Goal: Communication & Community: Answer question/provide support

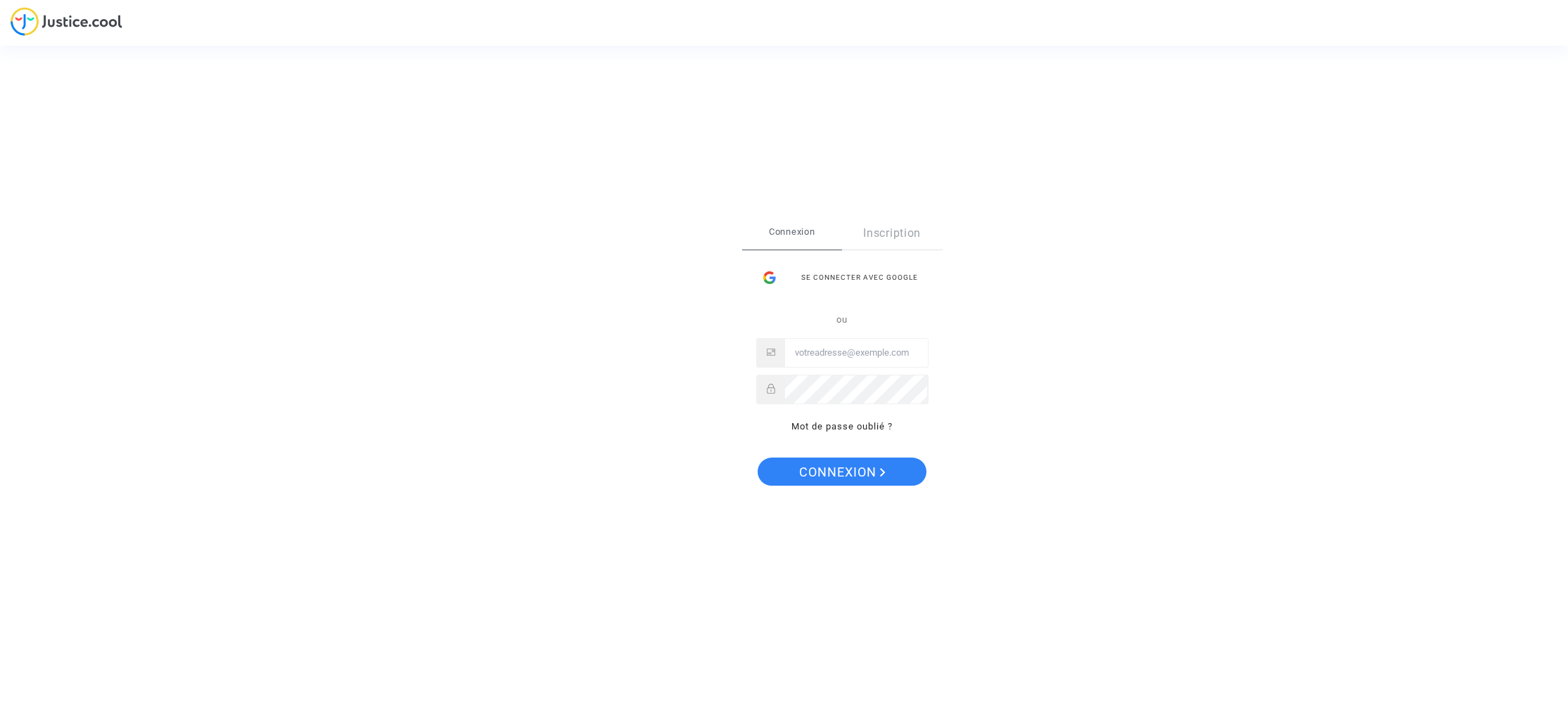
type input "dounia.taddei@yahoo.com"
click at [874, 477] on span "Connexion" at bounding box center [843, 472] width 86 height 29
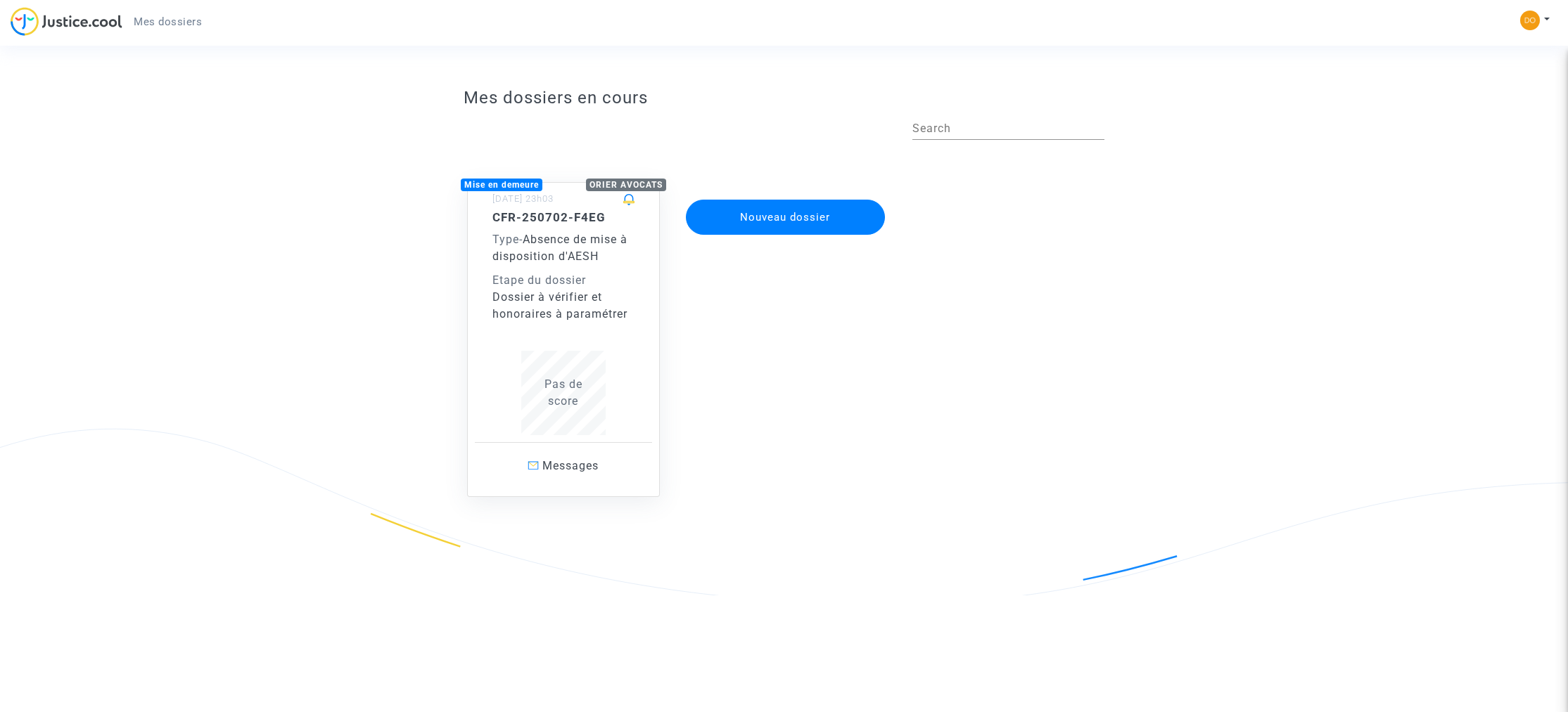
click at [582, 469] on span "Messages" at bounding box center [570, 466] width 56 height 13
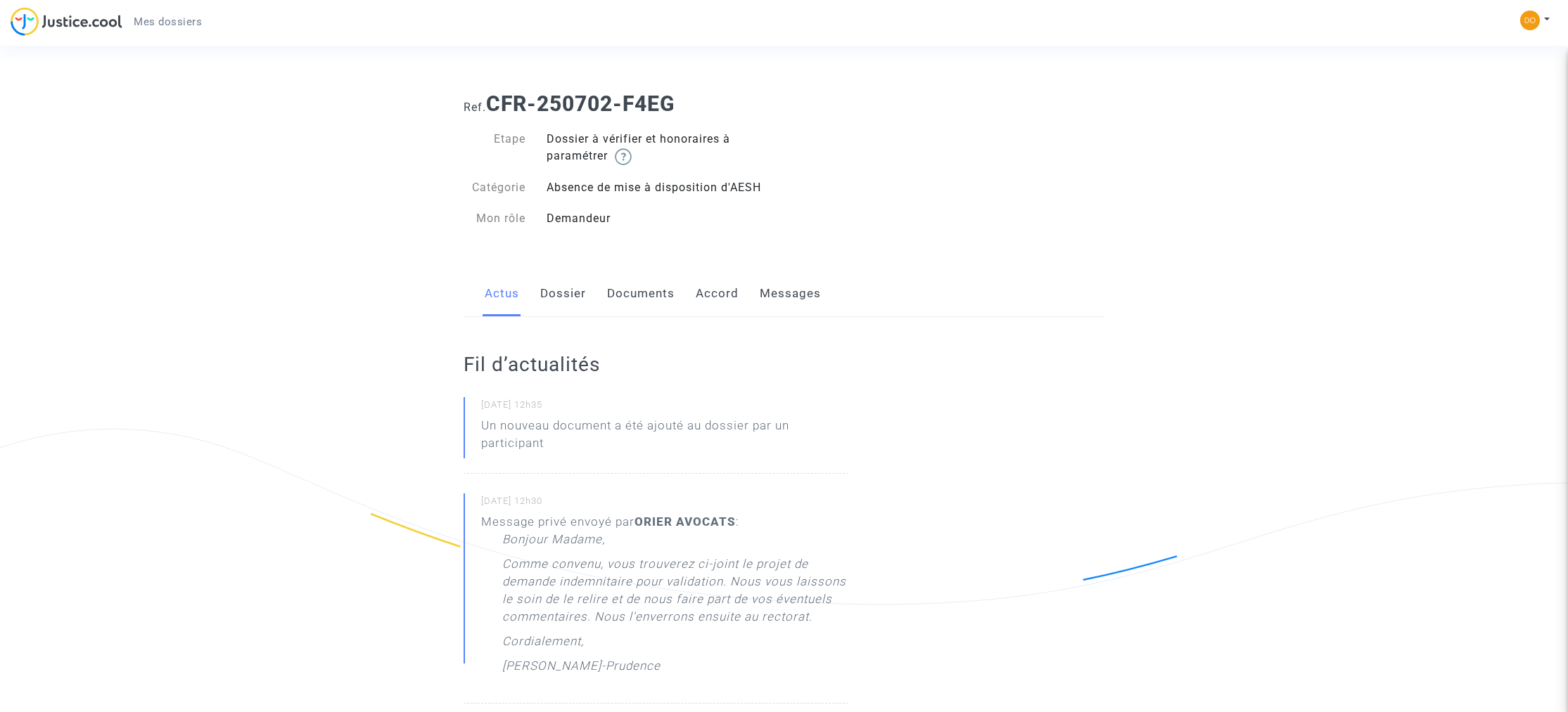
click at [649, 301] on link "Documents" at bounding box center [641, 293] width 67 height 46
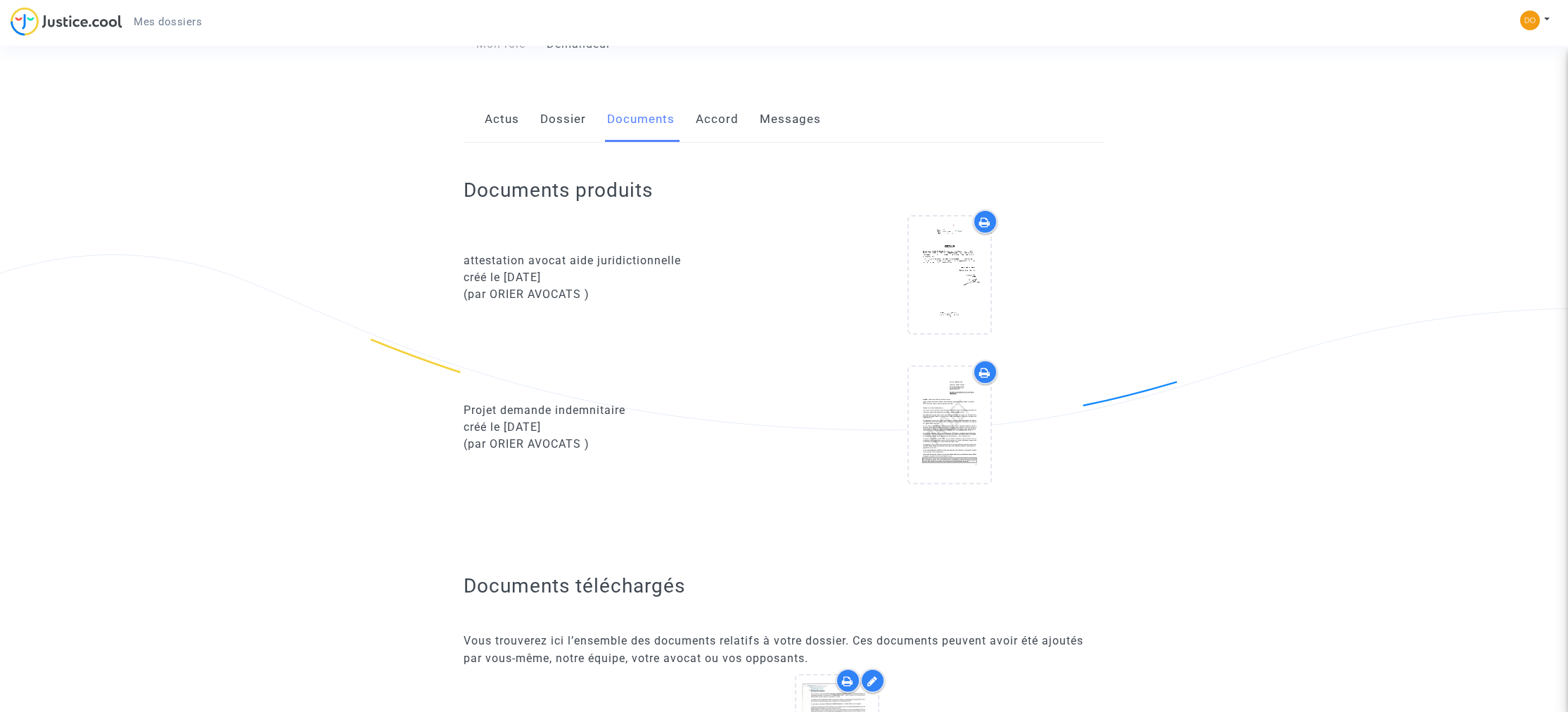
scroll to position [176, 0]
click at [982, 375] on icon at bounding box center [984, 370] width 11 height 11
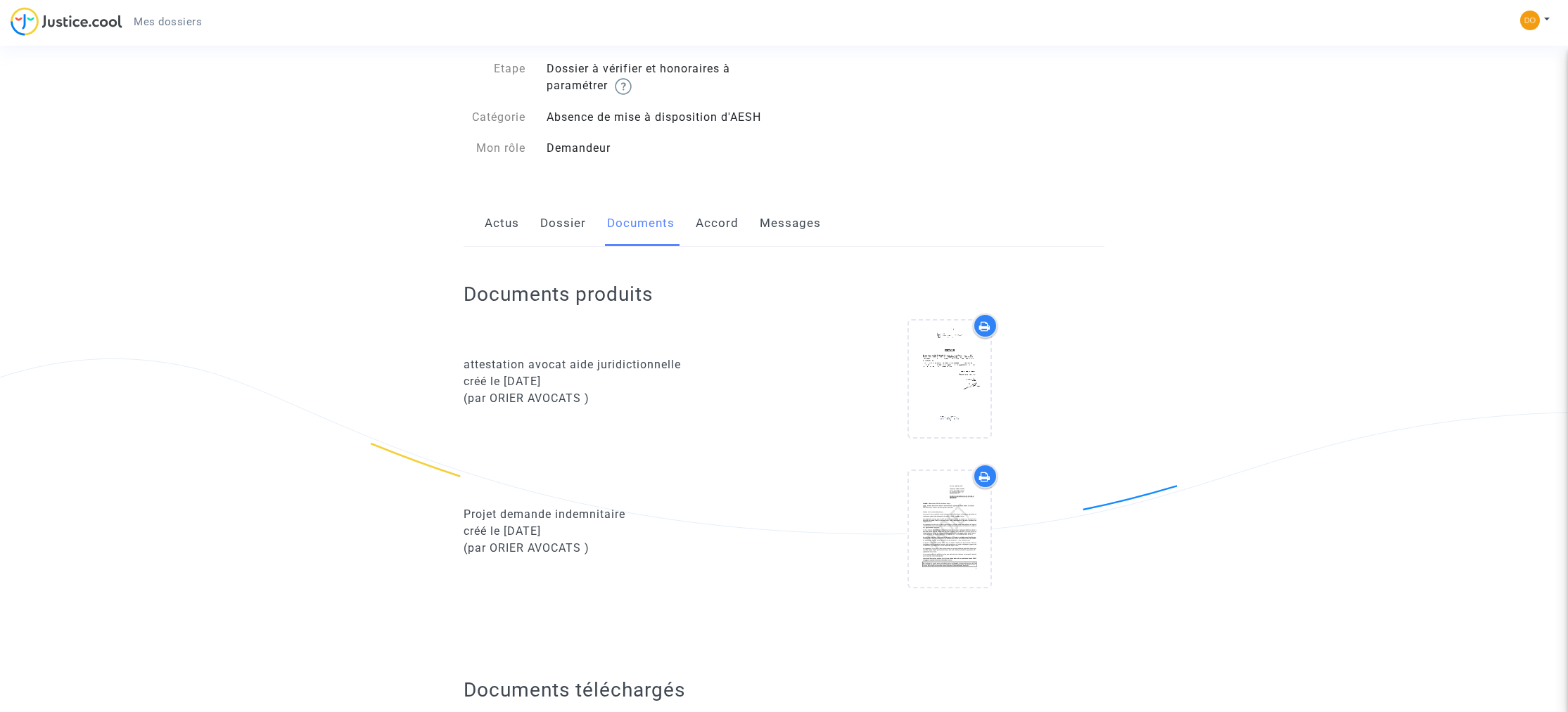
scroll to position [0, 0]
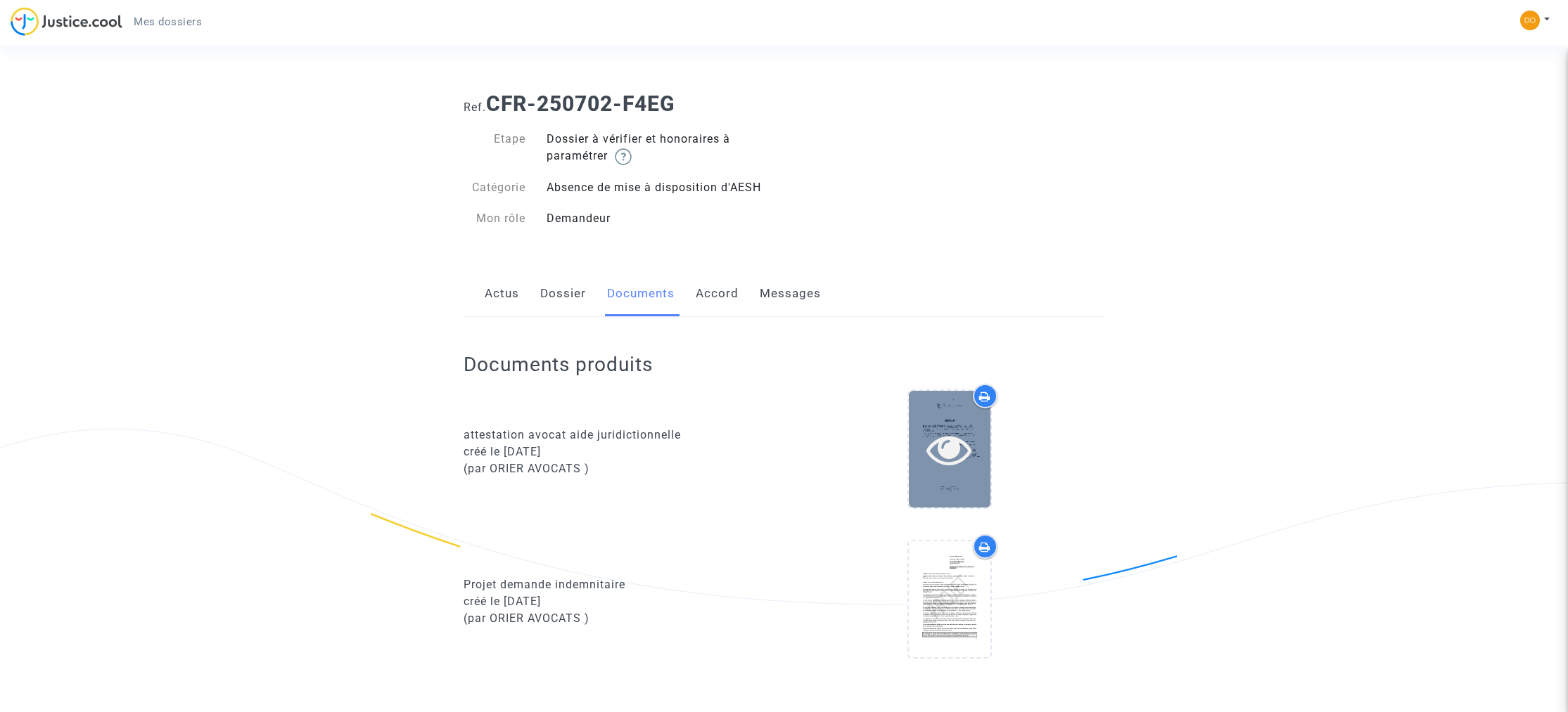
click at [967, 446] on icon at bounding box center [949, 450] width 46 height 45
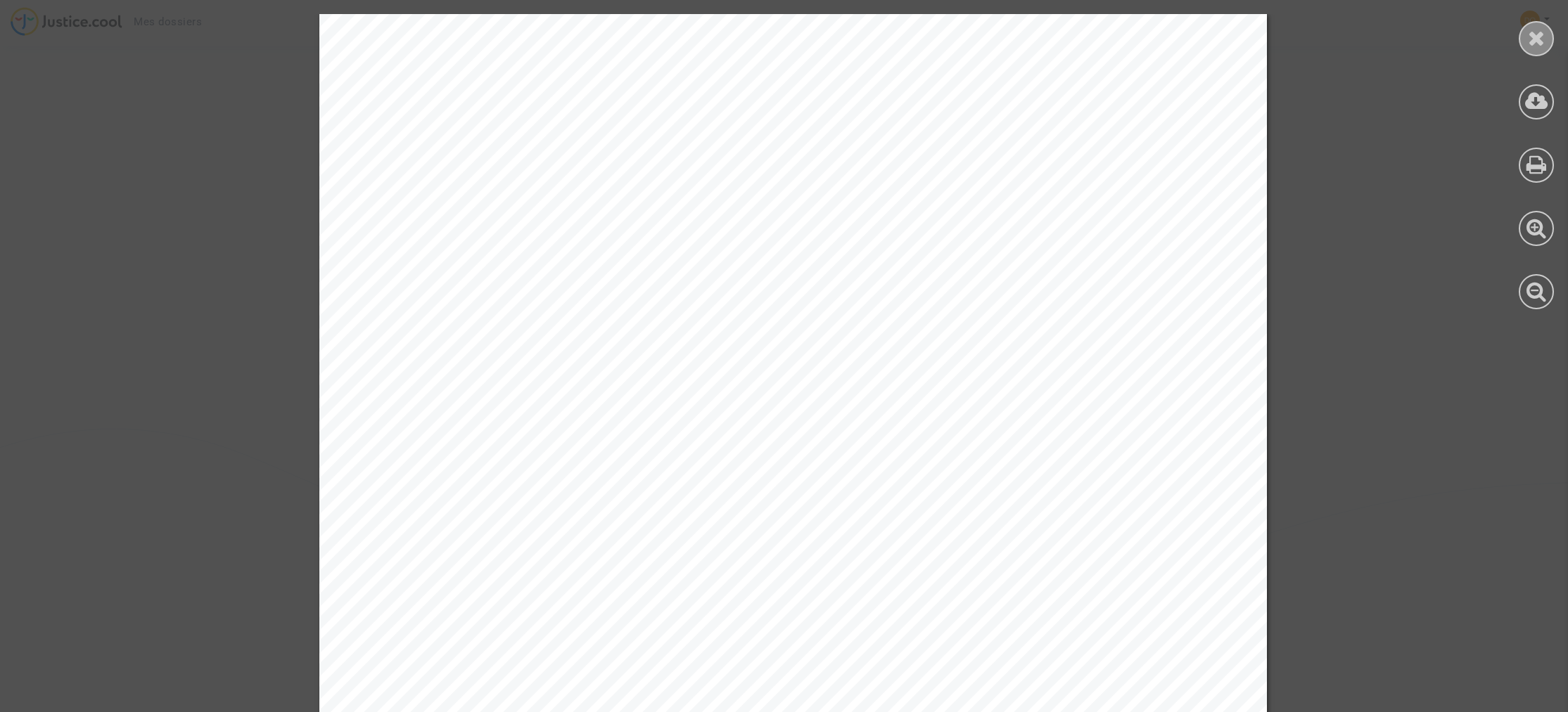
click at [1545, 40] on div at bounding box center [1537, 39] width 35 height 35
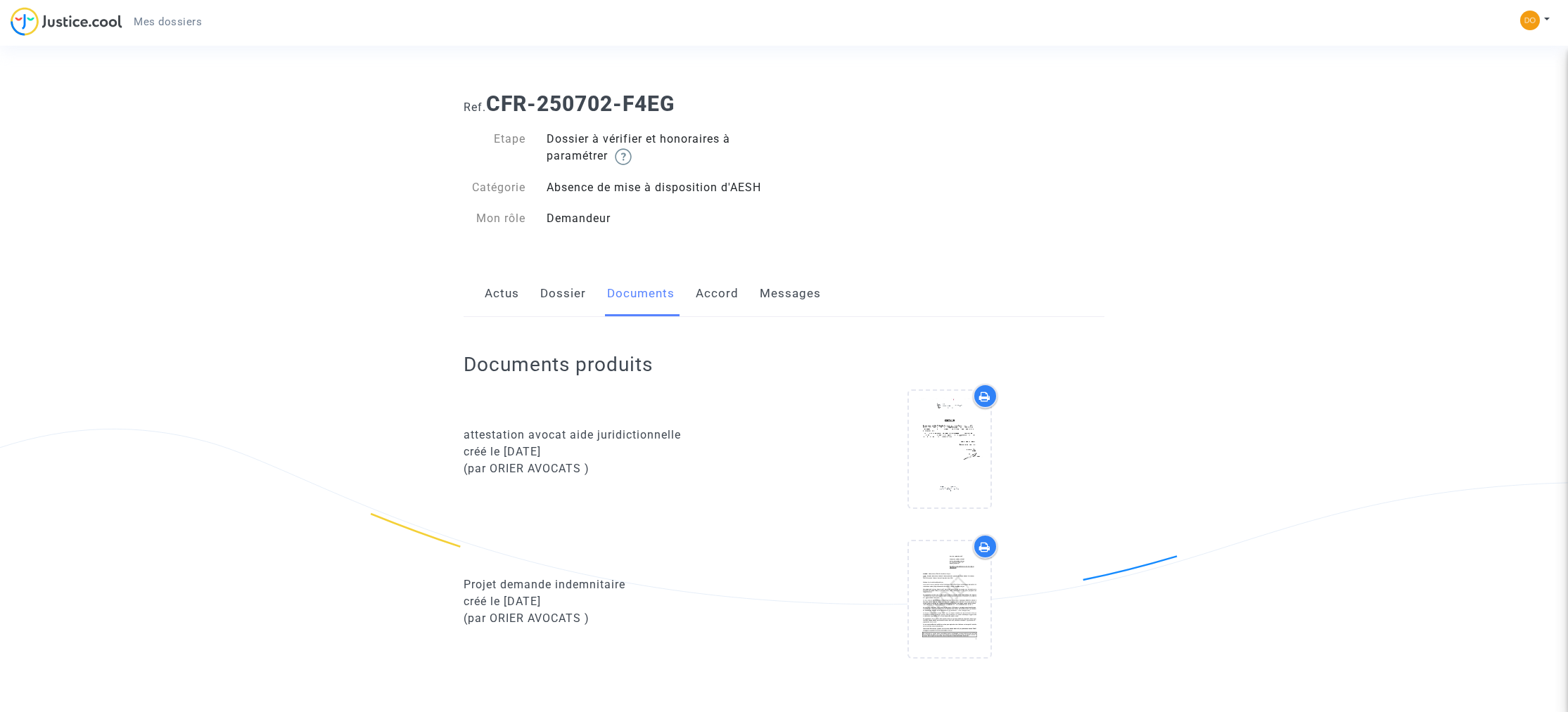
click at [794, 291] on link "Messages" at bounding box center [791, 293] width 61 height 46
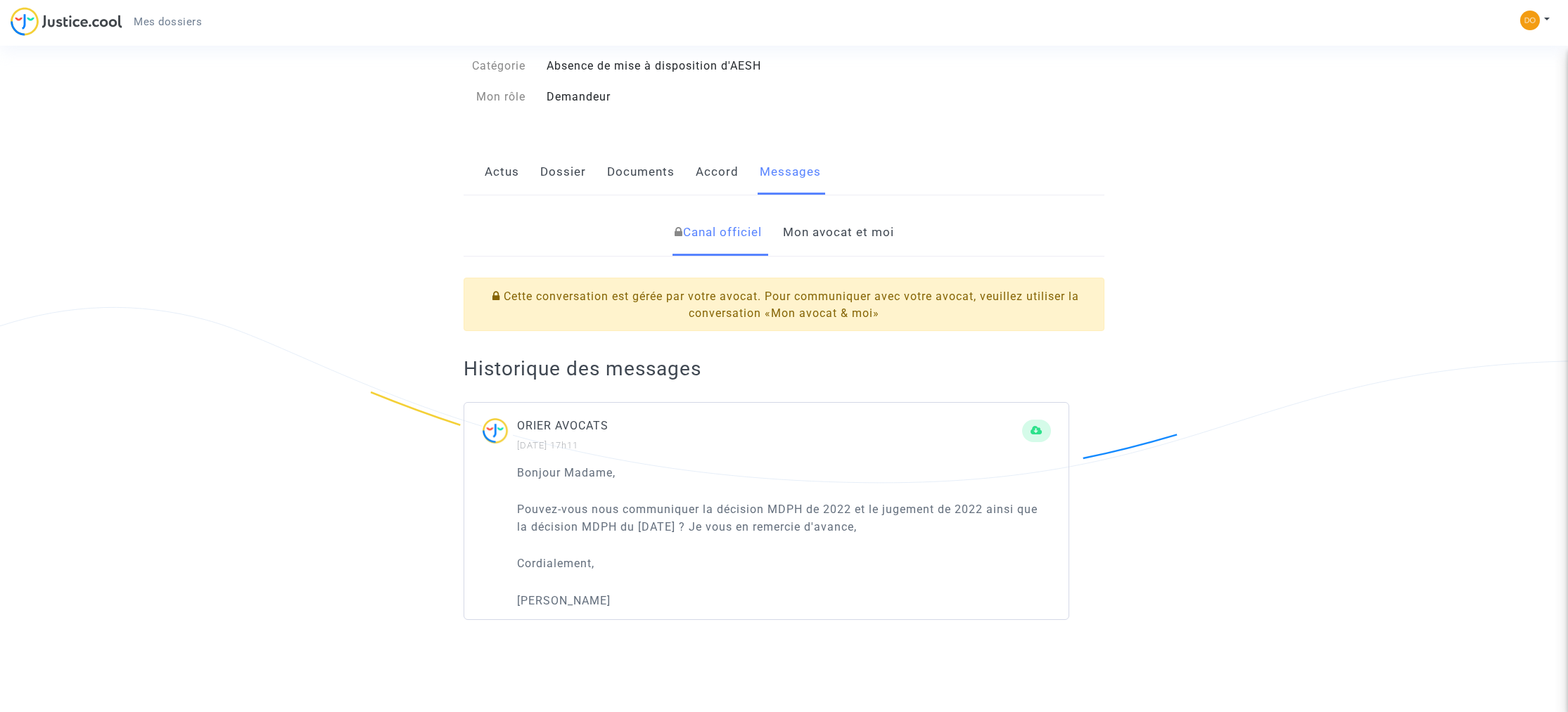
scroll to position [118, 0]
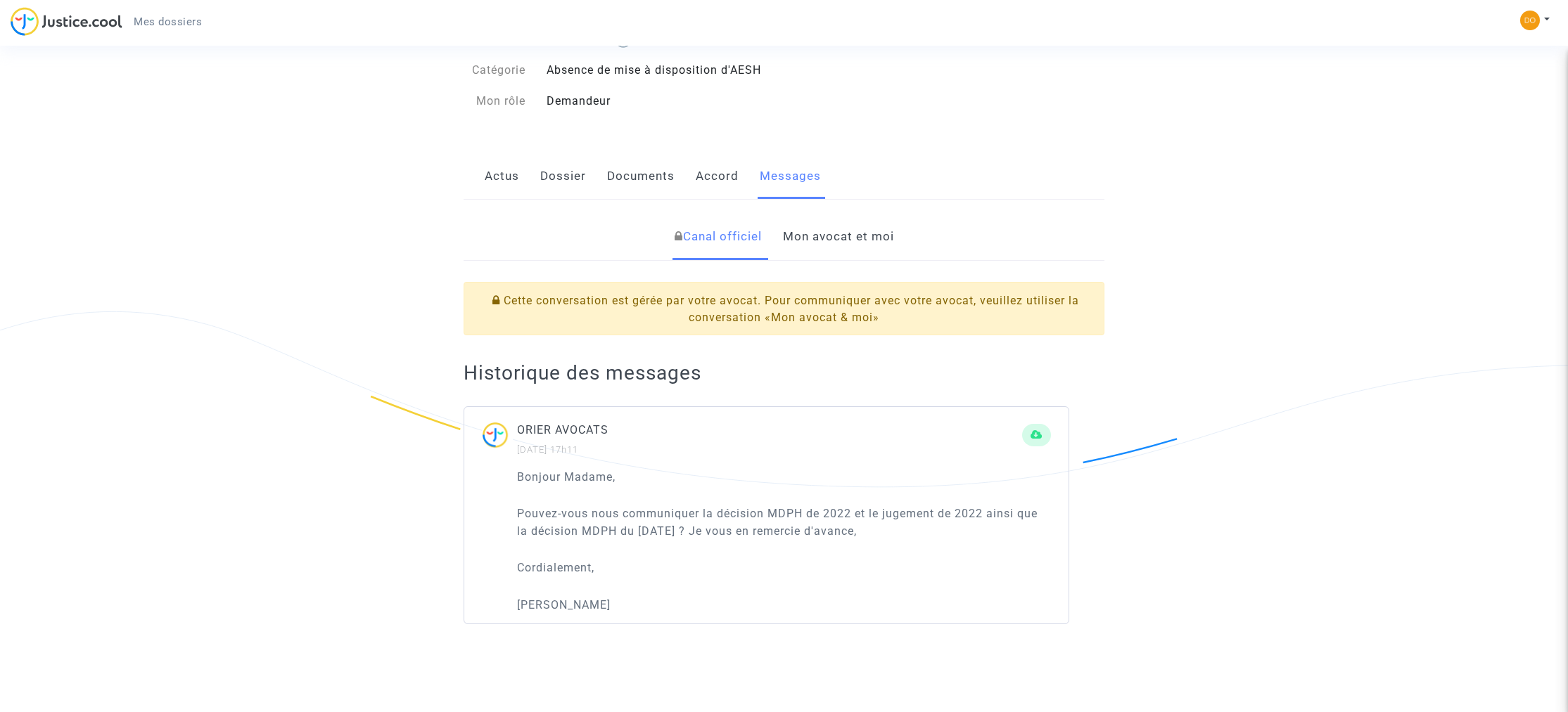
click at [825, 238] on link "Mon avocat et moi" at bounding box center [839, 236] width 111 height 46
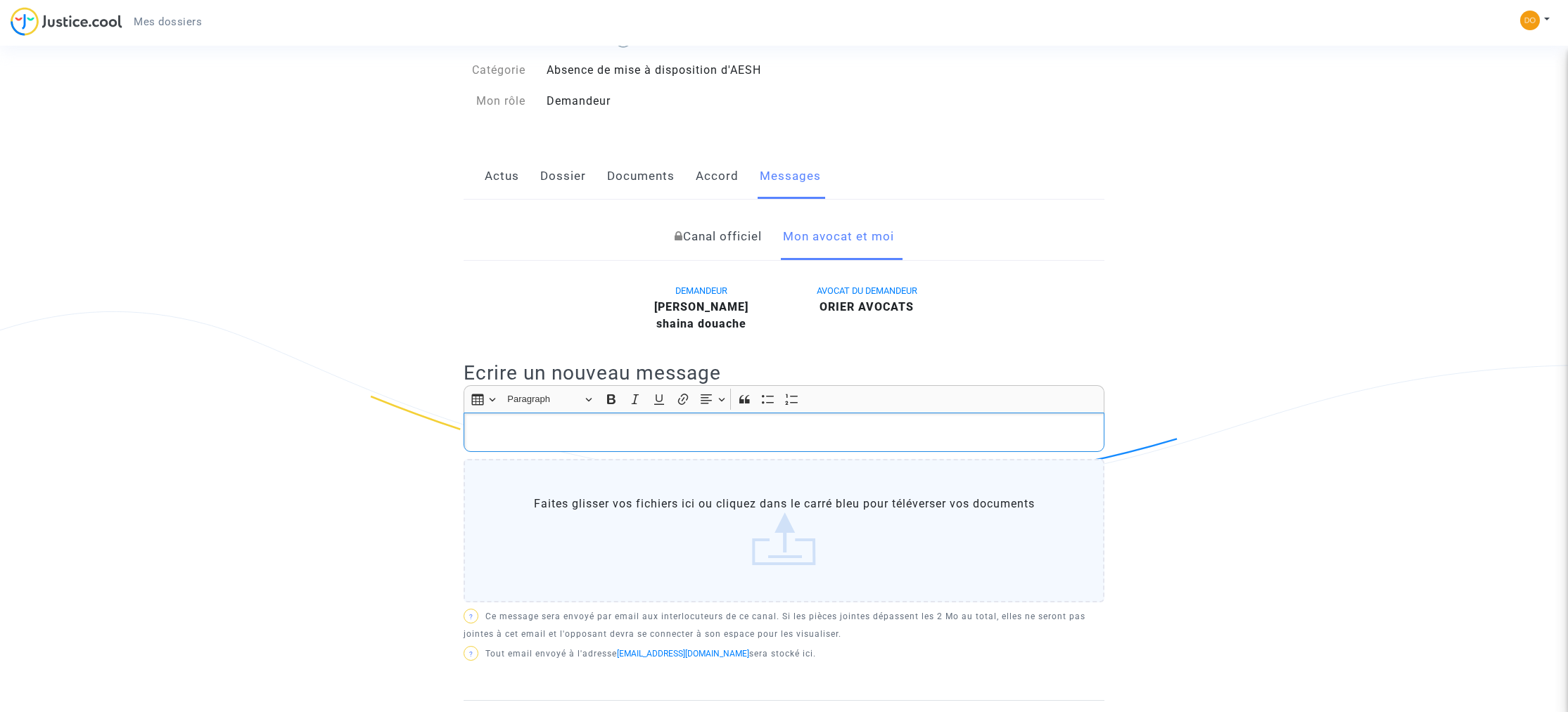
click at [608, 433] on p "Rich Text Editor, main" at bounding box center [784, 433] width 626 height 18
click at [471, 433] on p "parfait" at bounding box center [784, 433] width 626 height 18
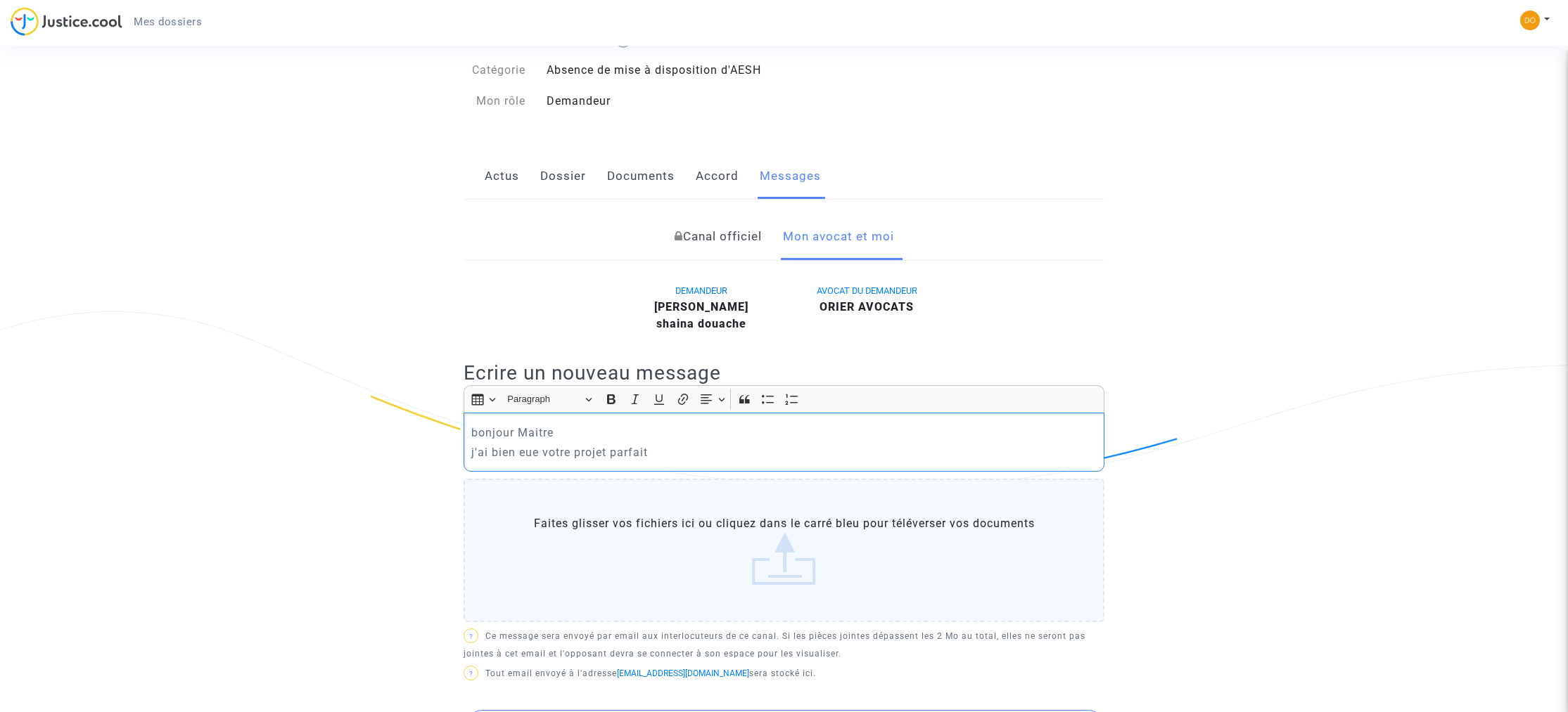
click at [673, 445] on p "j'ai bien eue votre projet parfait" at bounding box center [784, 452] width 626 height 18
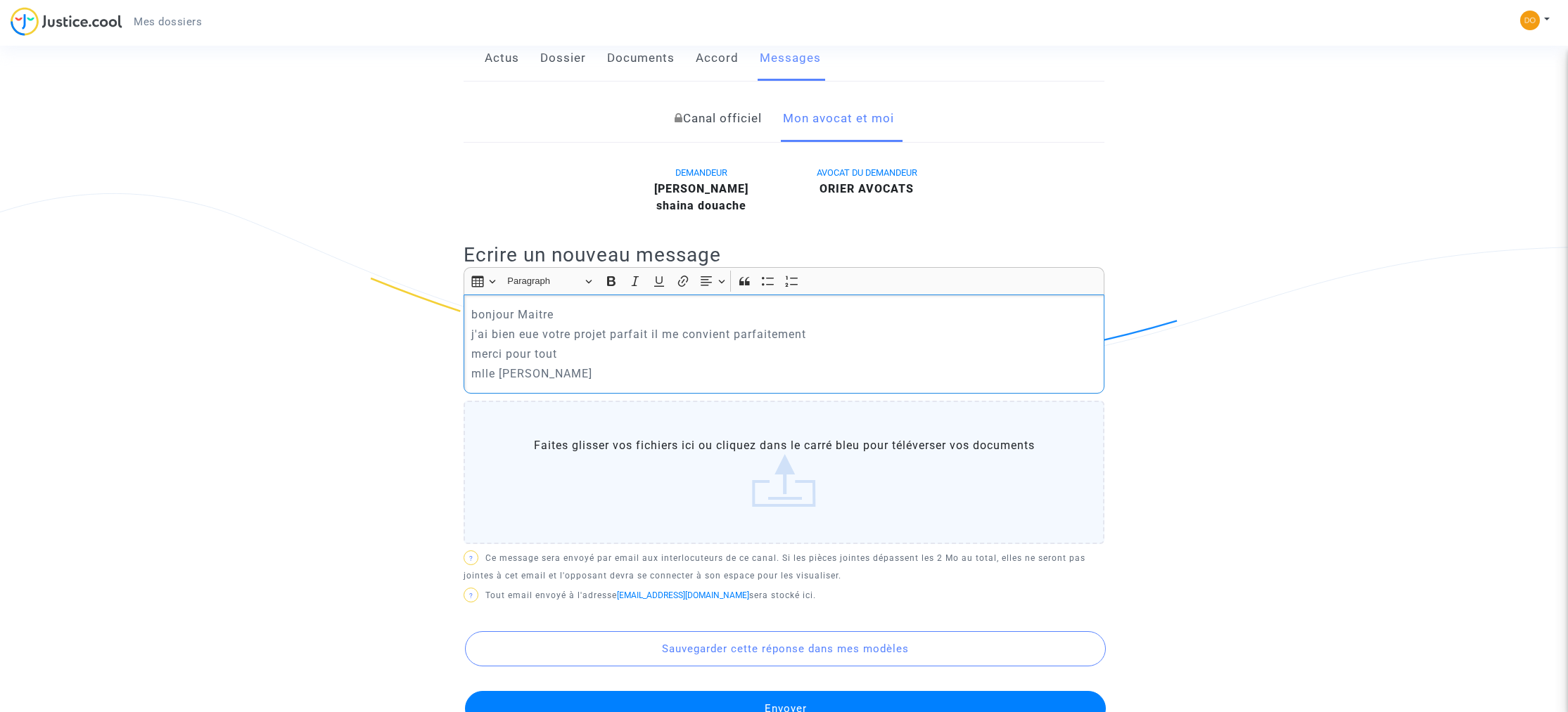
scroll to position [319, 0]
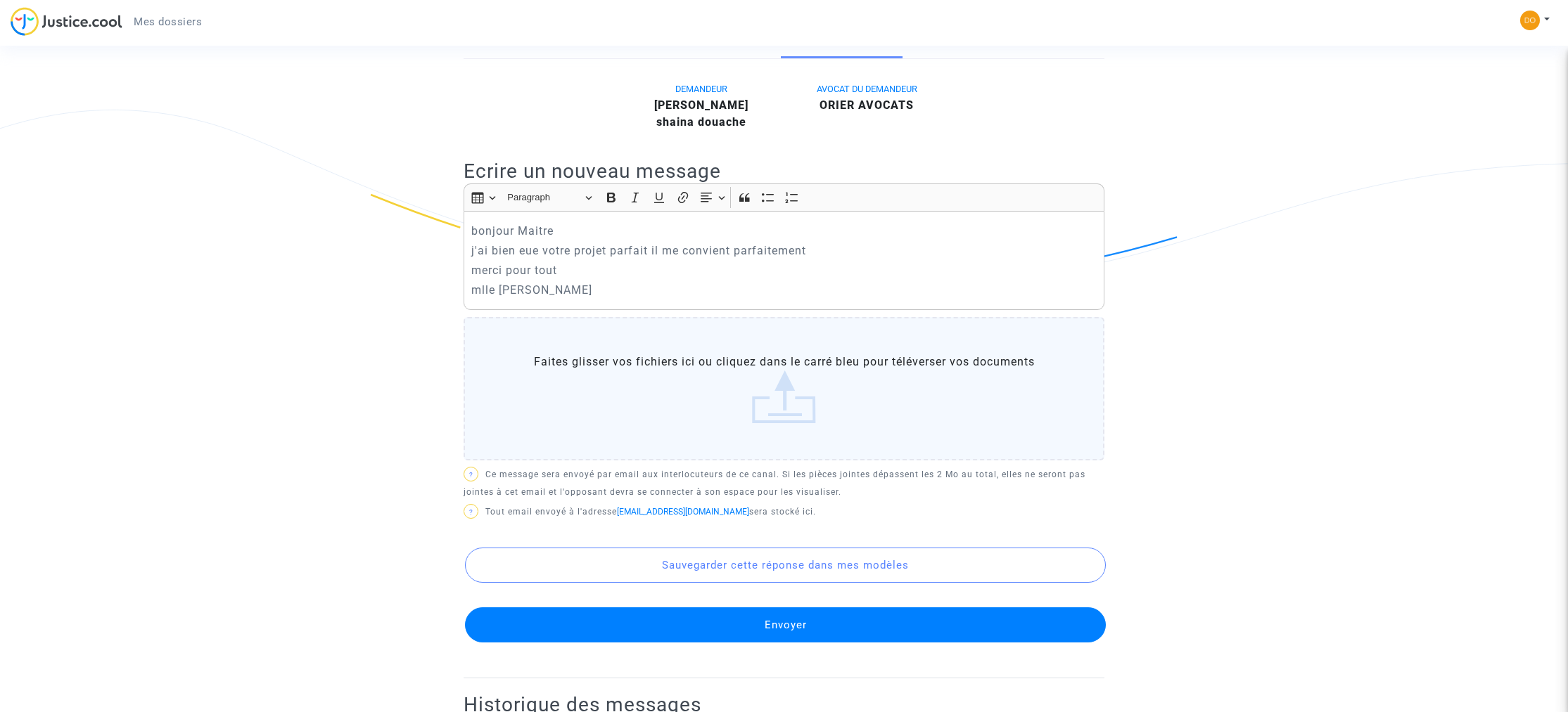
click at [811, 623] on button "Envoyer" at bounding box center [785, 625] width 641 height 35
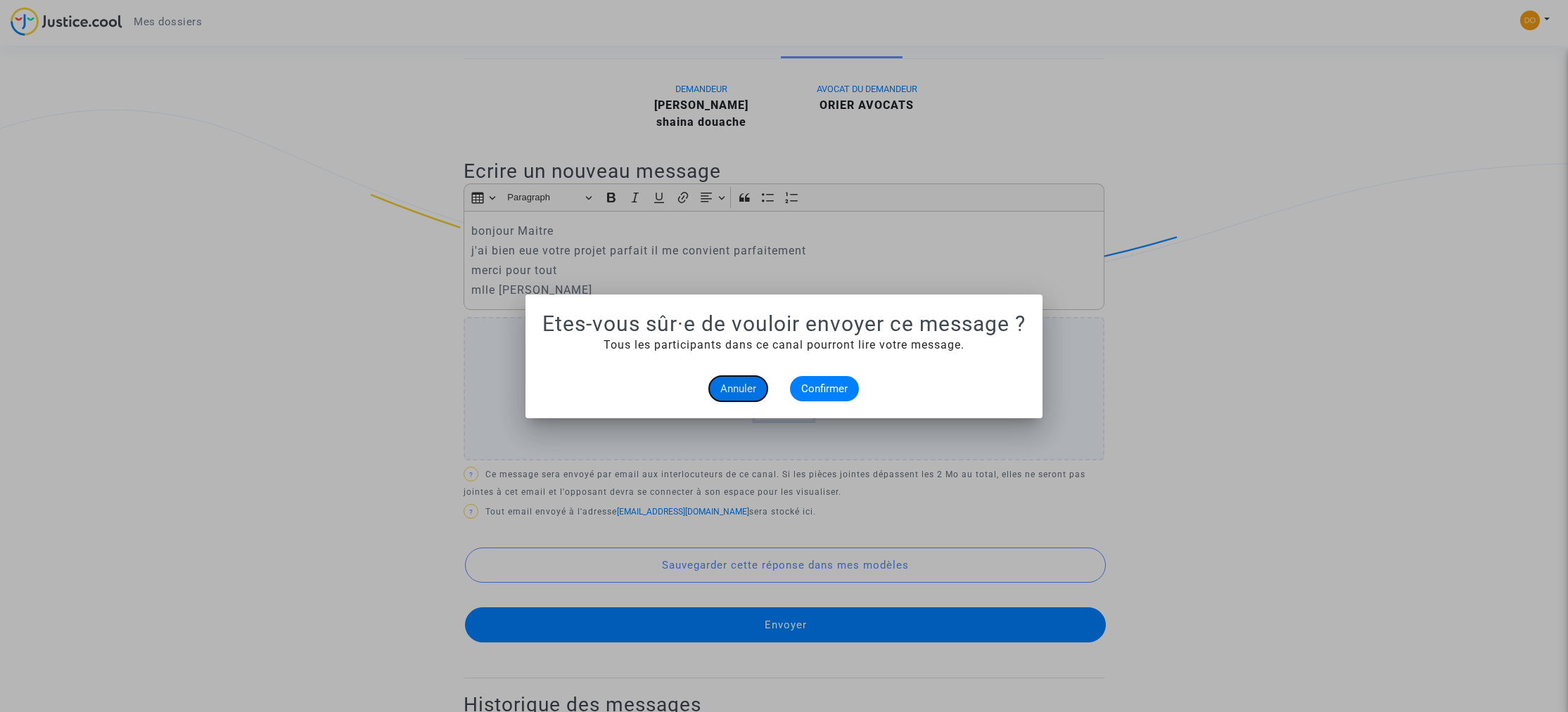
click at [746, 385] on span "Annuler" at bounding box center [738, 388] width 36 height 12
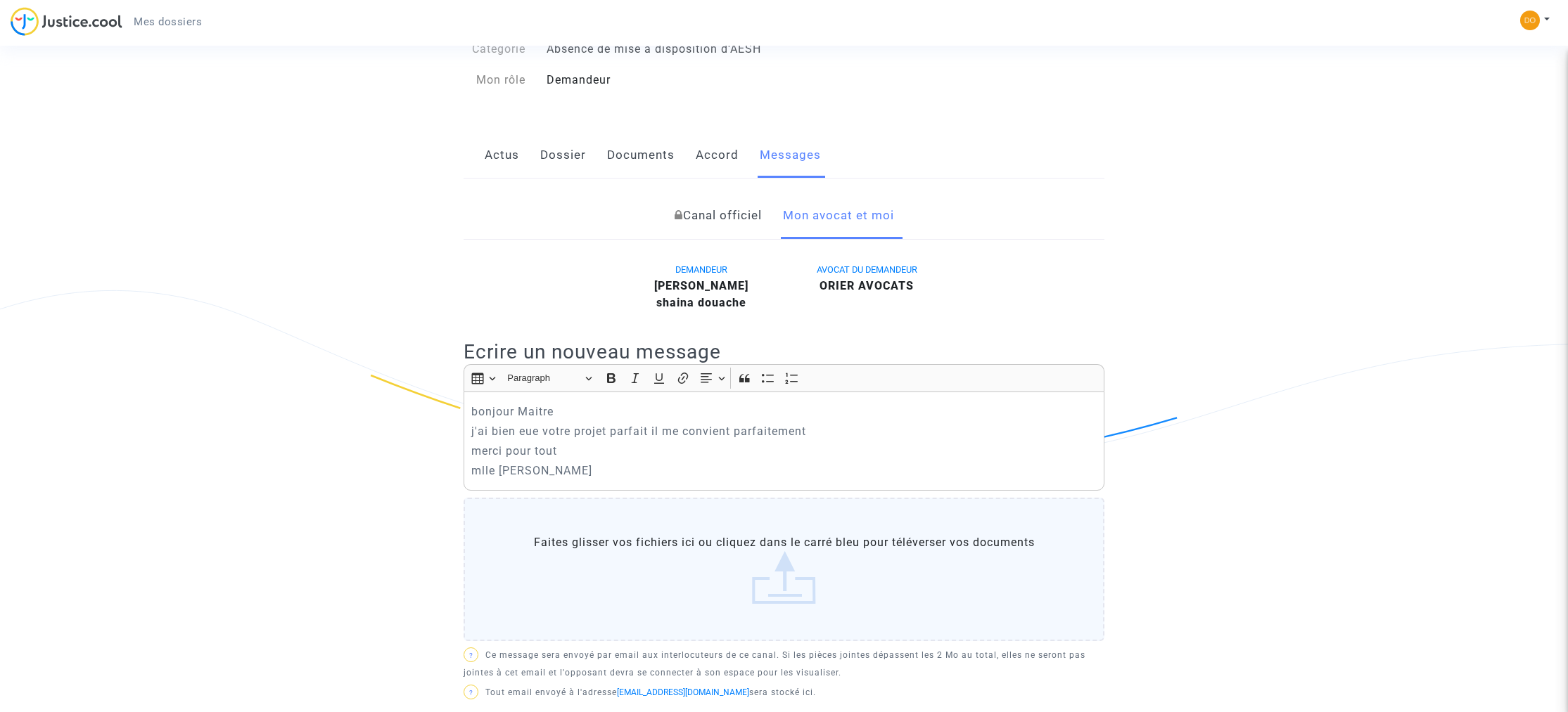
scroll to position [112, 0]
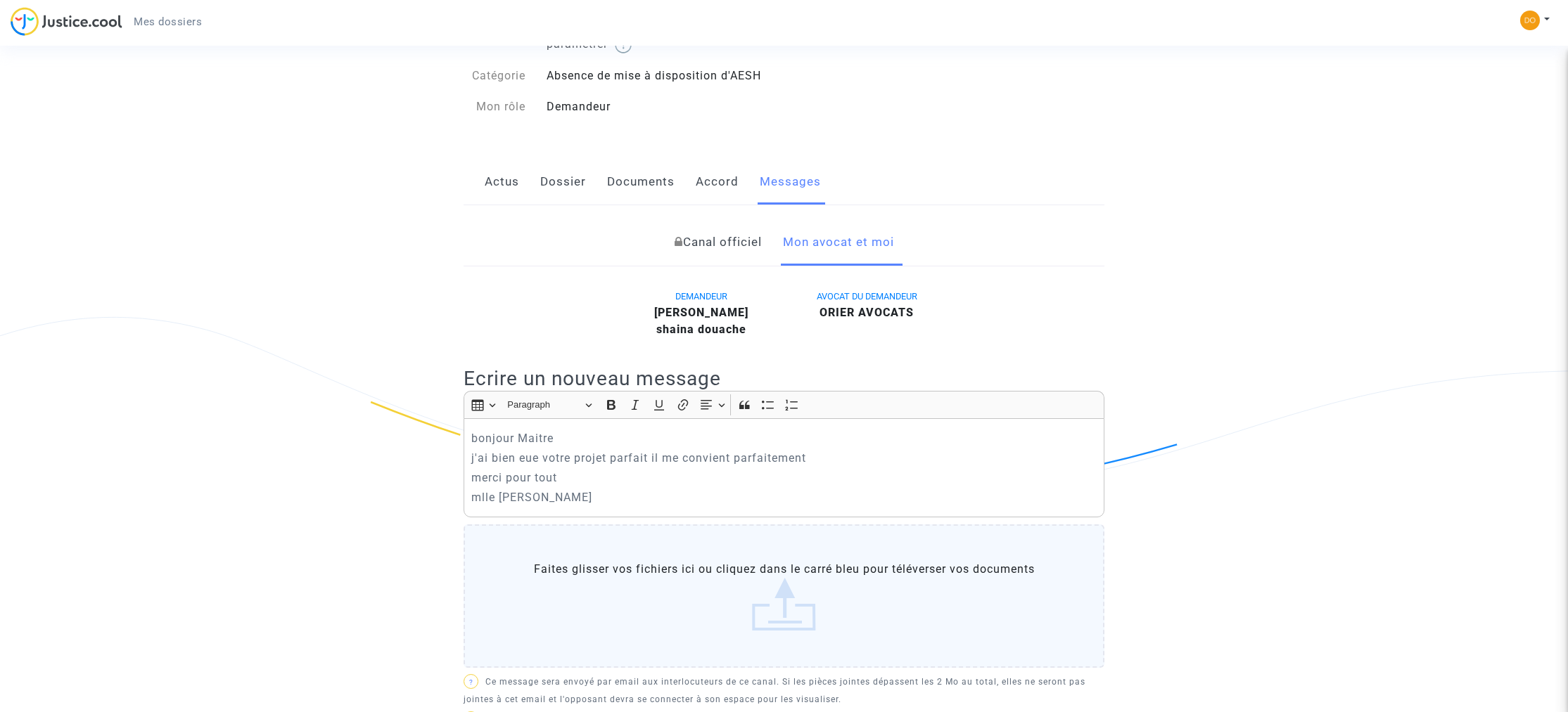
click at [840, 302] on span "AVOCAT DU DEMANDEUR" at bounding box center [867, 296] width 101 height 10
click at [844, 317] on b "ORIER AVOCATS" at bounding box center [867, 312] width 94 height 13
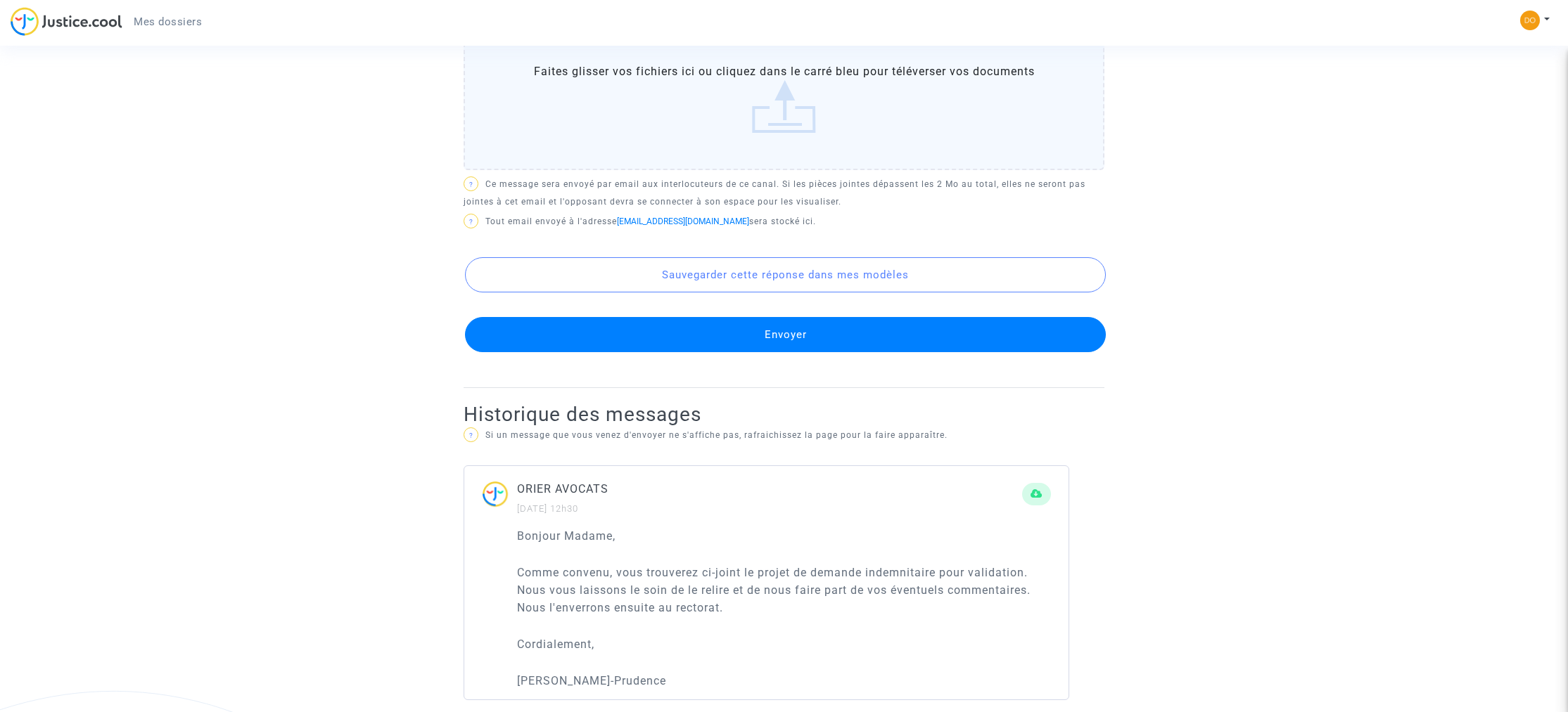
scroll to position [667, 0]
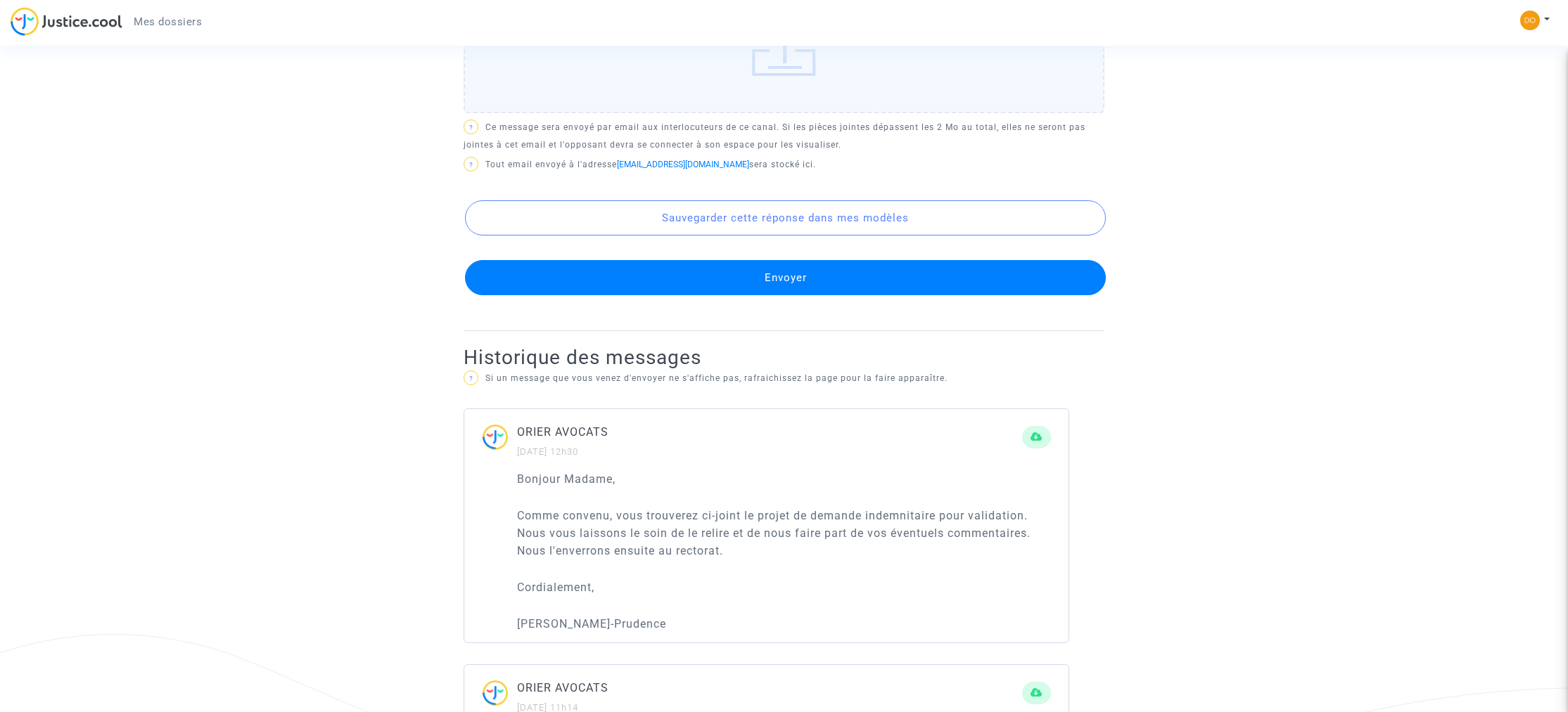
click at [834, 284] on button "Envoyer" at bounding box center [785, 278] width 641 height 35
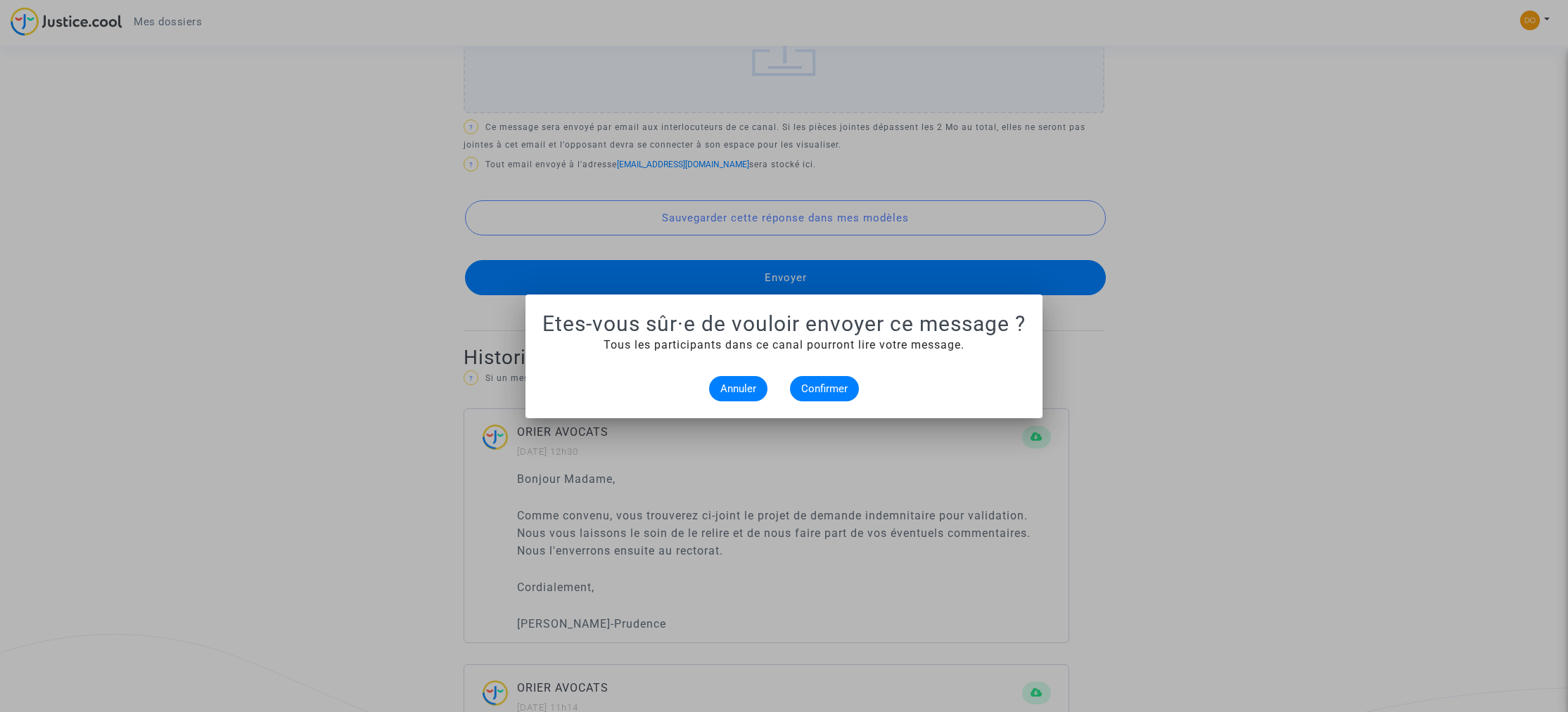
scroll to position [0, 0]
click at [821, 384] on span "Confirmer" at bounding box center [824, 388] width 46 height 12
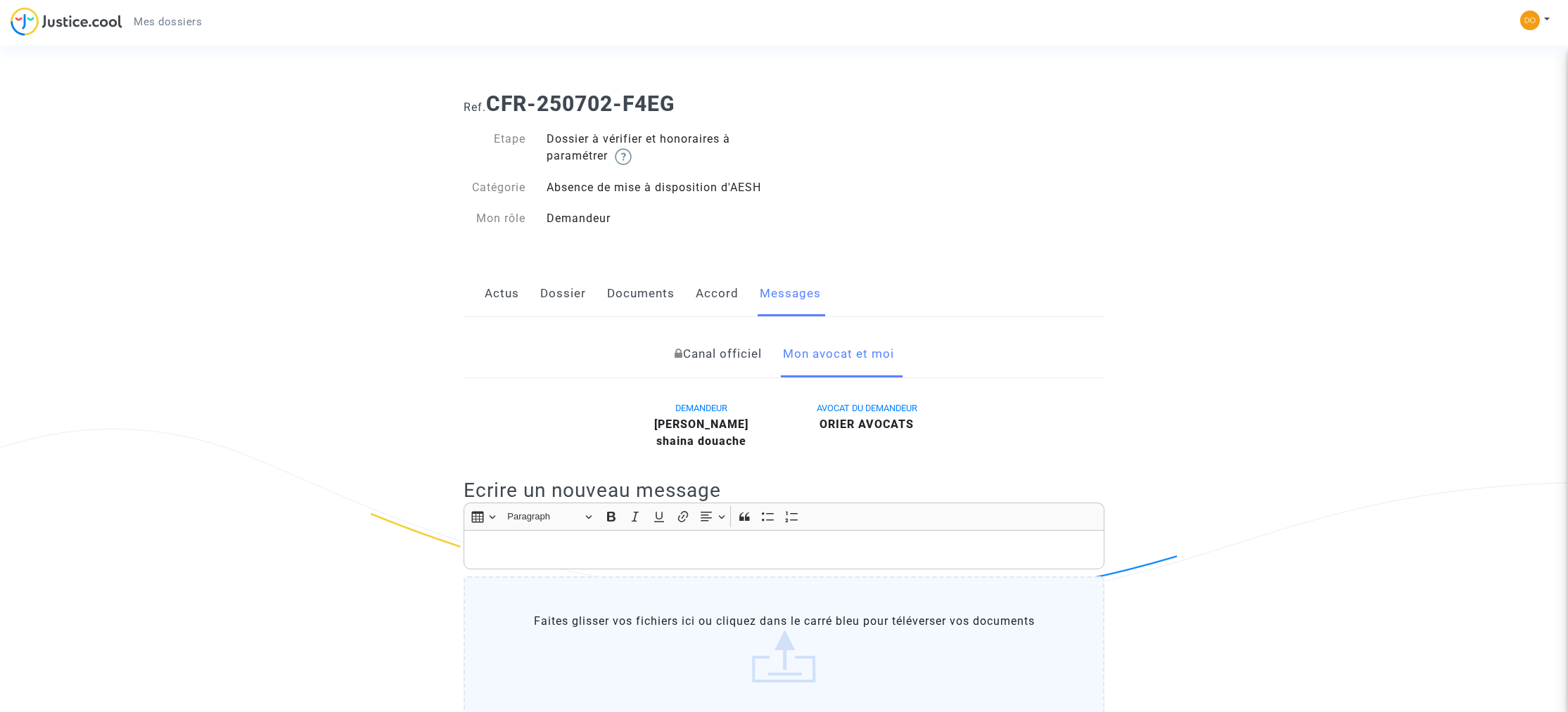
click at [554, 294] on link "Dossier" at bounding box center [563, 293] width 46 height 46
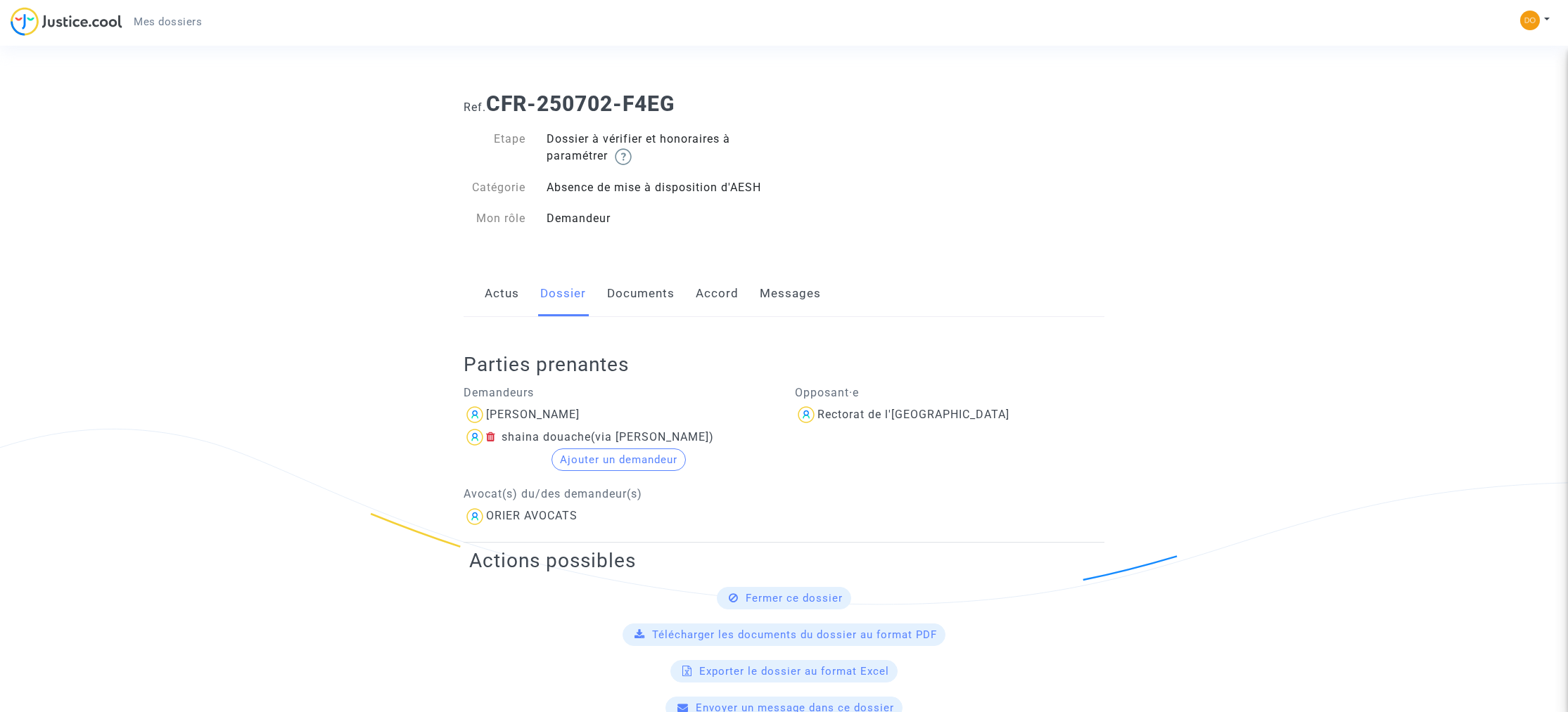
click at [516, 298] on link "Actus" at bounding box center [502, 293] width 34 height 46
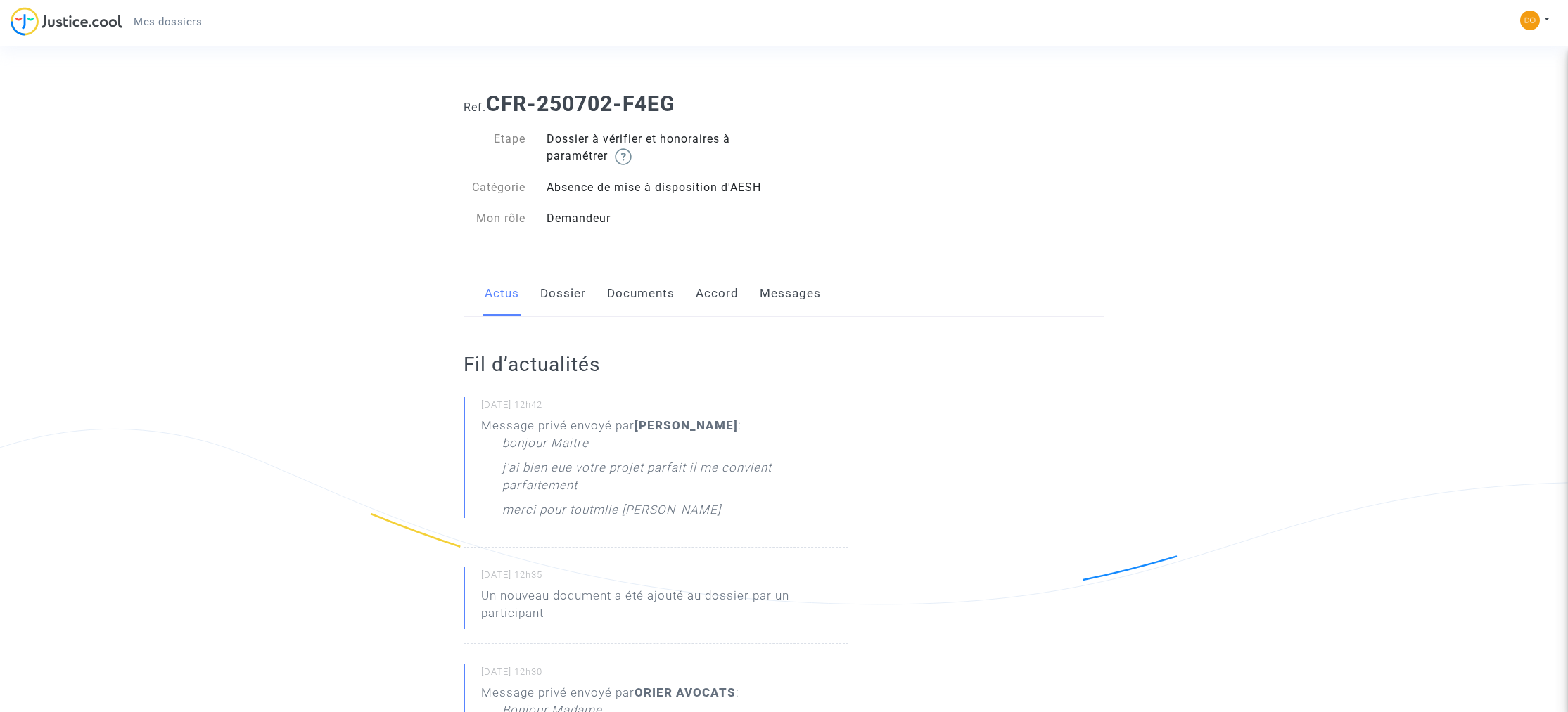
click at [573, 298] on link "Dossier" at bounding box center [563, 293] width 46 height 46
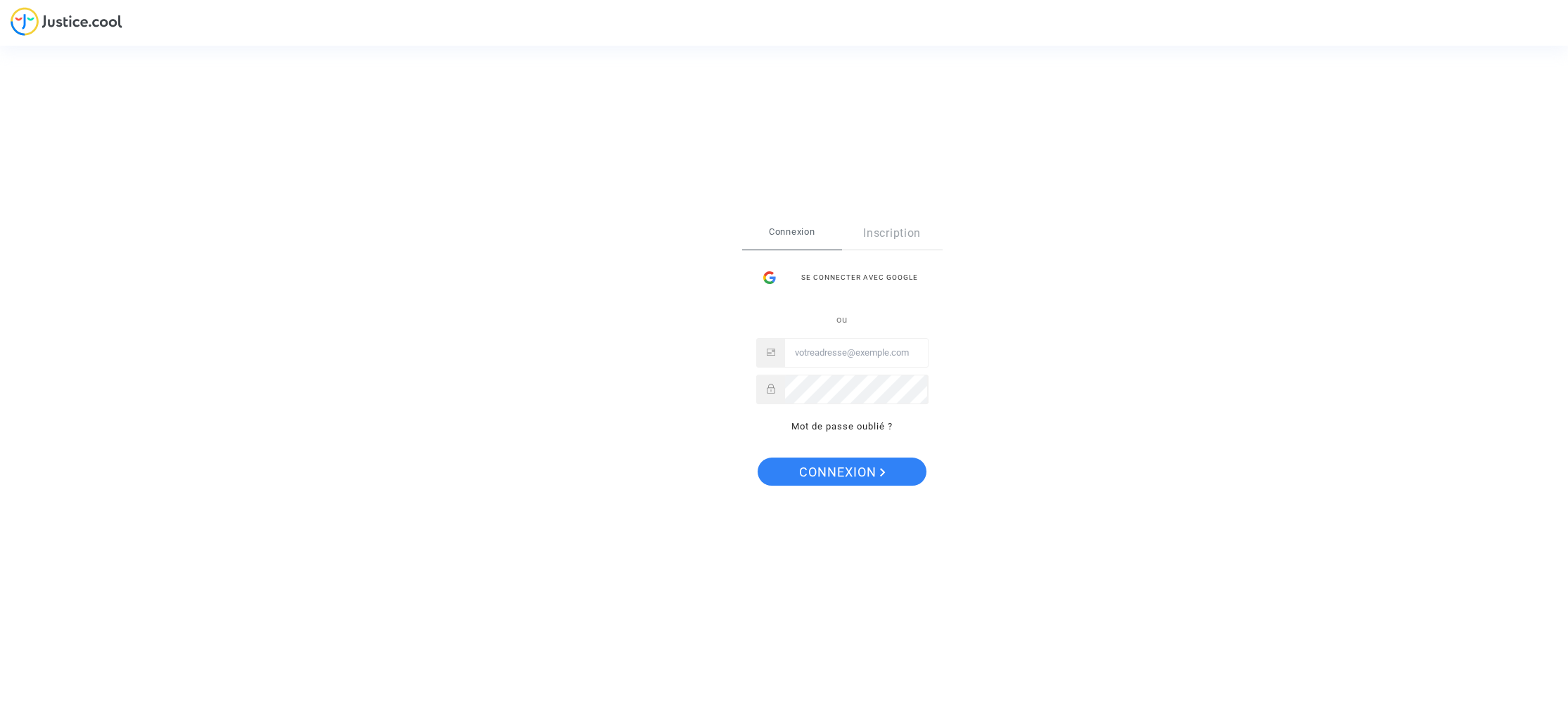
type input "dounia.taddei@yahoo.com"
click at [894, 479] on button "Connexion" at bounding box center [842, 471] width 169 height 28
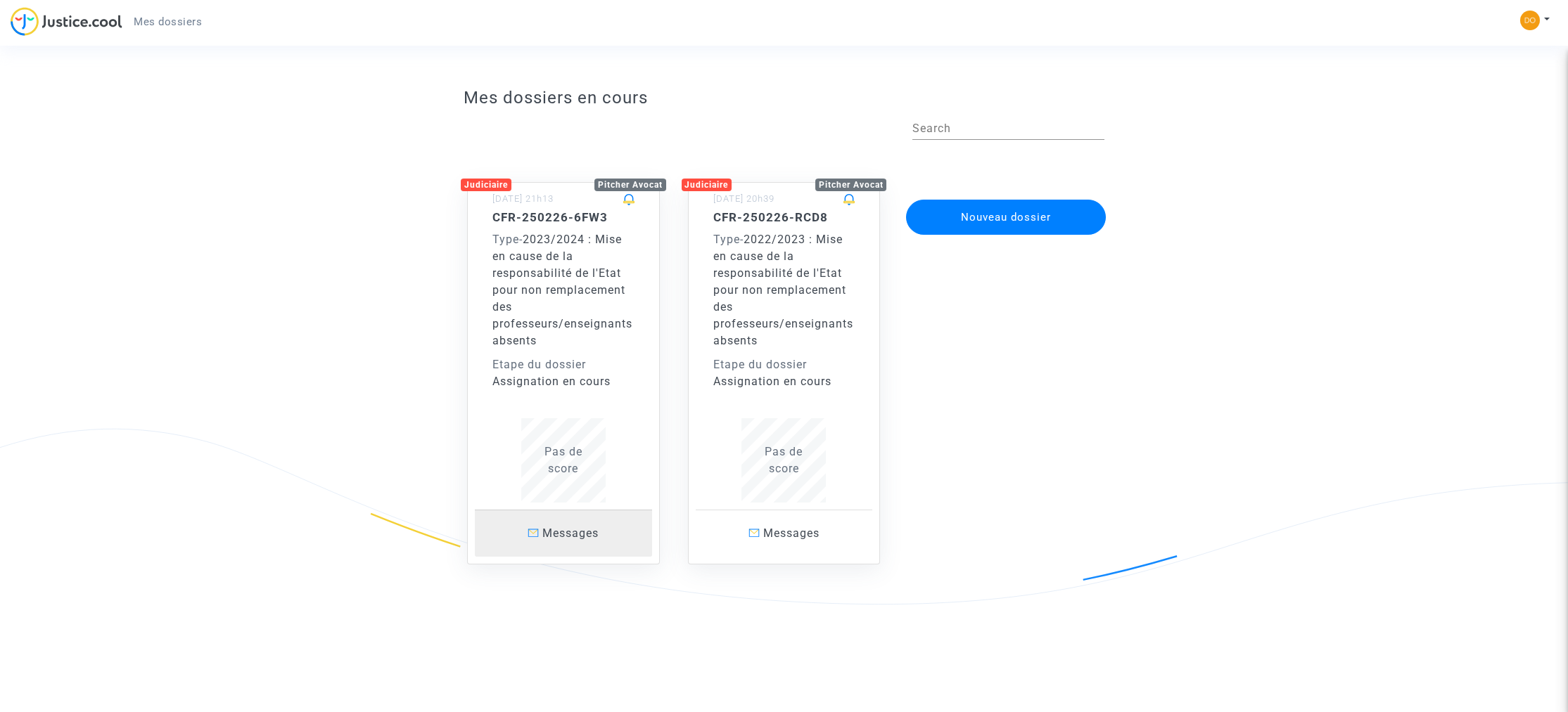
click at [577, 537] on span "Messages" at bounding box center [570, 533] width 56 height 13
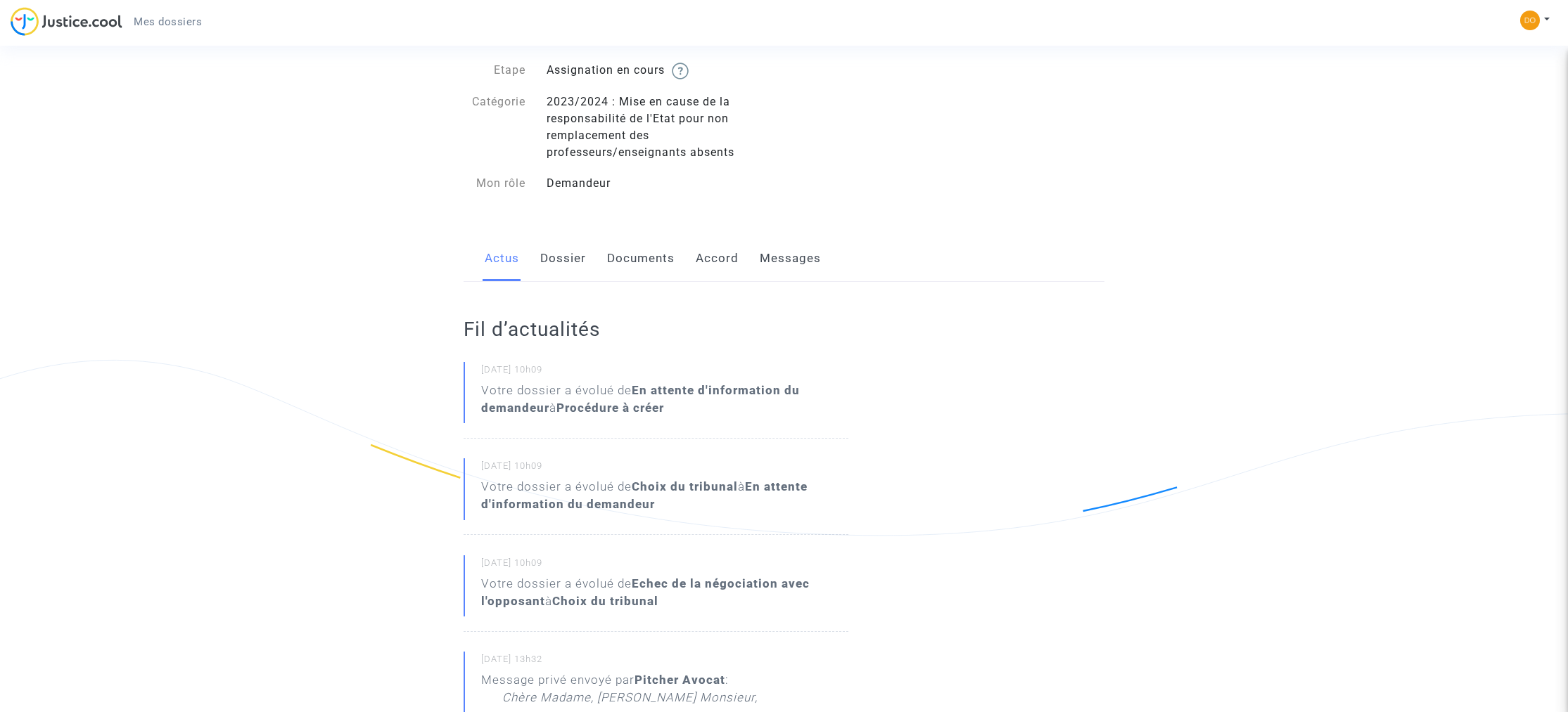
scroll to position [72, 0]
click at [726, 257] on link "Accord" at bounding box center [717, 254] width 43 height 46
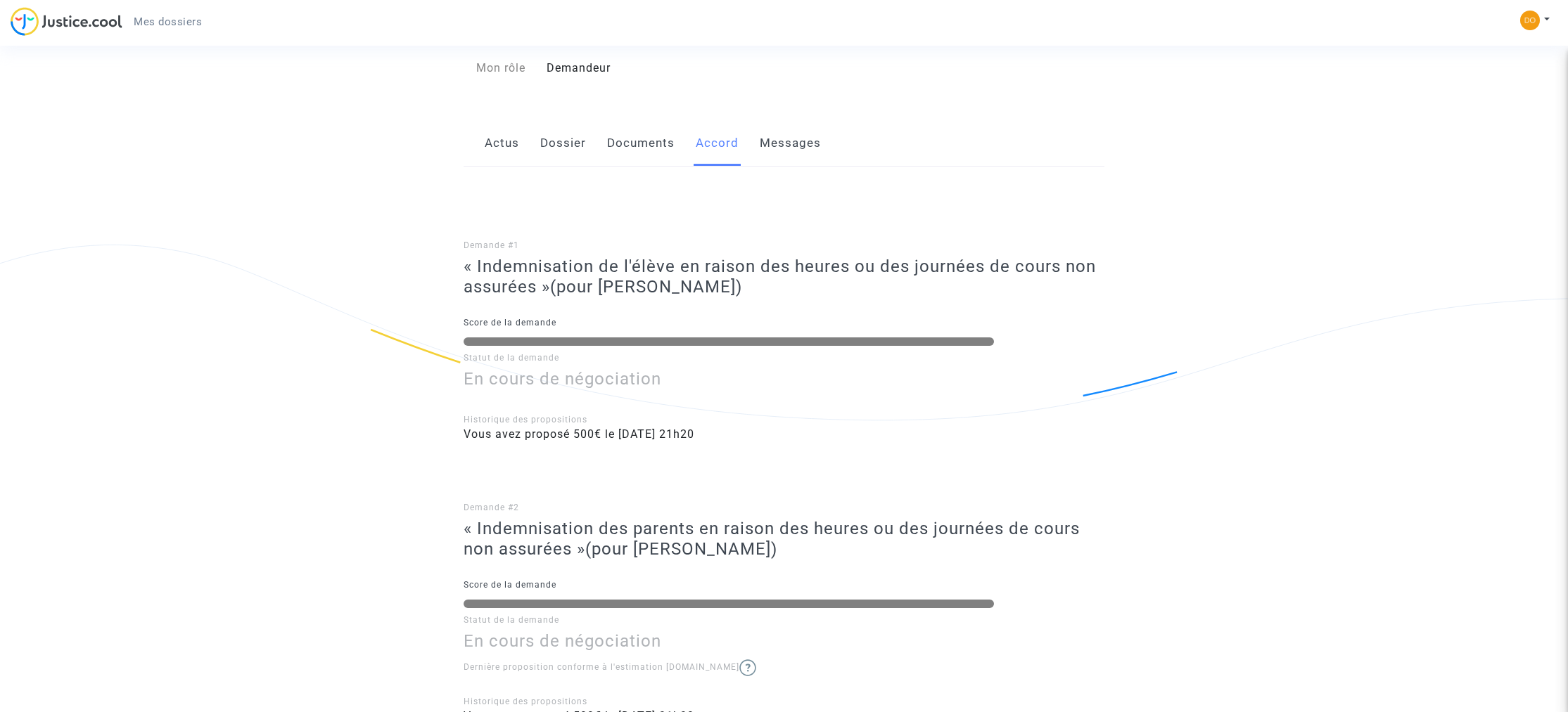
scroll to position [175, 0]
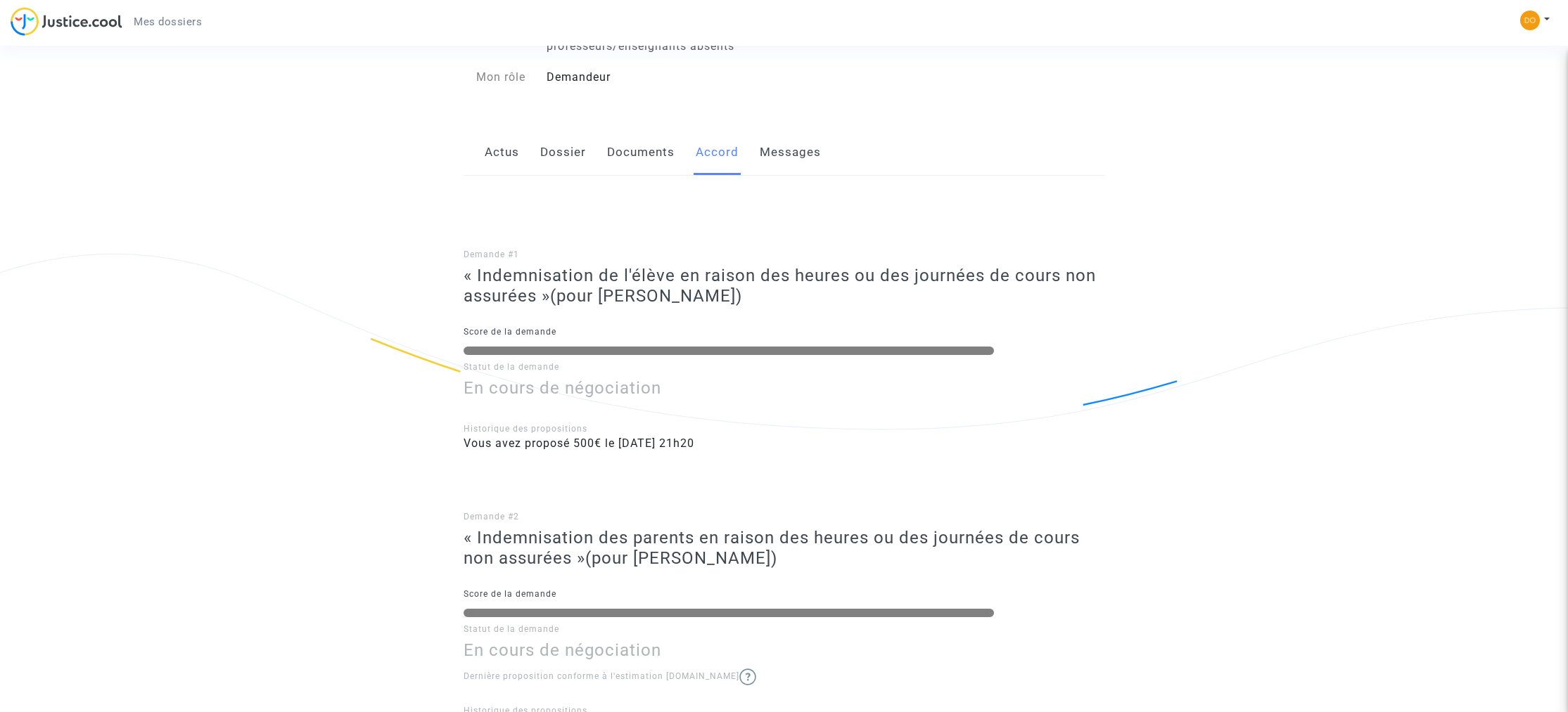
click at [655, 158] on link "Documents" at bounding box center [641, 152] width 67 height 46
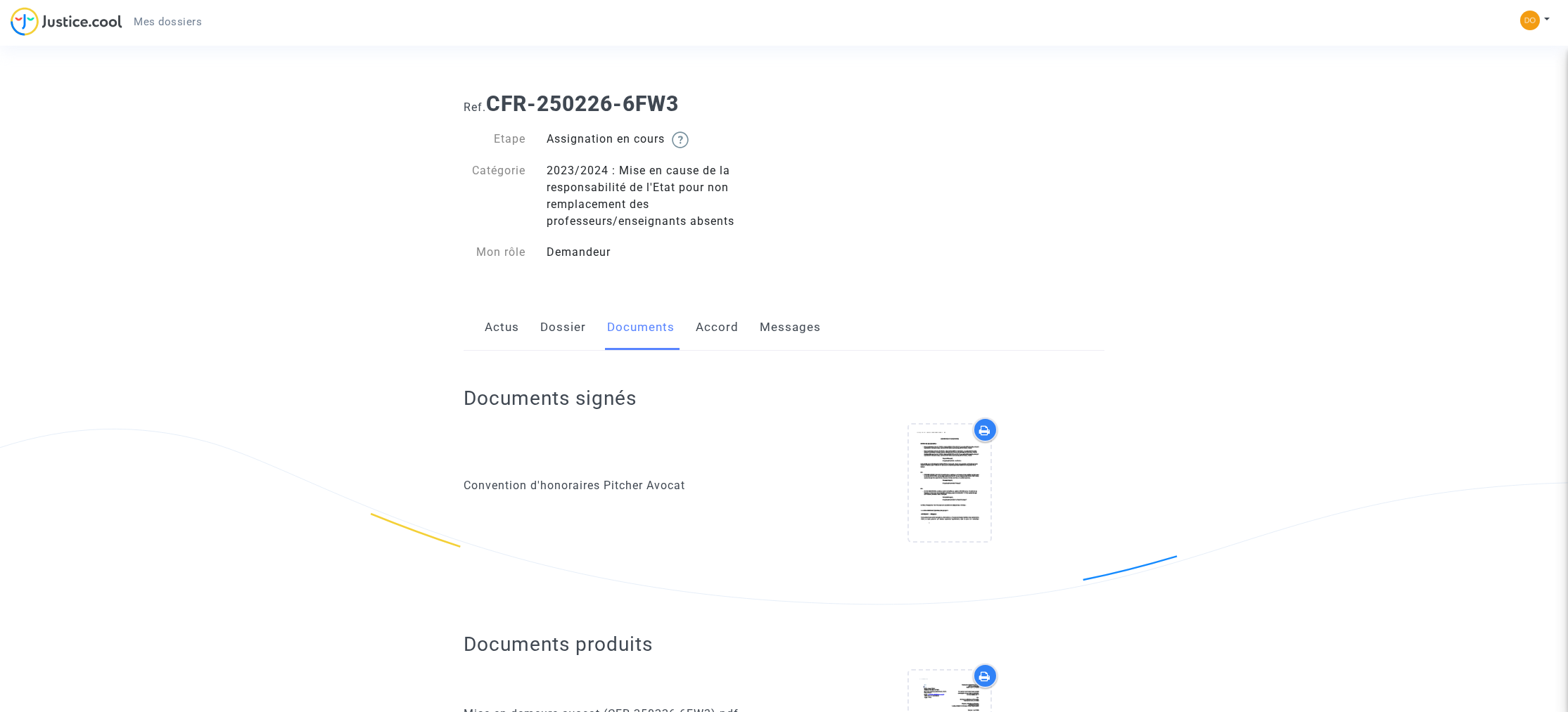
click at [554, 333] on link "Dossier" at bounding box center [563, 327] width 46 height 46
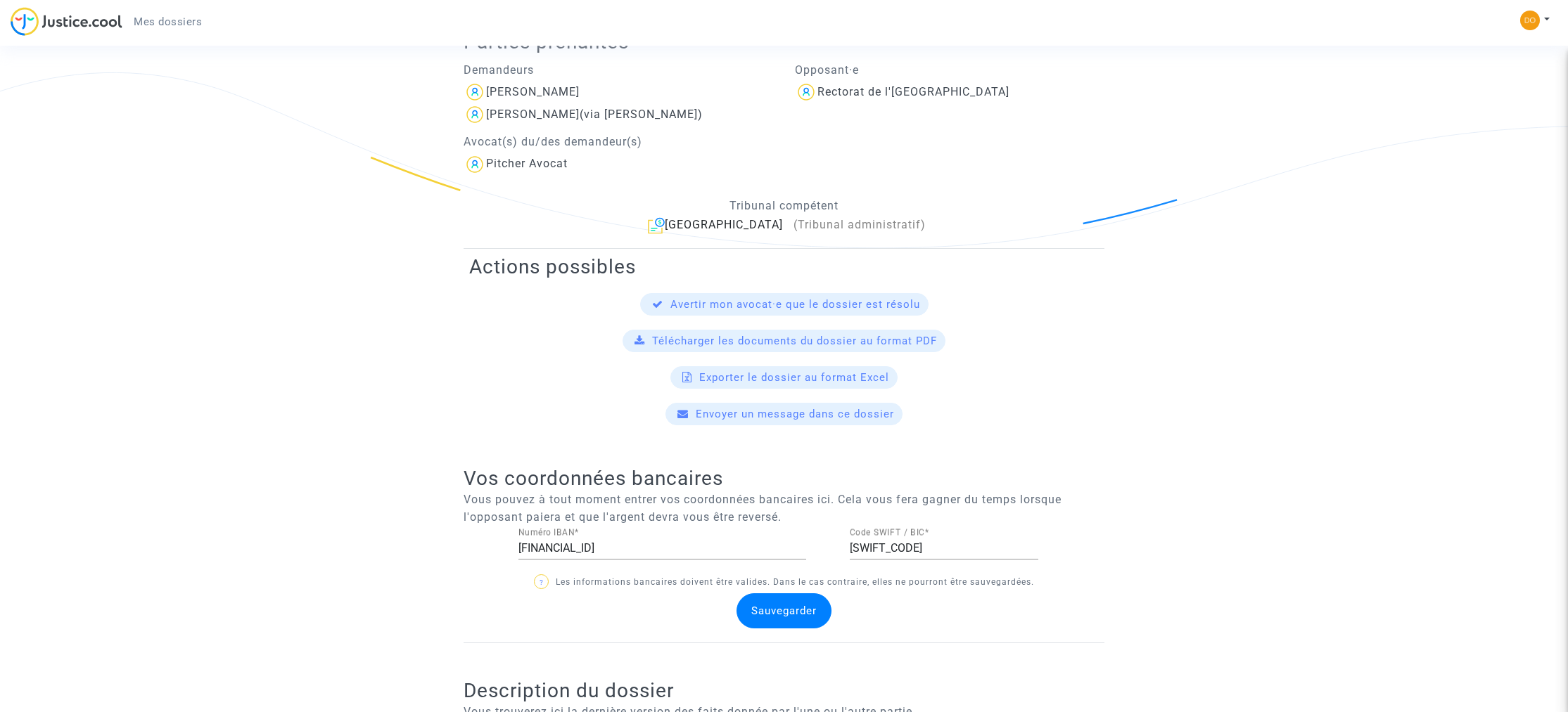
scroll to position [359, 0]
drag, startPoint x: 723, startPoint y: 545, endPoint x: 511, endPoint y: 542, distance: 212.0
click at [511, 542] on div "FR12 3000 2010 1500 0005 9431 G48 Numéro IBAN *" at bounding box center [673, 548] width 331 height 46
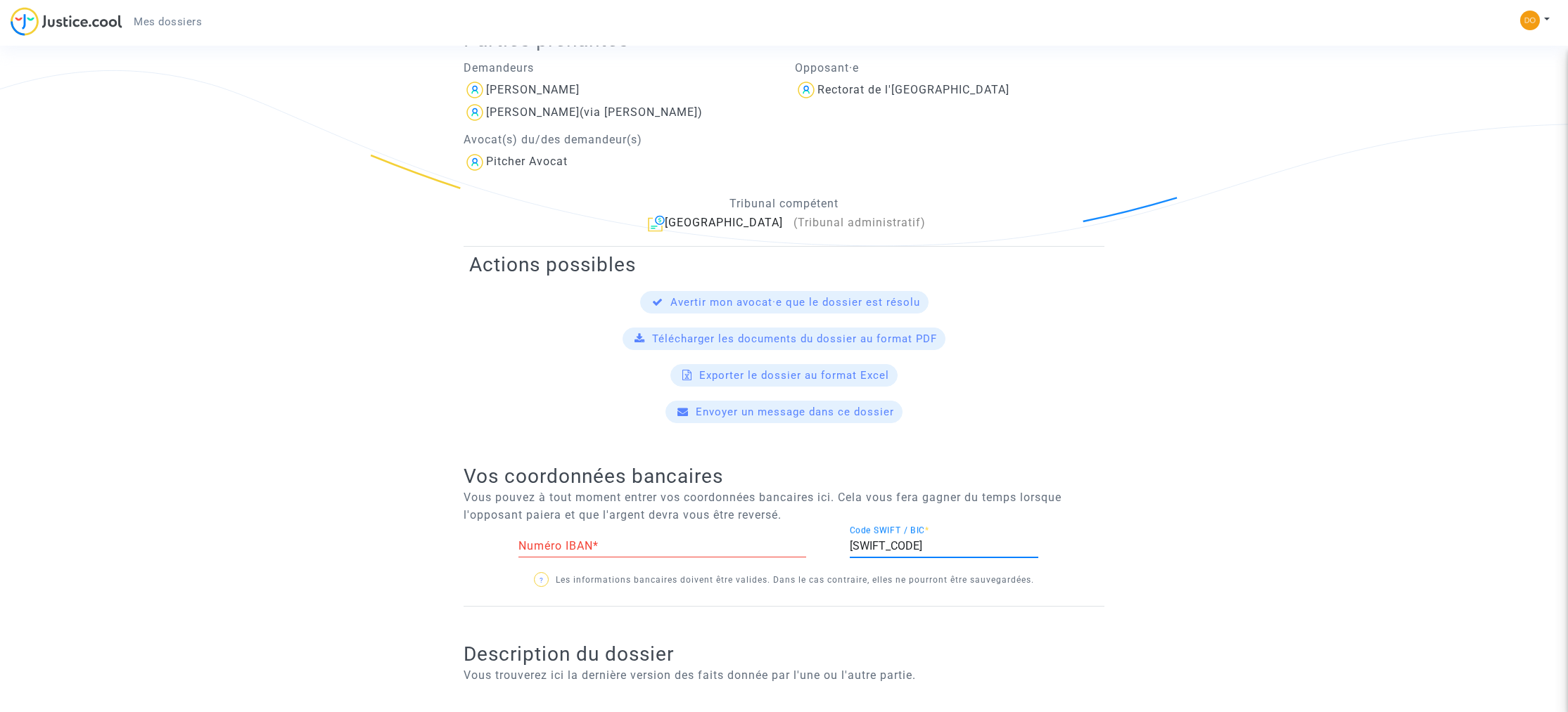
scroll to position [0, 0]
drag, startPoint x: 913, startPoint y: 545, endPoint x: 805, endPoint y: 551, distance: 108.2
click at [806, 551] on div "Numéro IBAN * CRLYFRPP Code SWIFT / BIC *" at bounding box center [783, 548] width 662 height 46
paste input "[FINANCIAL_ID]"
type input "[FINANCIAL_ID]"
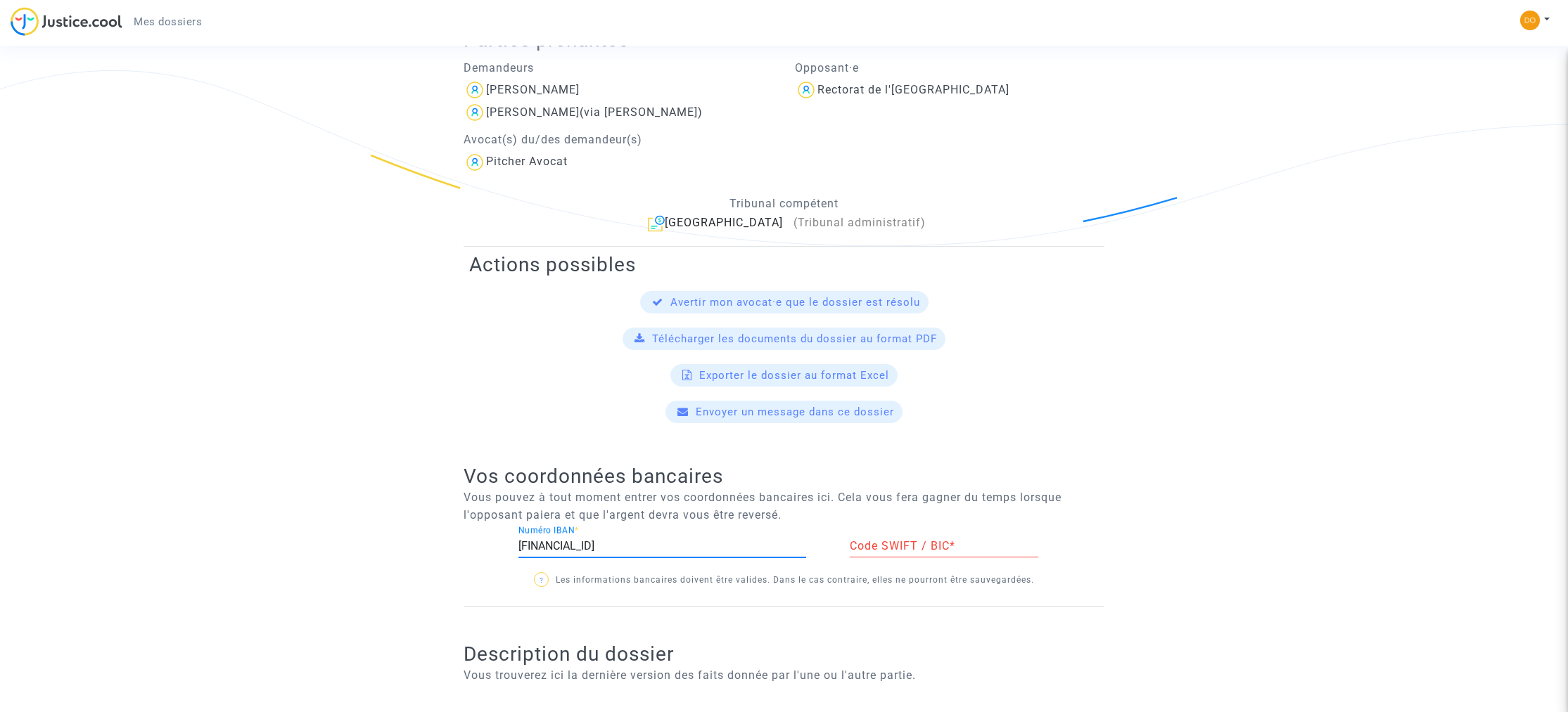
click at [898, 548] on input "Code SWIFT / BIC *" at bounding box center [944, 546] width 189 height 12
paste input "[SWIFT_CODE]"
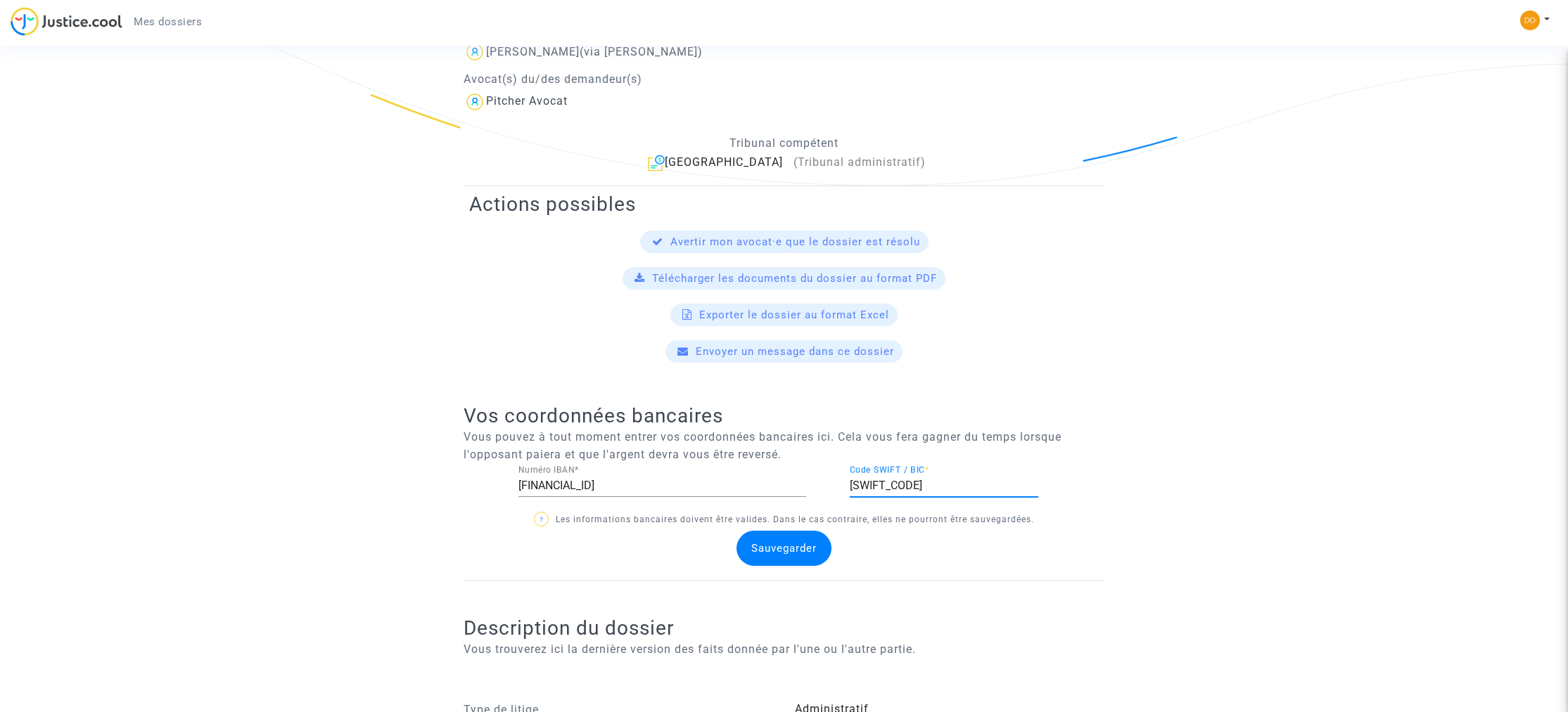
scroll to position [431, 0]
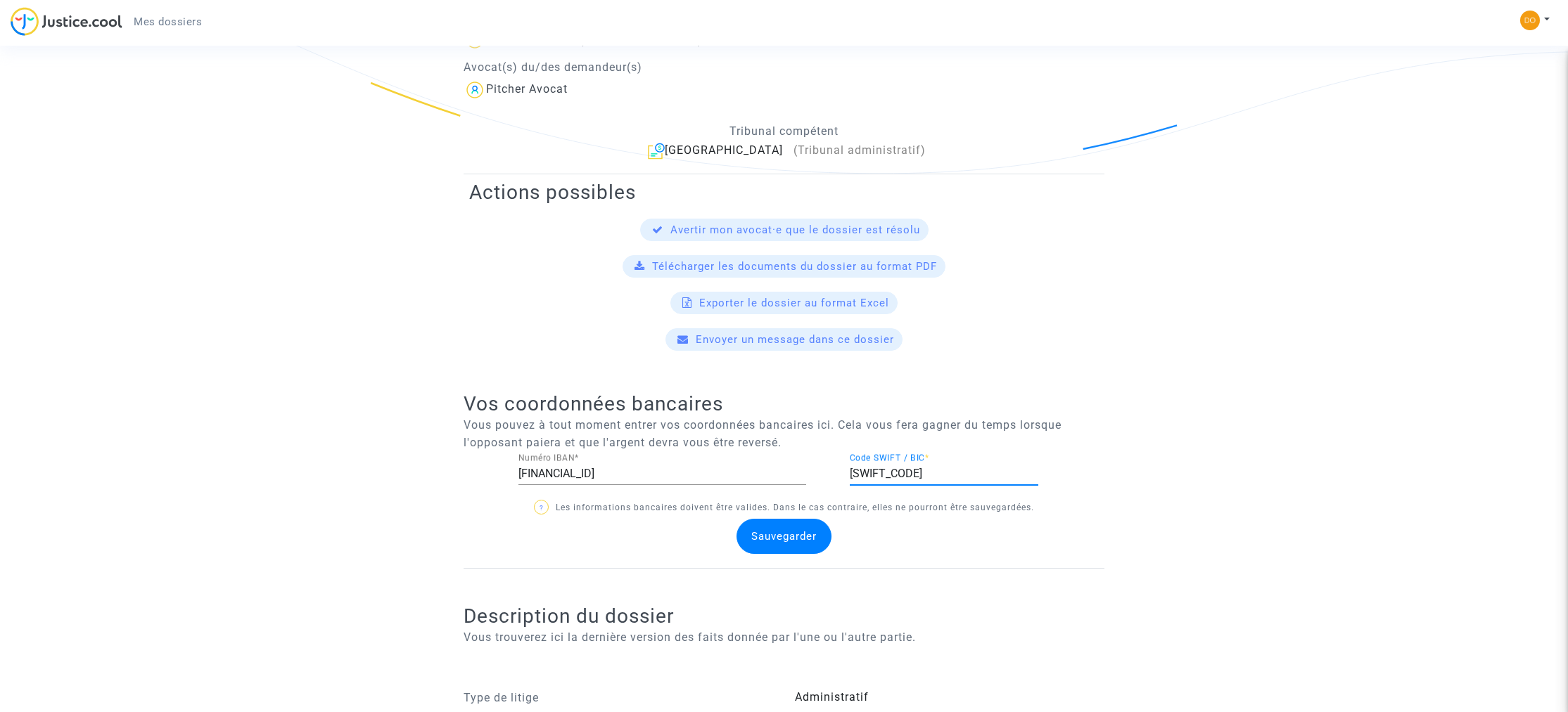
type input "[SWIFT_CODE]"
click at [780, 545] on div "Sauvegarder" at bounding box center [784, 537] width 95 height 35
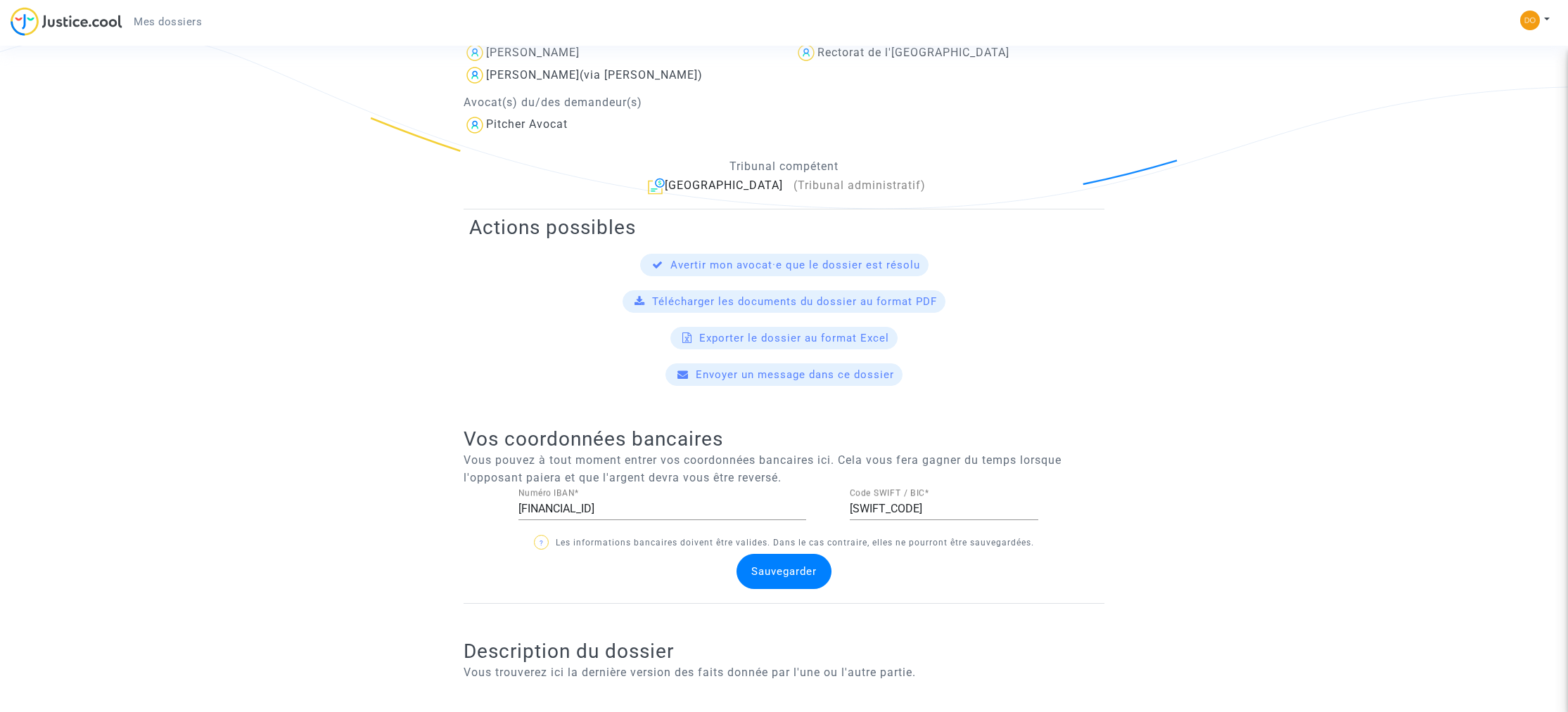
scroll to position [399, 0]
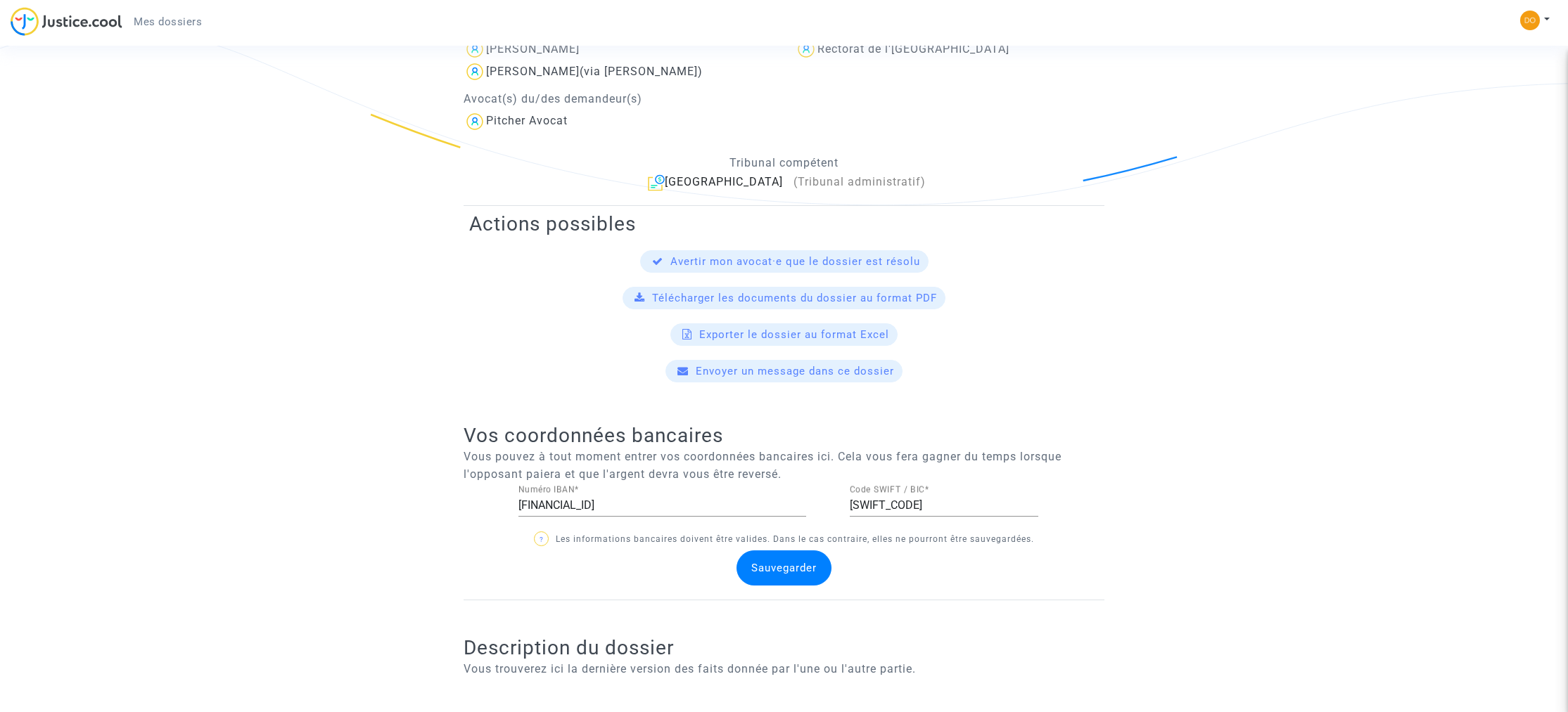
click at [664, 181] on img at bounding box center [656, 183] width 16 height 17
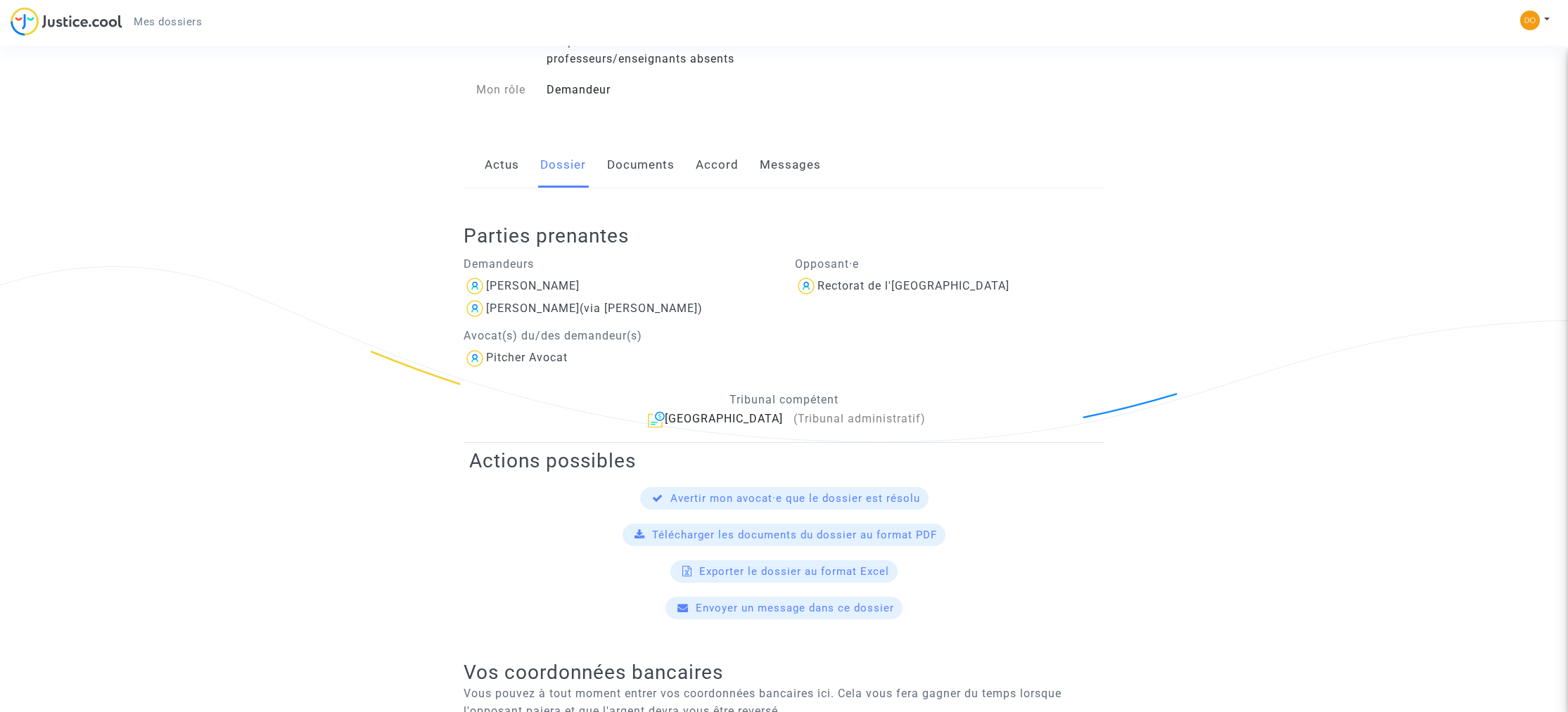
scroll to position [153, 0]
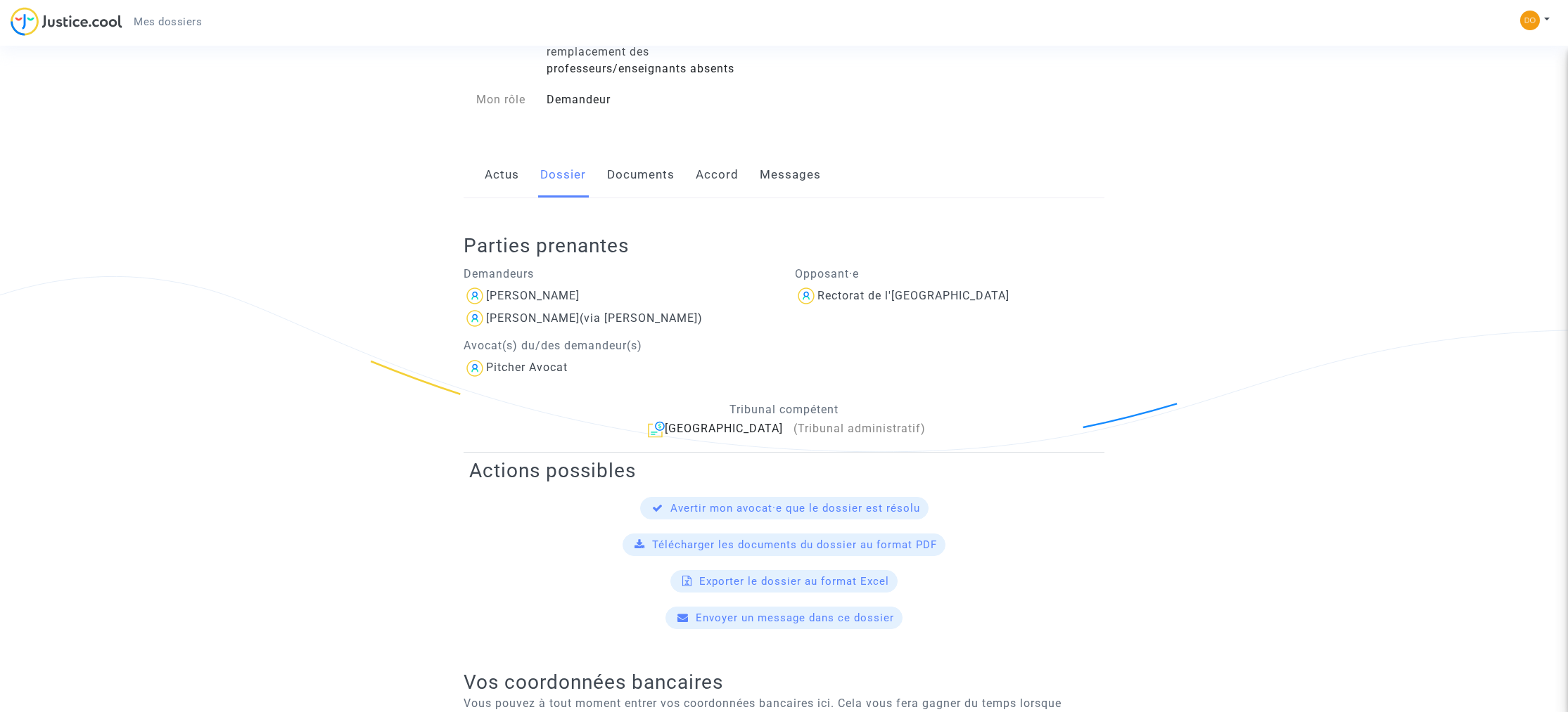
drag, startPoint x: 780, startPoint y: 545, endPoint x: 646, endPoint y: 175, distance: 393.5
click at [646, 175] on link "Documents" at bounding box center [641, 175] width 67 height 46
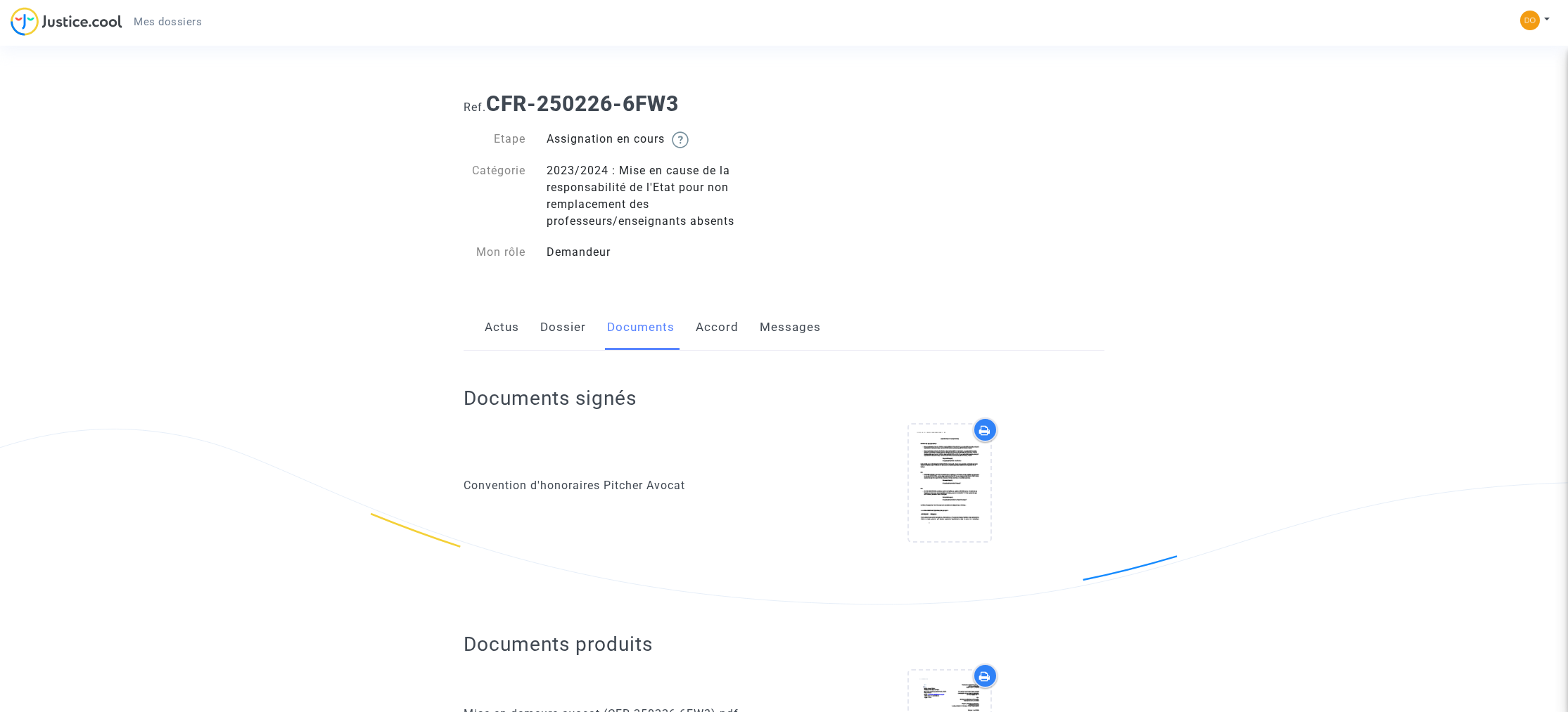
scroll to position [30, 0]
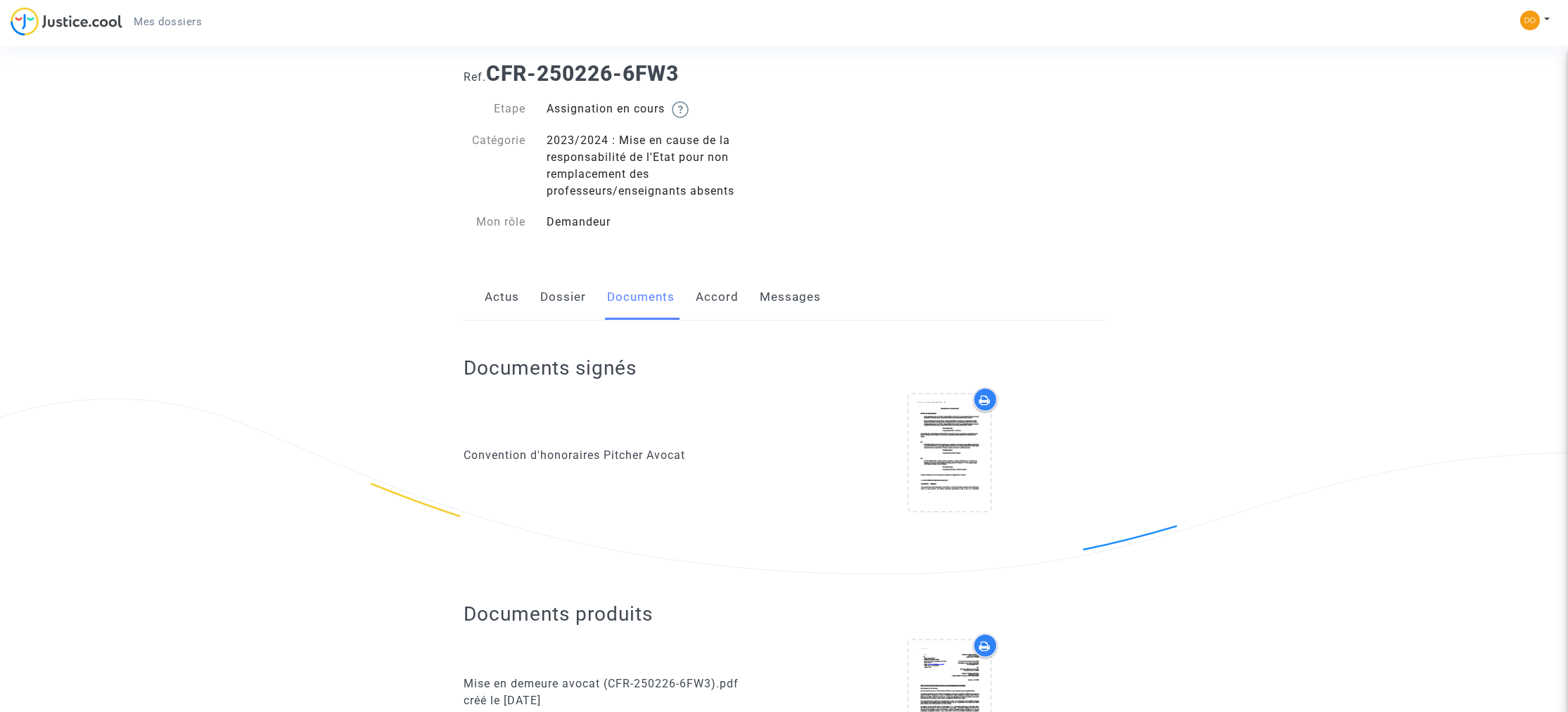
click at [565, 300] on link "Dossier" at bounding box center [563, 297] width 46 height 46
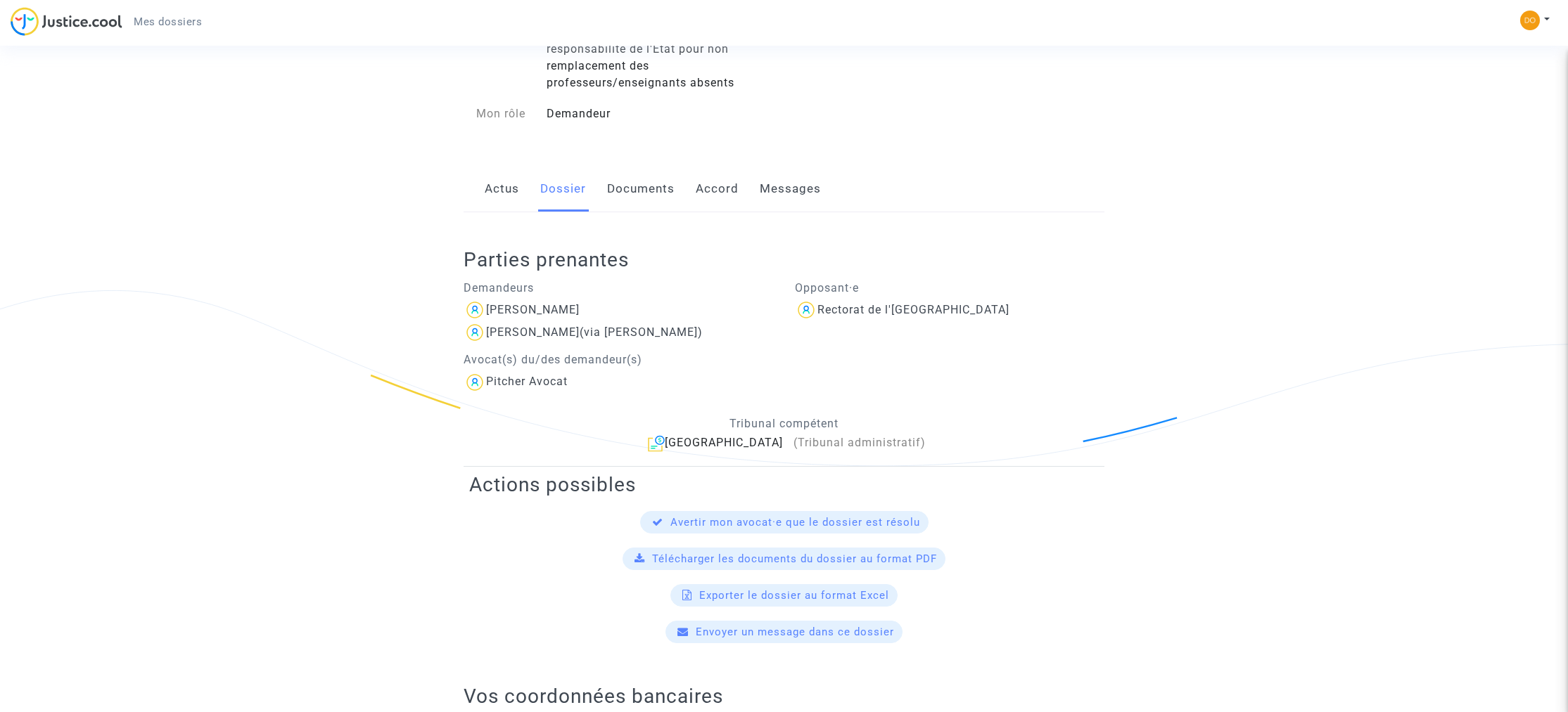
scroll to position [145, 0]
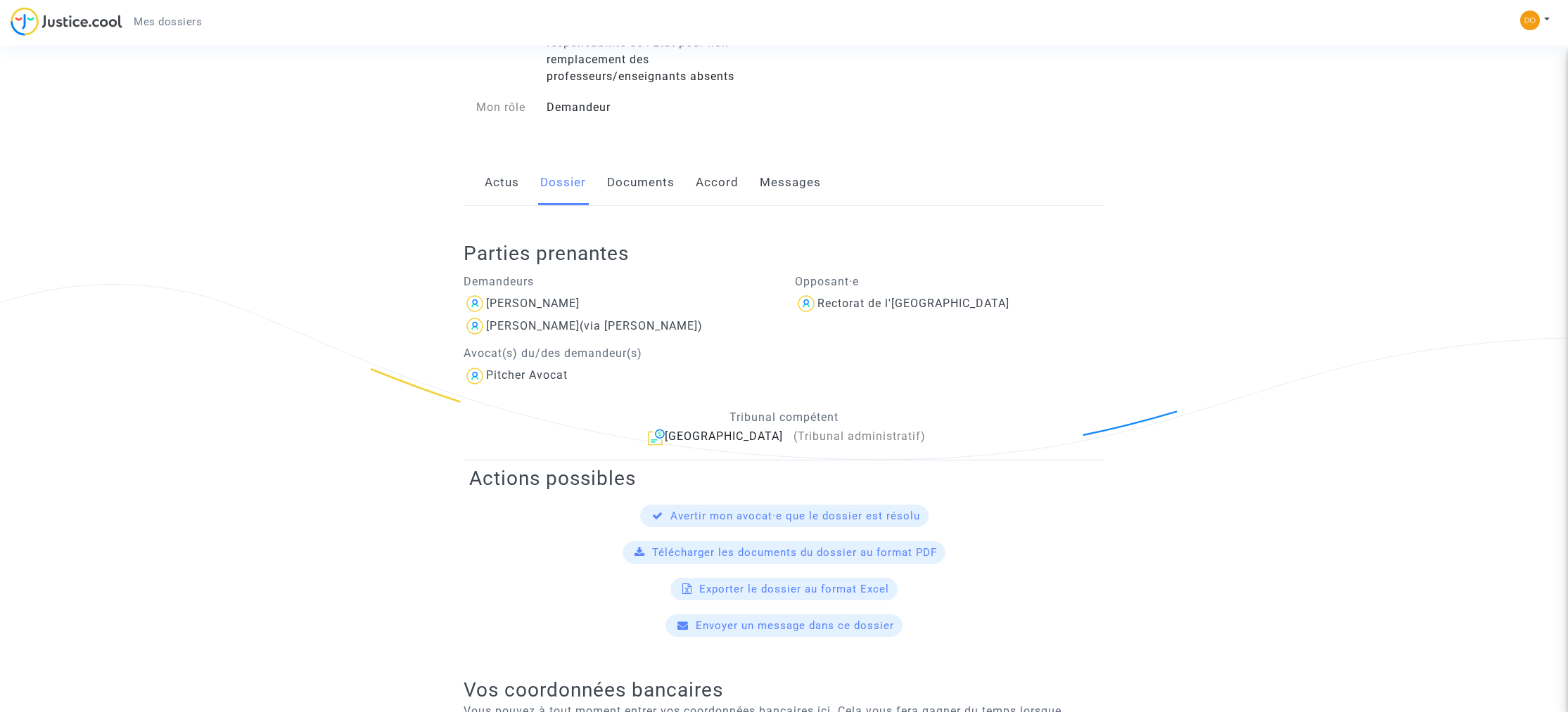
click at [664, 433] on img at bounding box center [656, 437] width 16 height 17
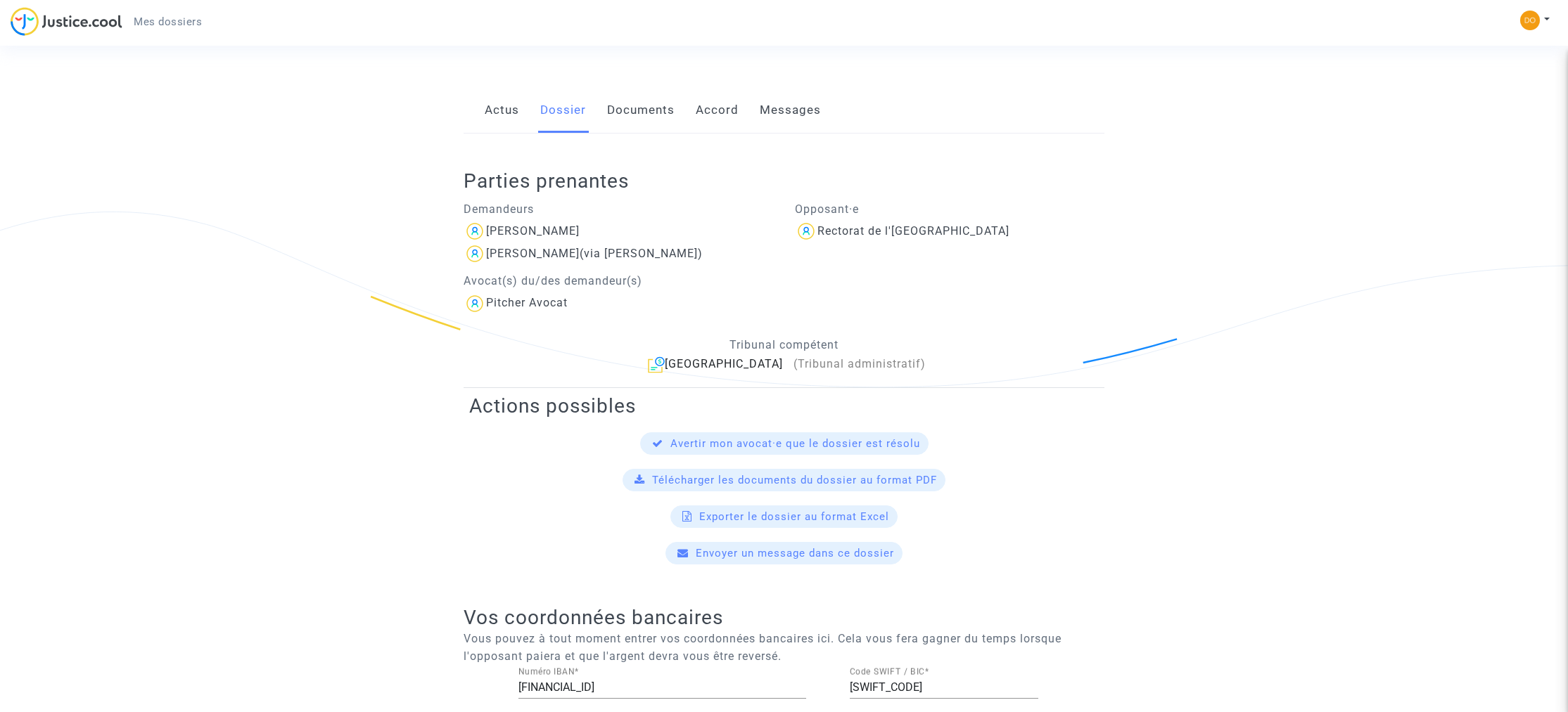
scroll to position [0, 0]
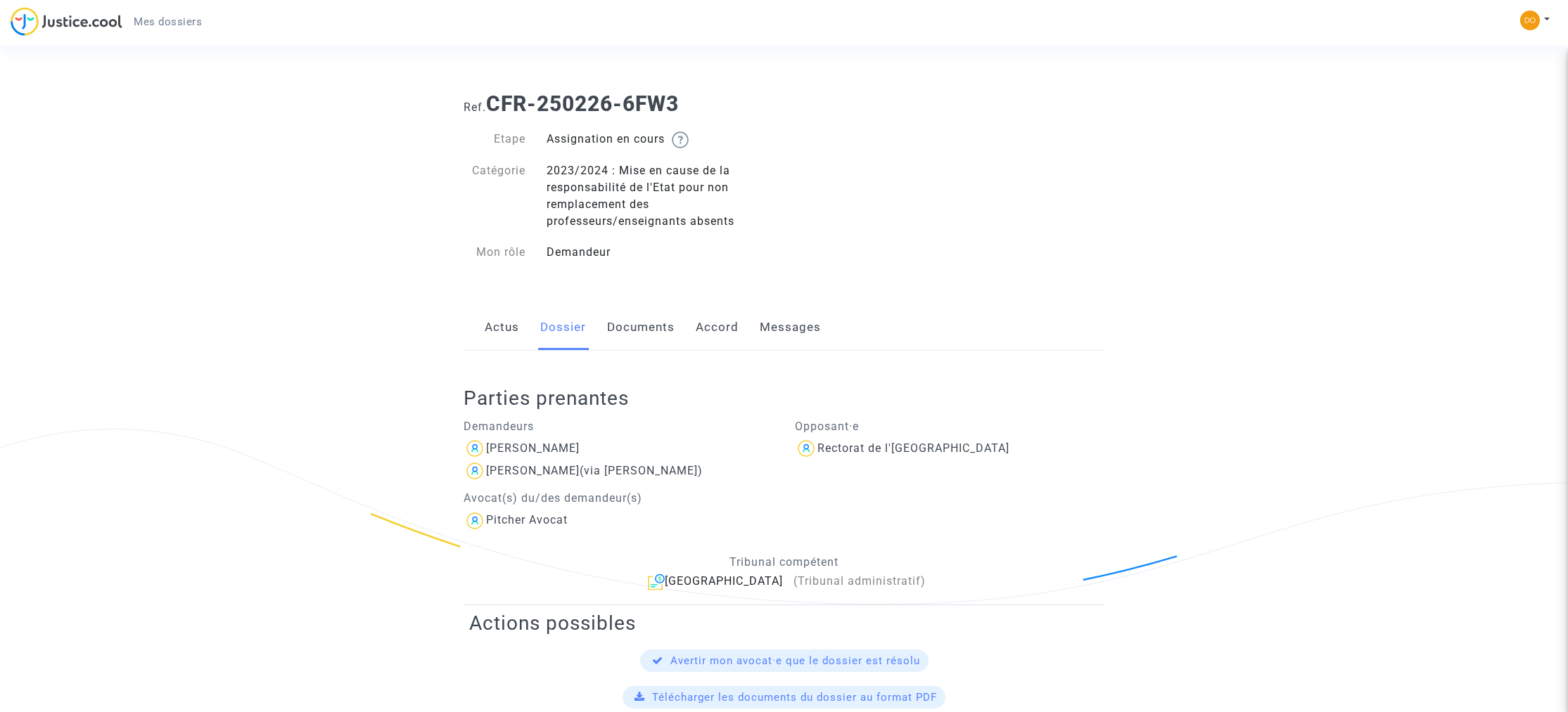
click at [713, 326] on link "Accord" at bounding box center [717, 327] width 43 height 46
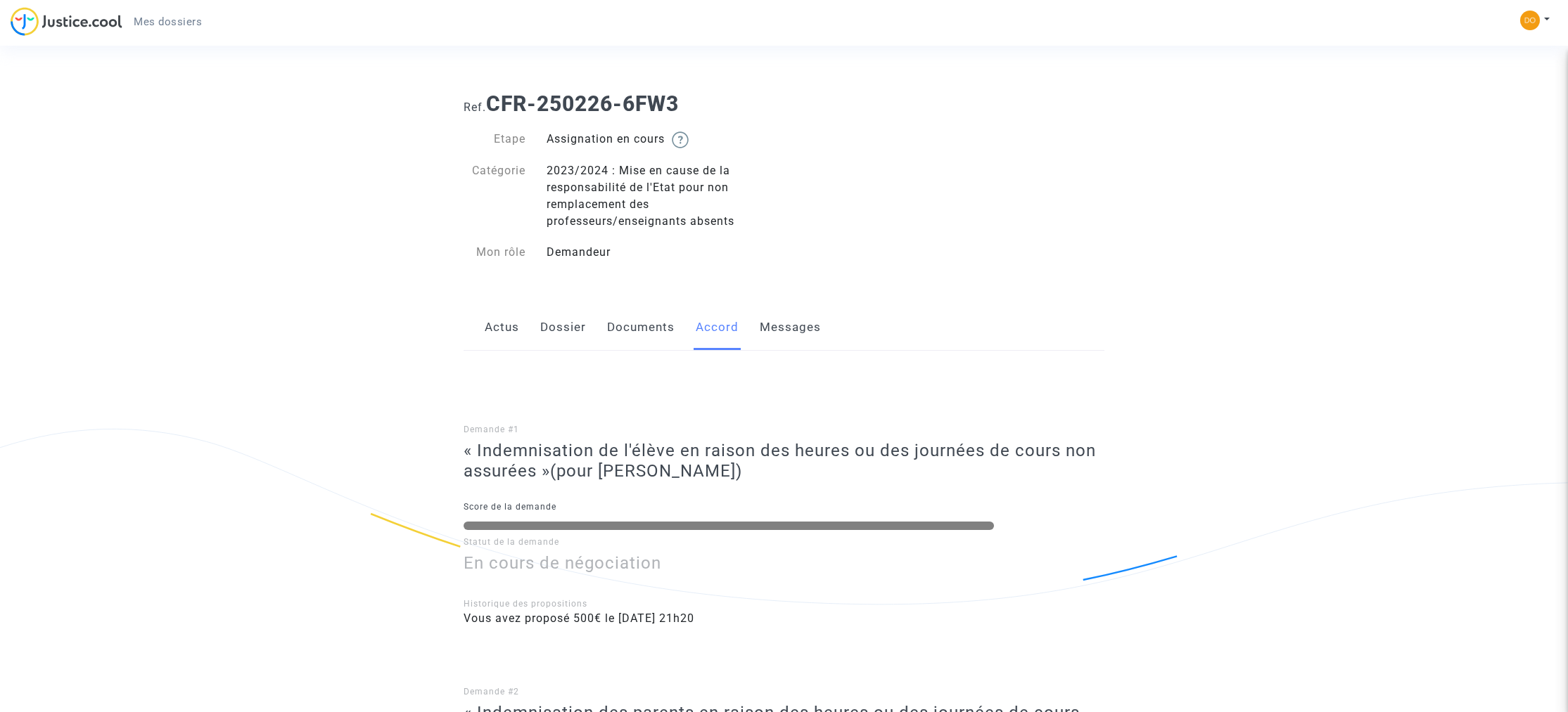
click at [576, 326] on link "Dossier" at bounding box center [563, 327] width 46 height 46
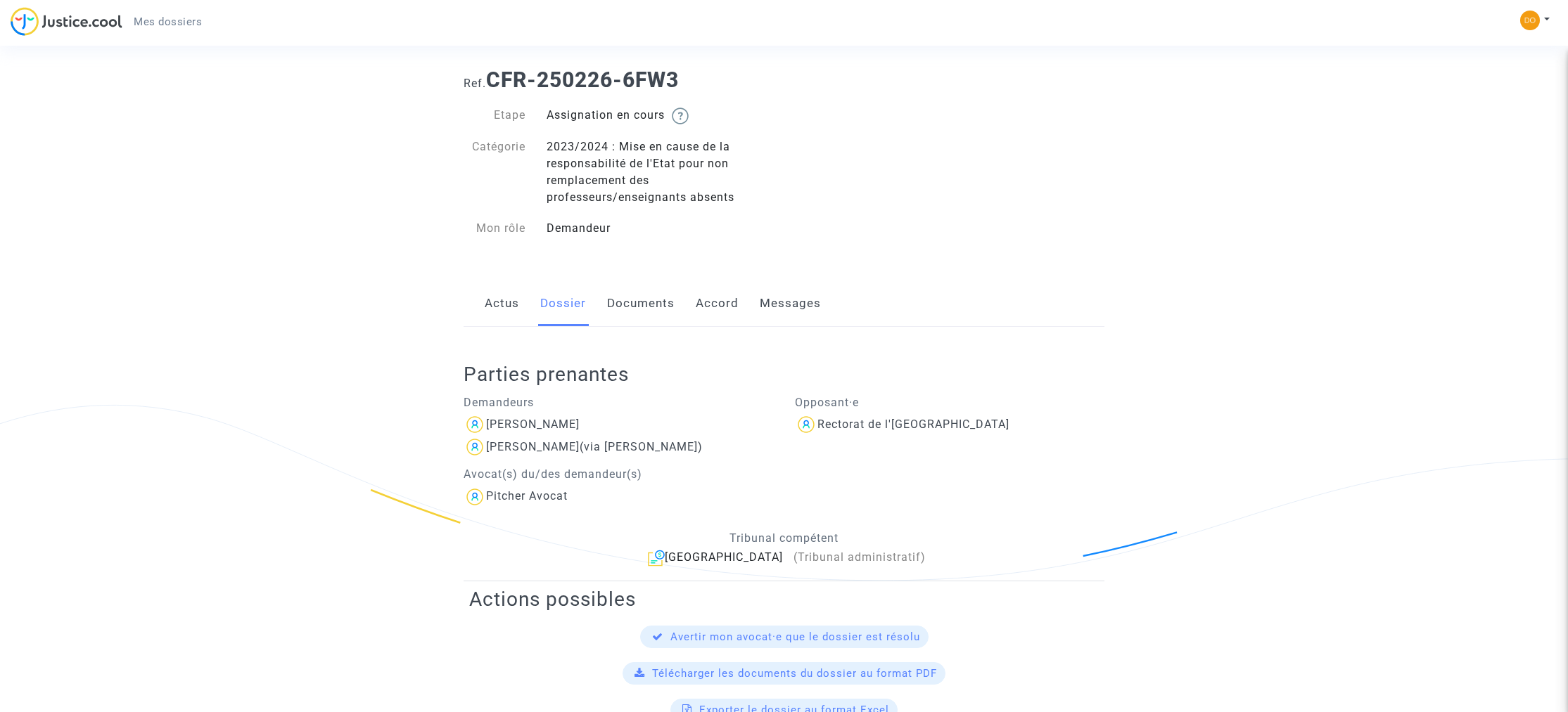
scroll to position [31, 0]
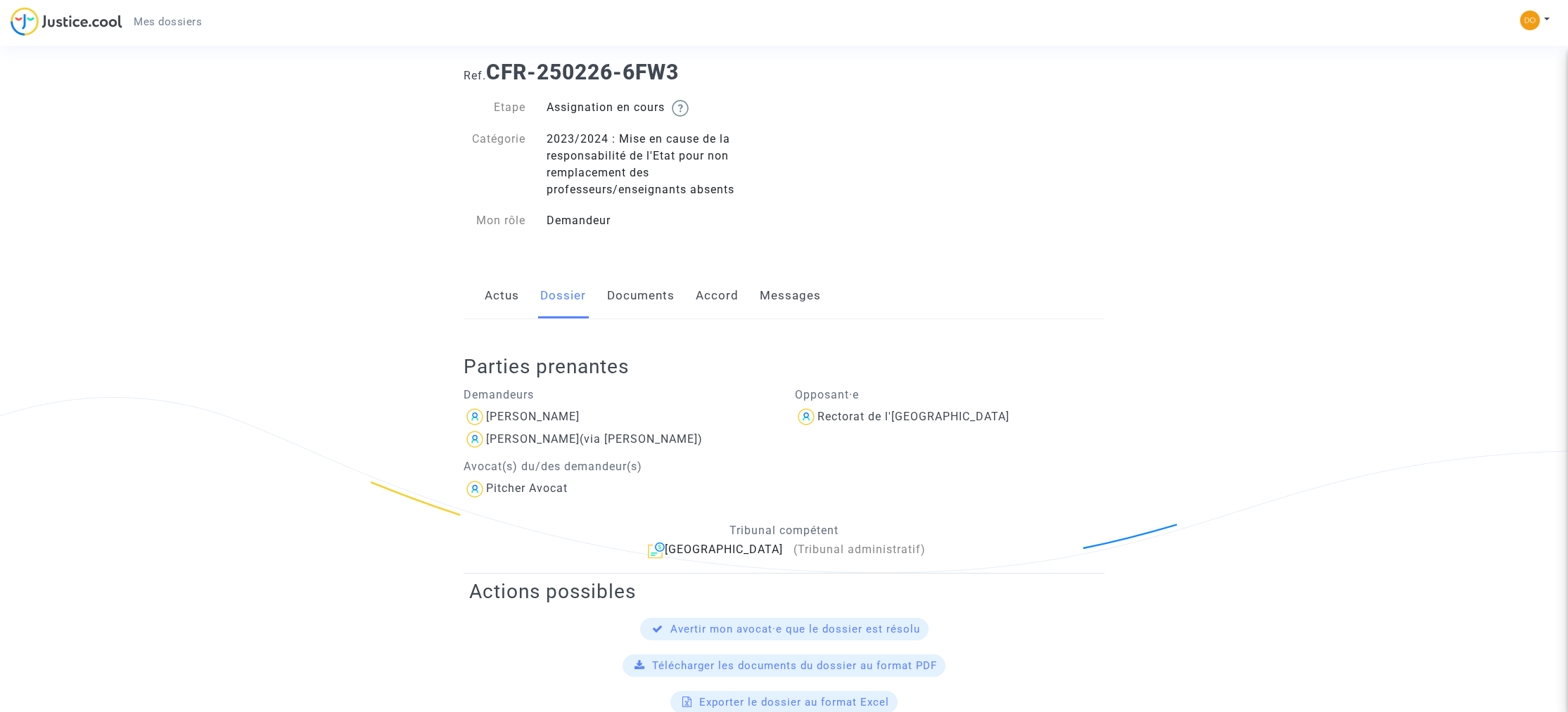
click at [799, 295] on link "Messages" at bounding box center [791, 295] width 61 height 46
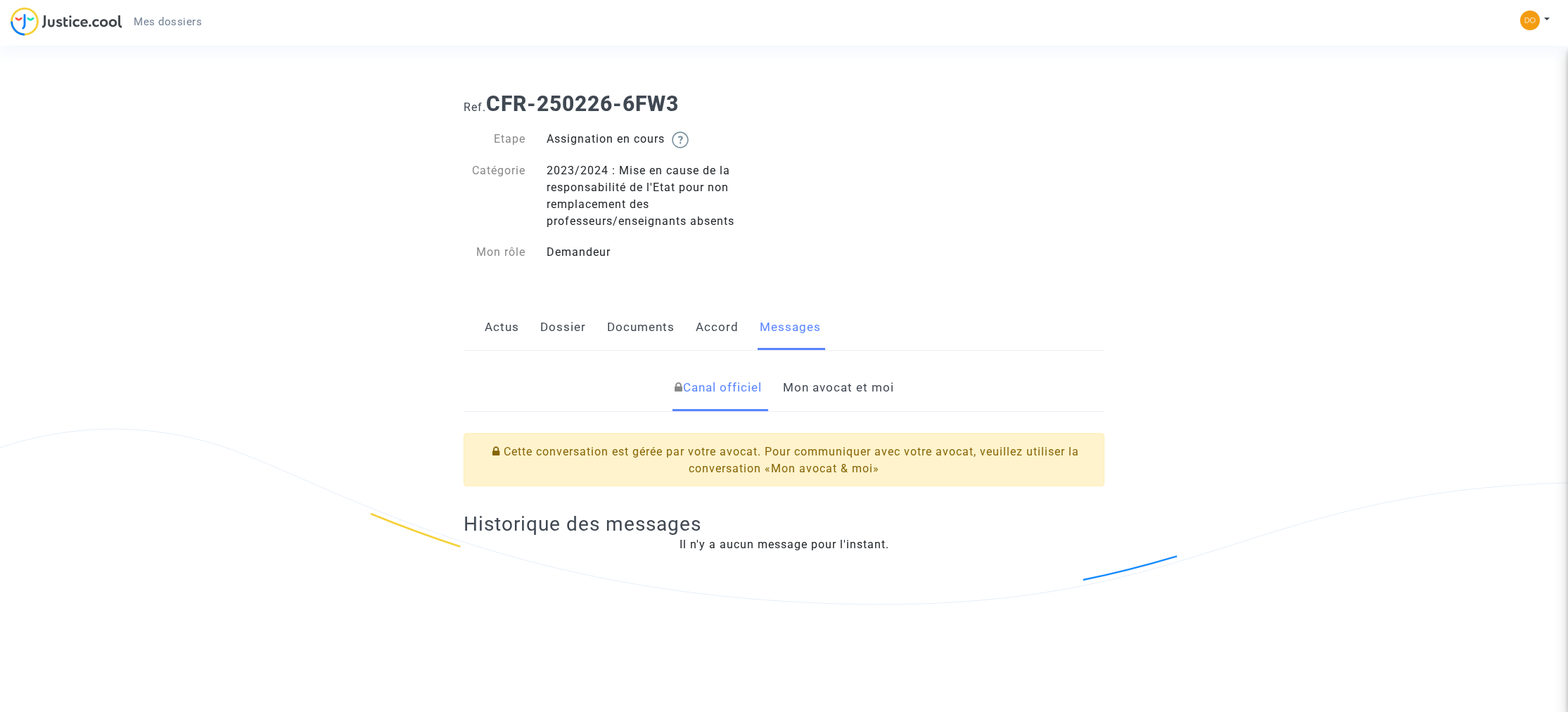
click at [845, 388] on link "Mon avocat et moi" at bounding box center [839, 387] width 111 height 46
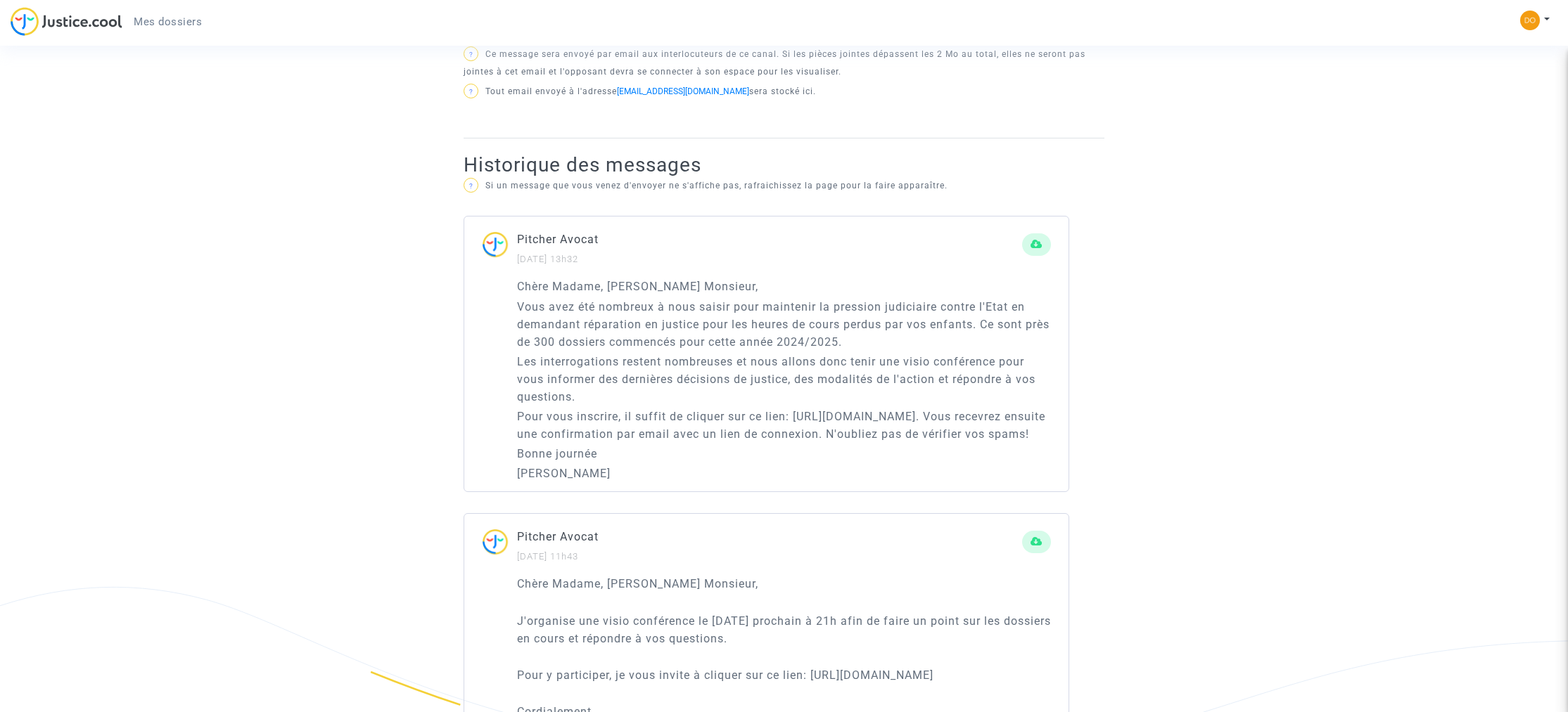
scroll to position [712, 0]
drag, startPoint x: 794, startPoint y: 416, endPoint x: 991, endPoint y: 409, distance: 197.1
click at [988, 409] on div "Chère Madame, Cher Monsieur, Vous avez été nombreux à nous saisir pour mainteni…" at bounding box center [784, 382] width 534 height 205
click at [1033, 407] on div "Chère Madame, Cher Monsieur, Vous avez été nombreux à nous saisir pour mainteni…" at bounding box center [784, 382] width 534 height 205
drag, startPoint x: 1024, startPoint y: 419, endPoint x: 841, endPoint y: 417, distance: 183.0
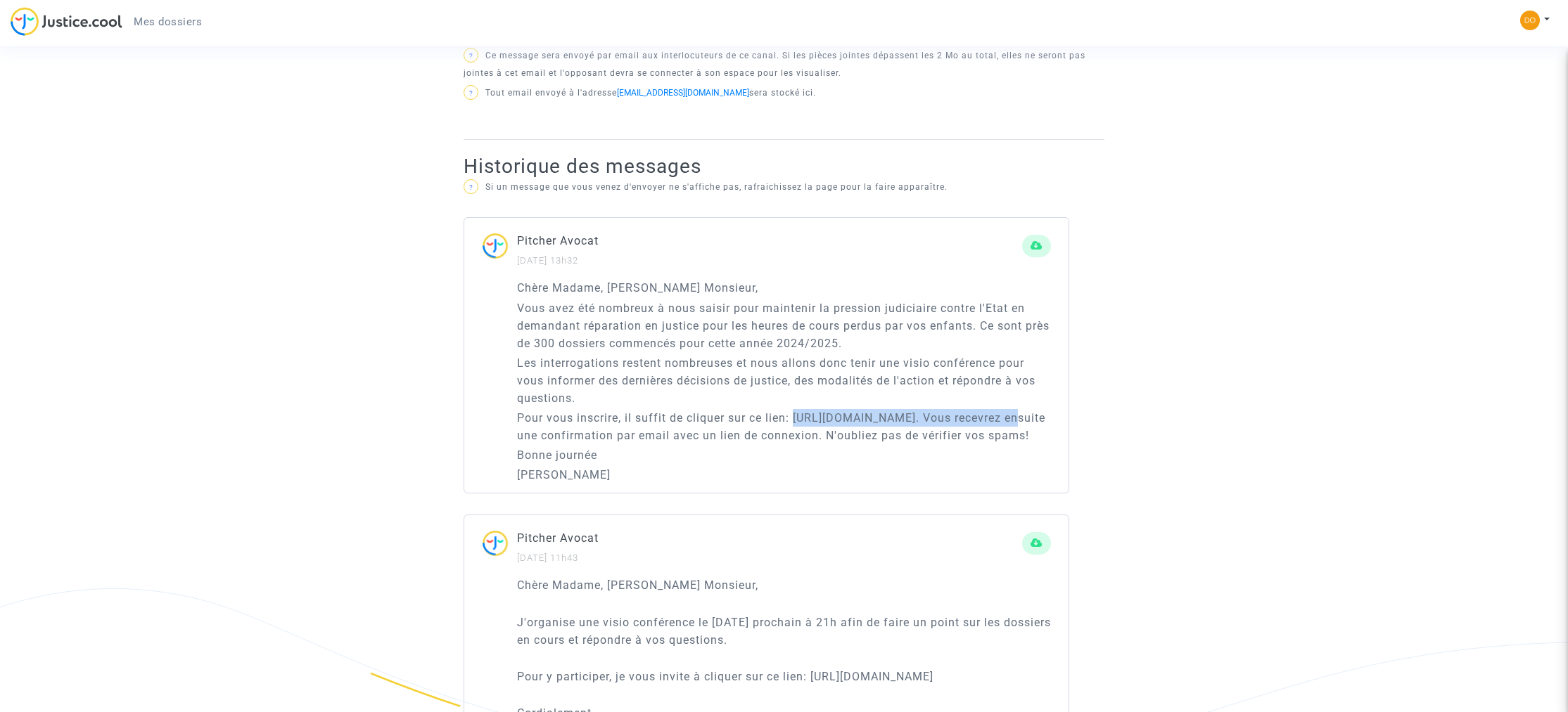
click at [796, 420] on p "Pour vous inscrire, il suffit de cliquer sur ce lien: https://forms.gle/SBiJauW…" at bounding box center [784, 427] width 534 height 35
click at [845, 254] on div "Pitcher Avocat 05/06/2025 - 13h32" at bounding box center [769, 250] width 505 height 37
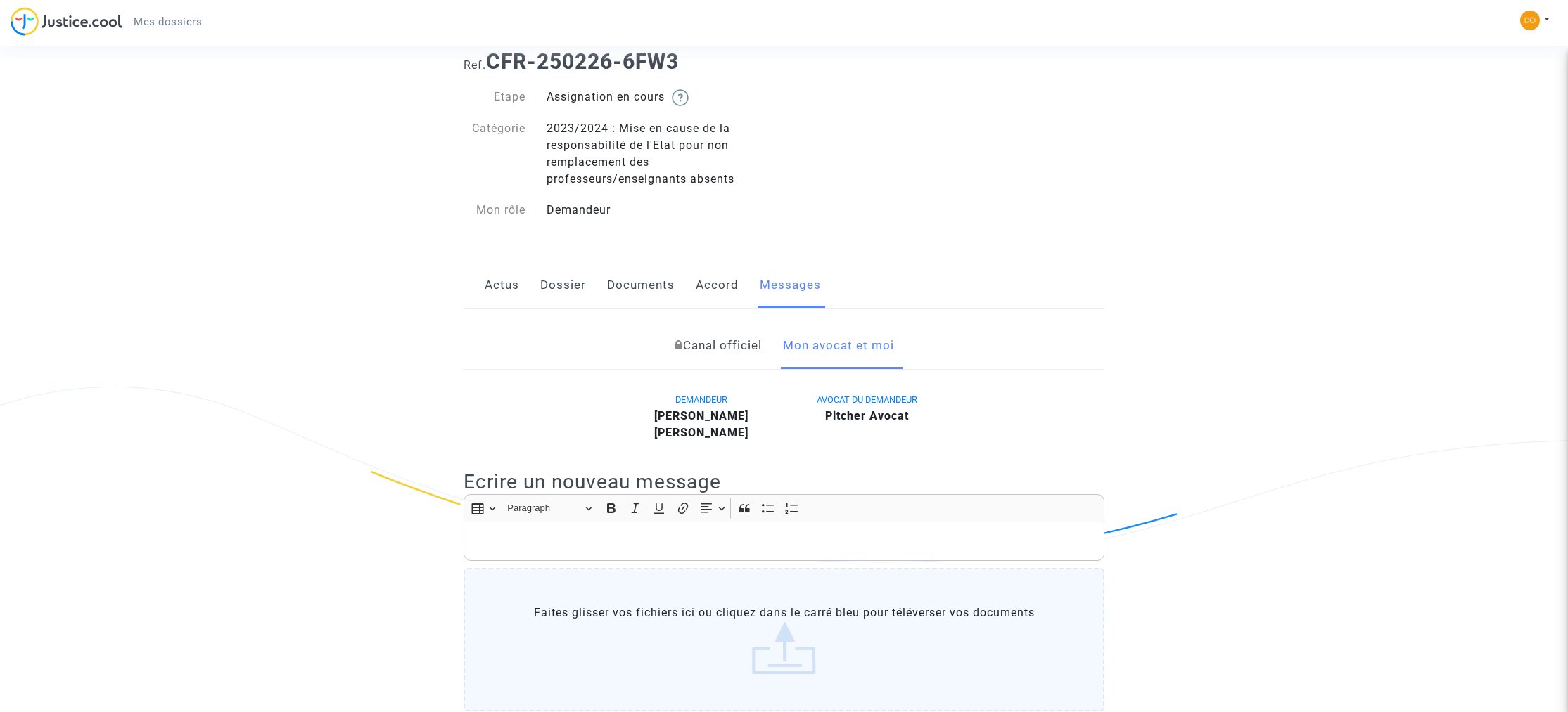
scroll to position [12, 0]
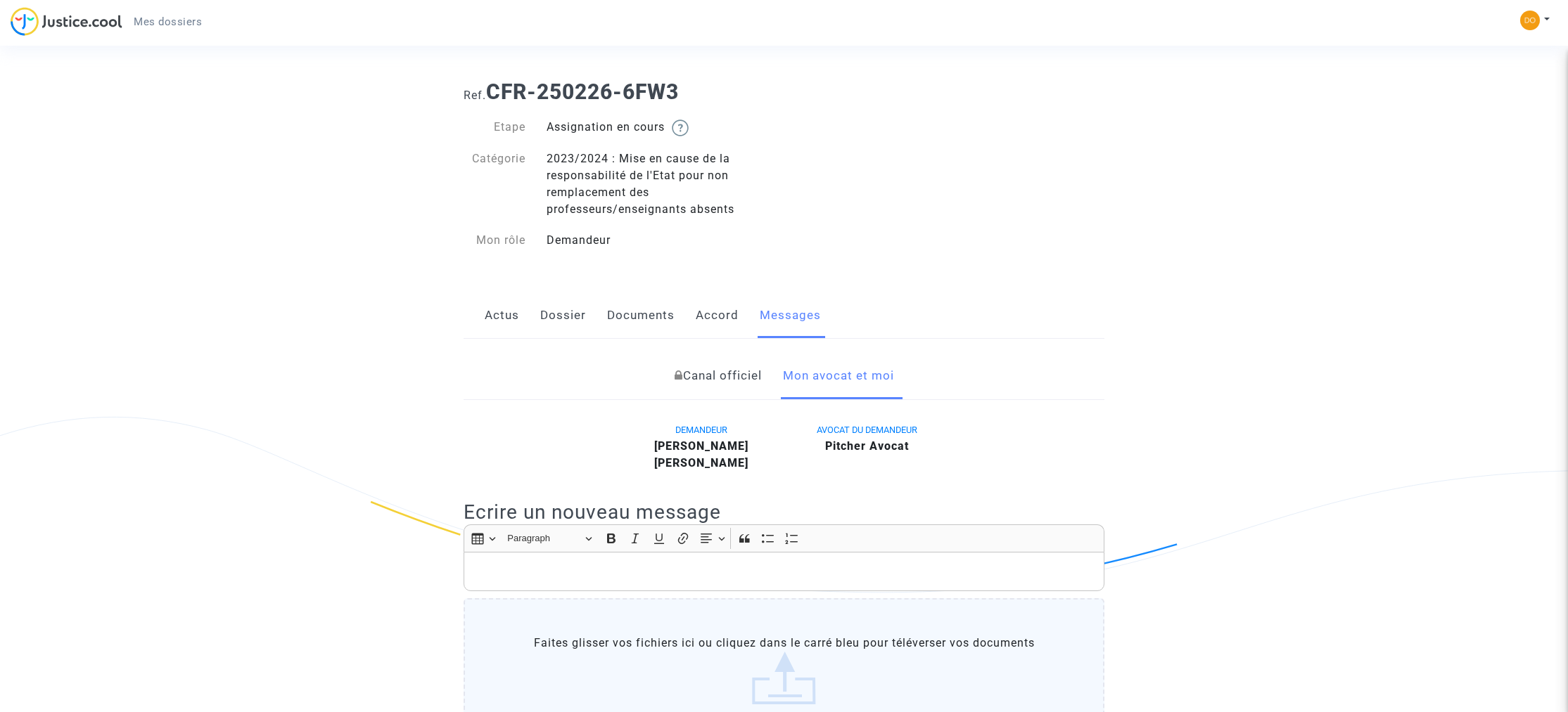
click at [562, 317] on link "Dossier" at bounding box center [563, 315] width 46 height 46
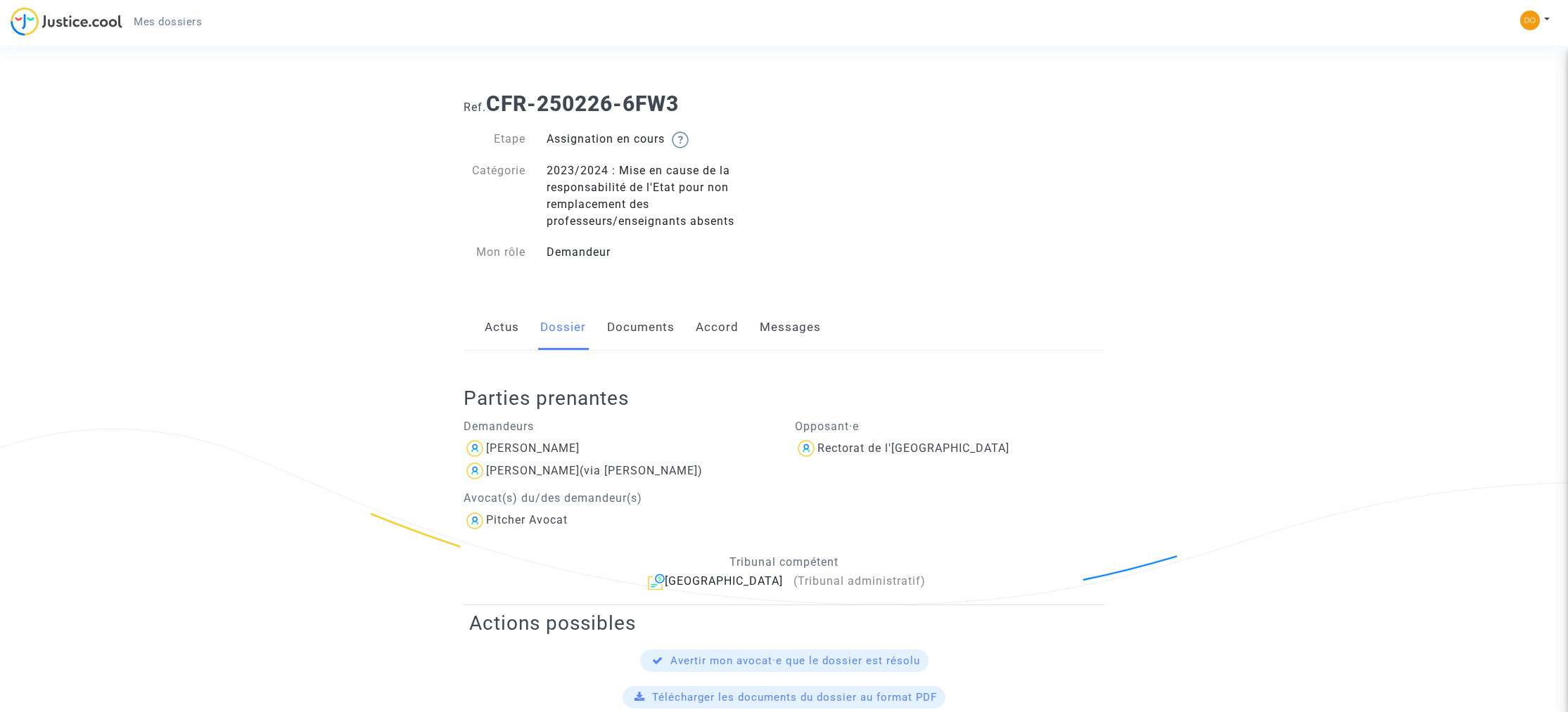
click at [516, 324] on link "Actus" at bounding box center [502, 327] width 34 height 46
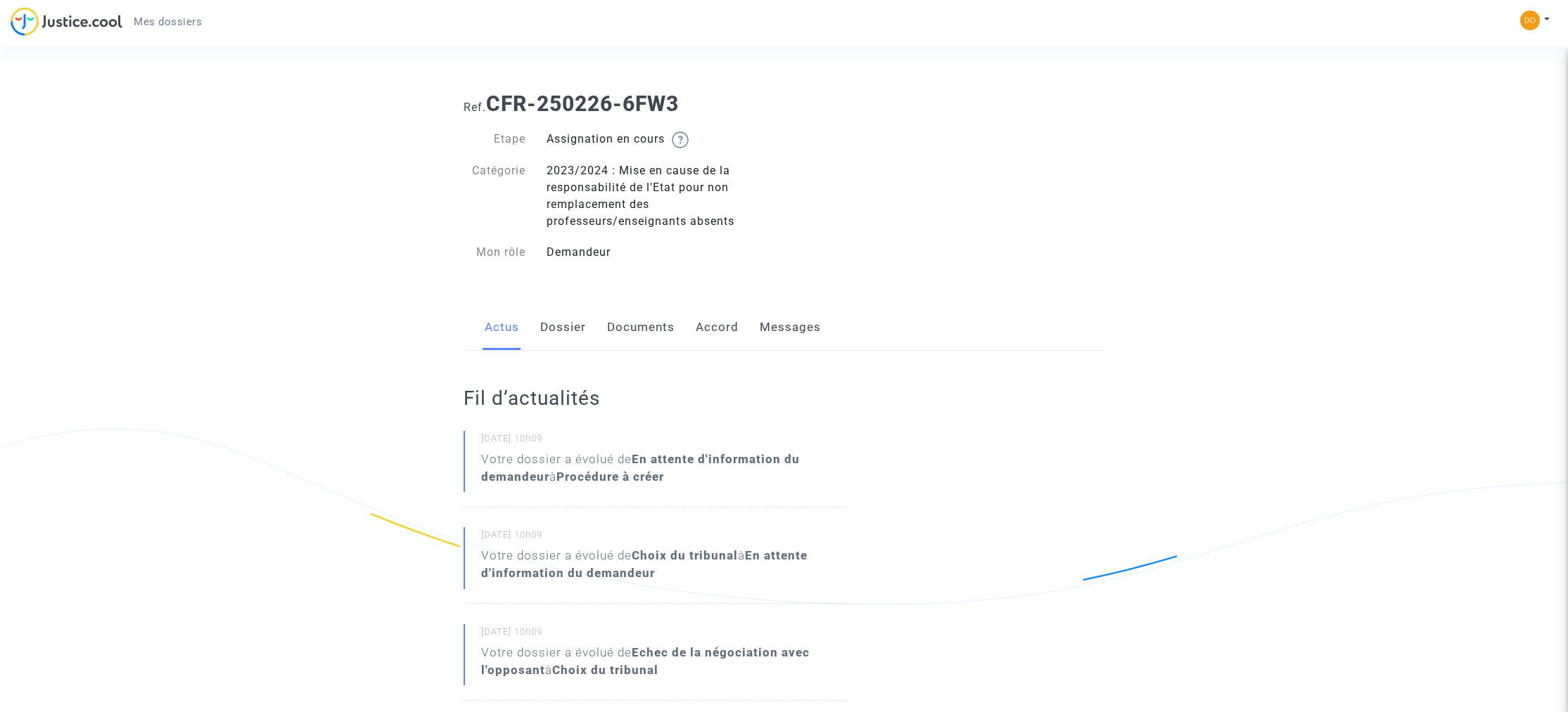
click at [578, 327] on link "Dossier" at bounding box center [563, 327] width 46 height 46
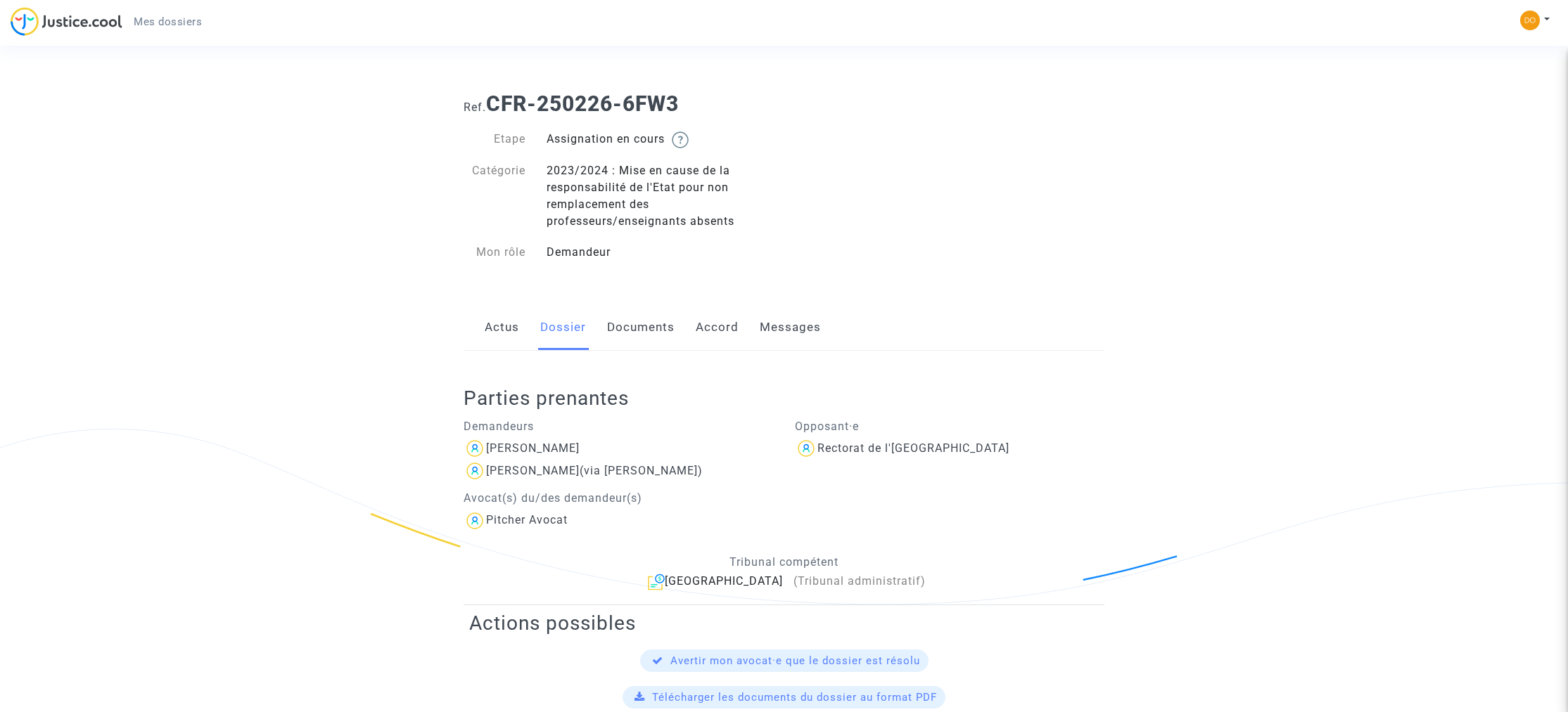
click at [780, 333] on link "Messages" at bounding box center [791, 327] width 61 height 46
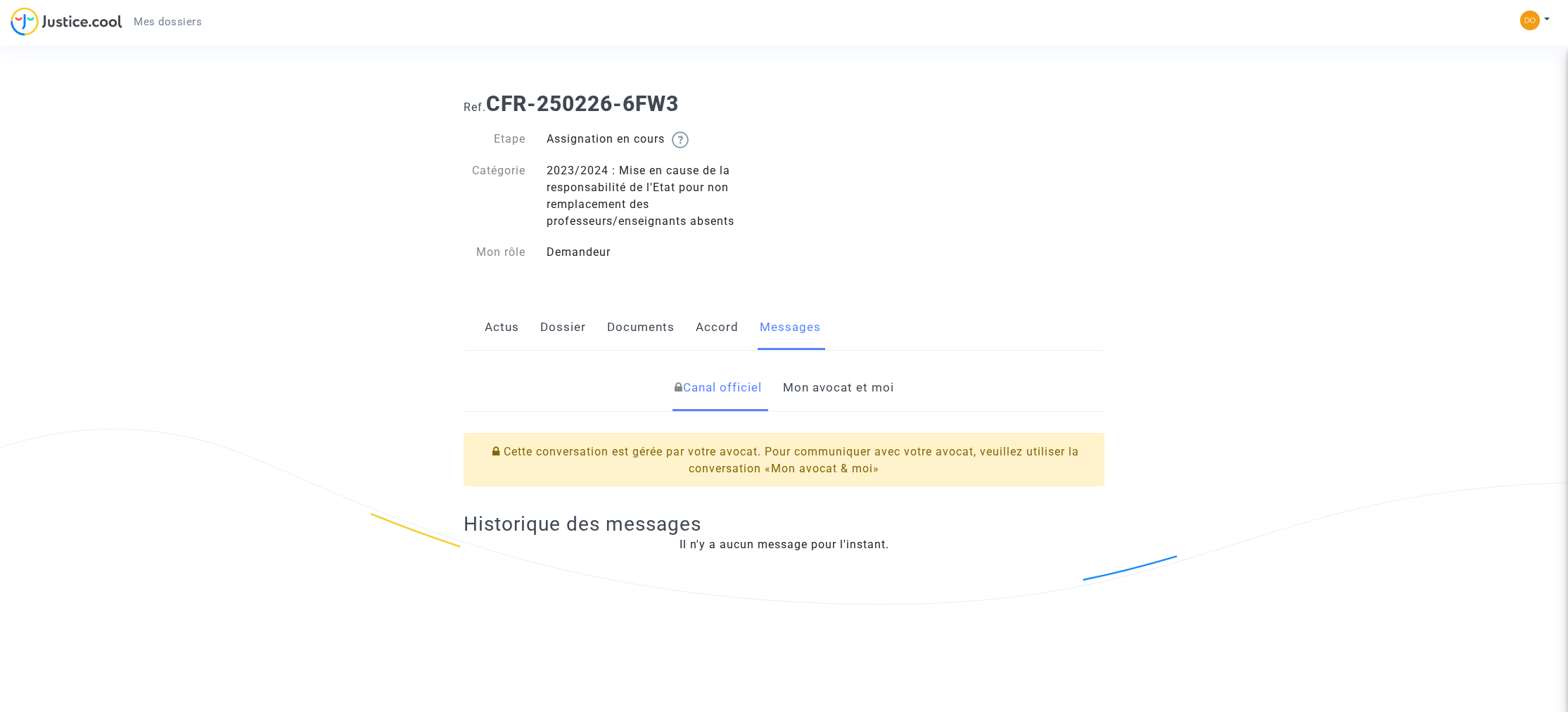
click at [843, 388] on link "Mon avocat et moi" at bounding box center [839, 387] width 111 height 46
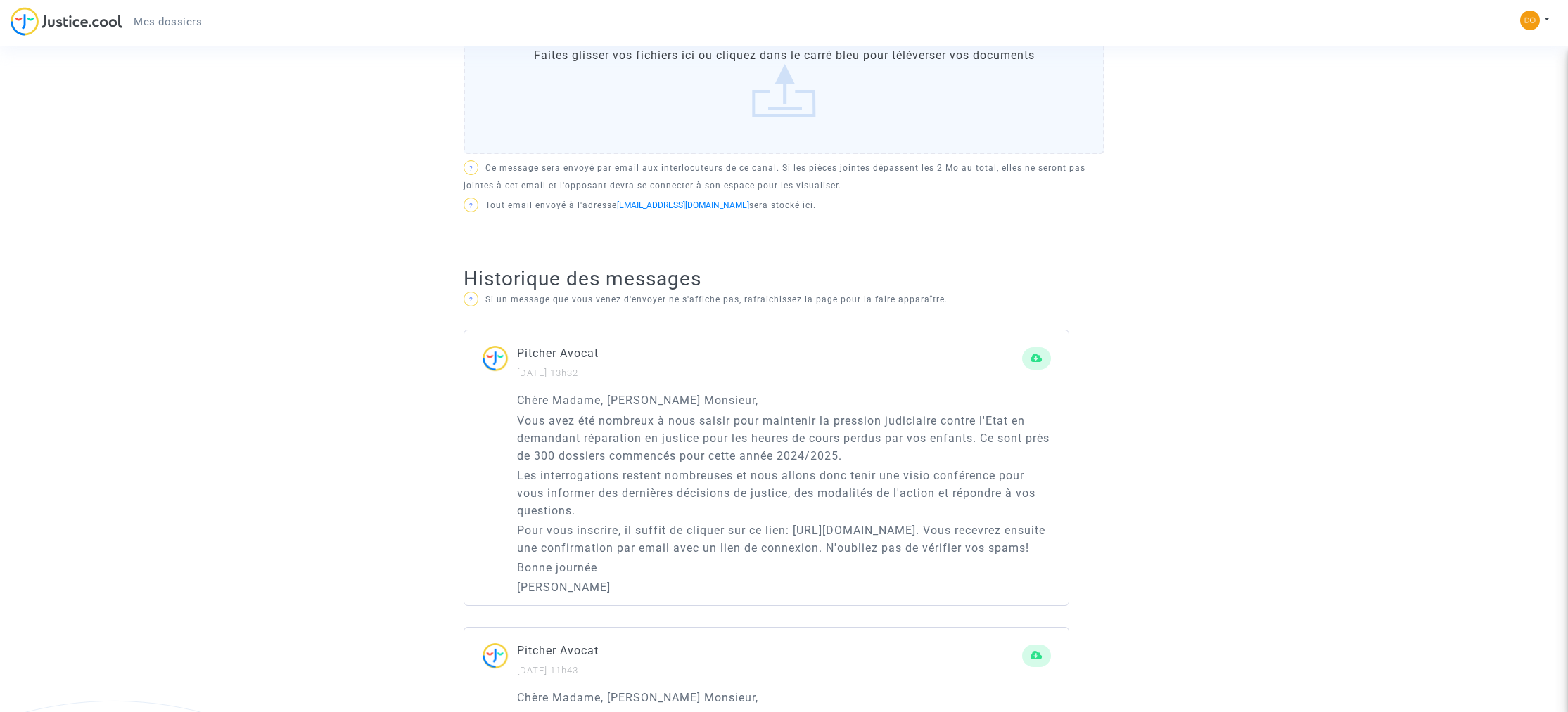
scroll to position [600, 0]
drag, startPoint x: 796, startPoint y: 530, endPoint x: 1020, endPoint y: 524, distance: 224.1
click at [1020, 524] on p "Pour vous inscrire, il suffit de cliquer sur ce lien: https://forms.gle/SBiJauW…" at bounding box center [784, 539] width 534 height 35
click at [1424, 208] on div "Ref. CFR-250226-6FW3 Etape Assignation en cours Catégorie 2023/2024 : Mise en c…" at bounding box center [784, 387] width 1568 height 1814
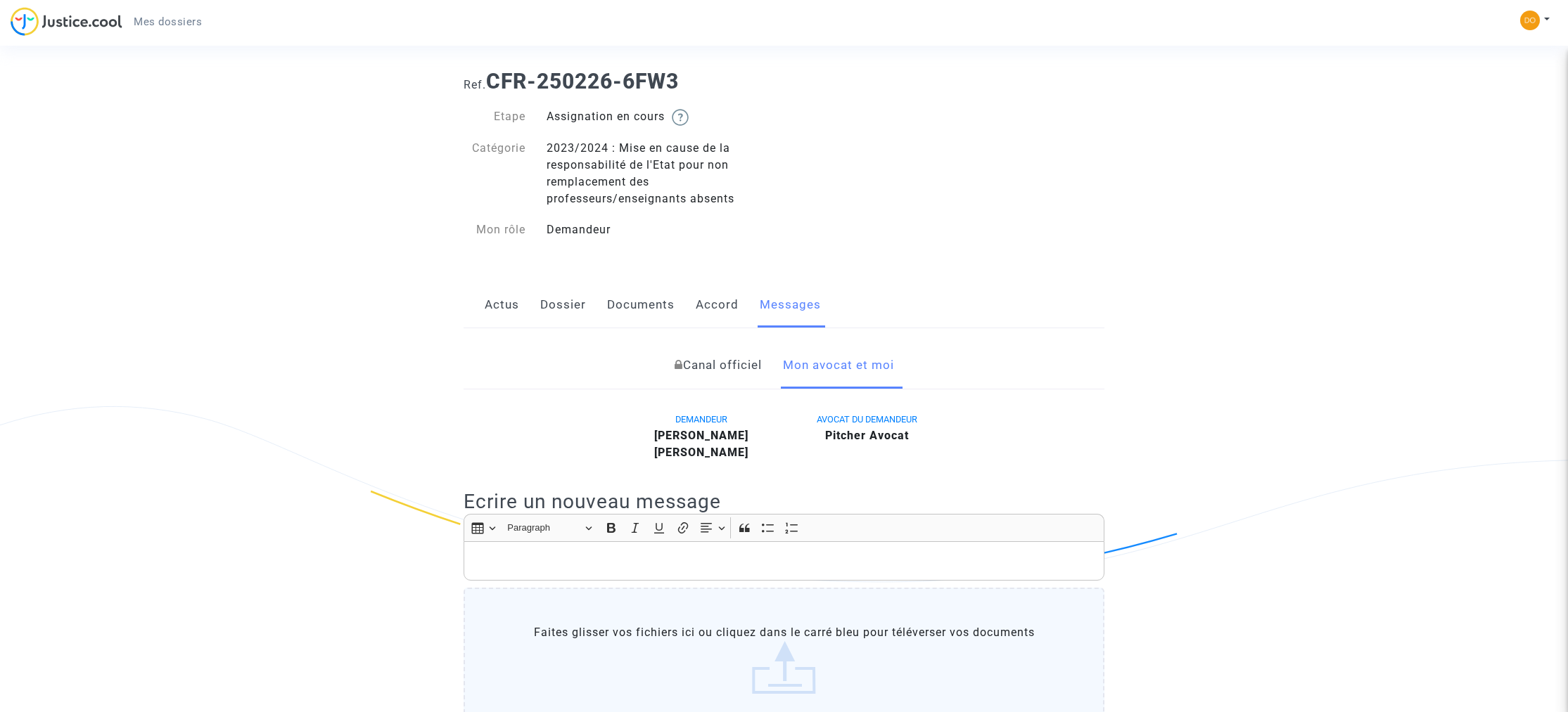
scroll to position [0, 0]
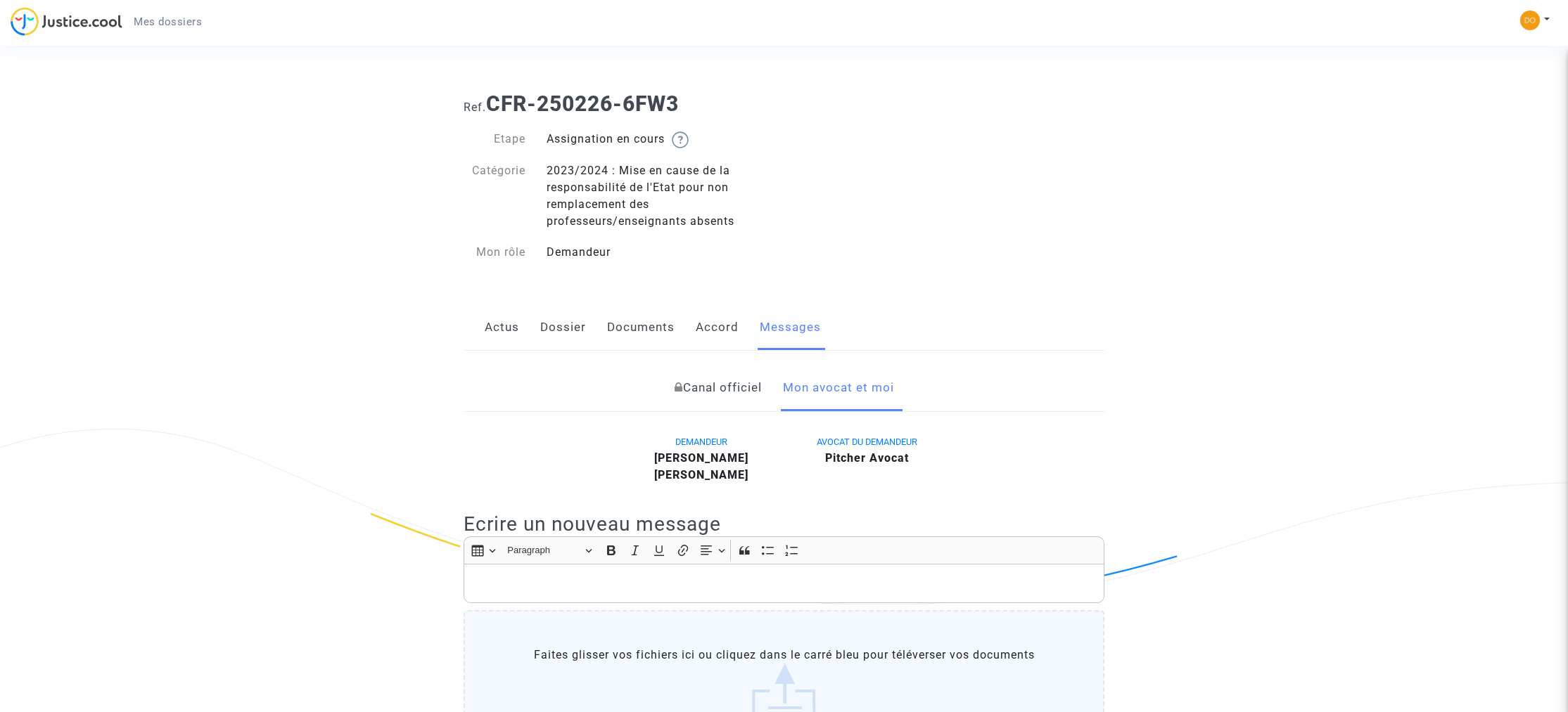
click at [568, 330] on link "Dossier" at bounding box center [563, 327] width 46 height 46
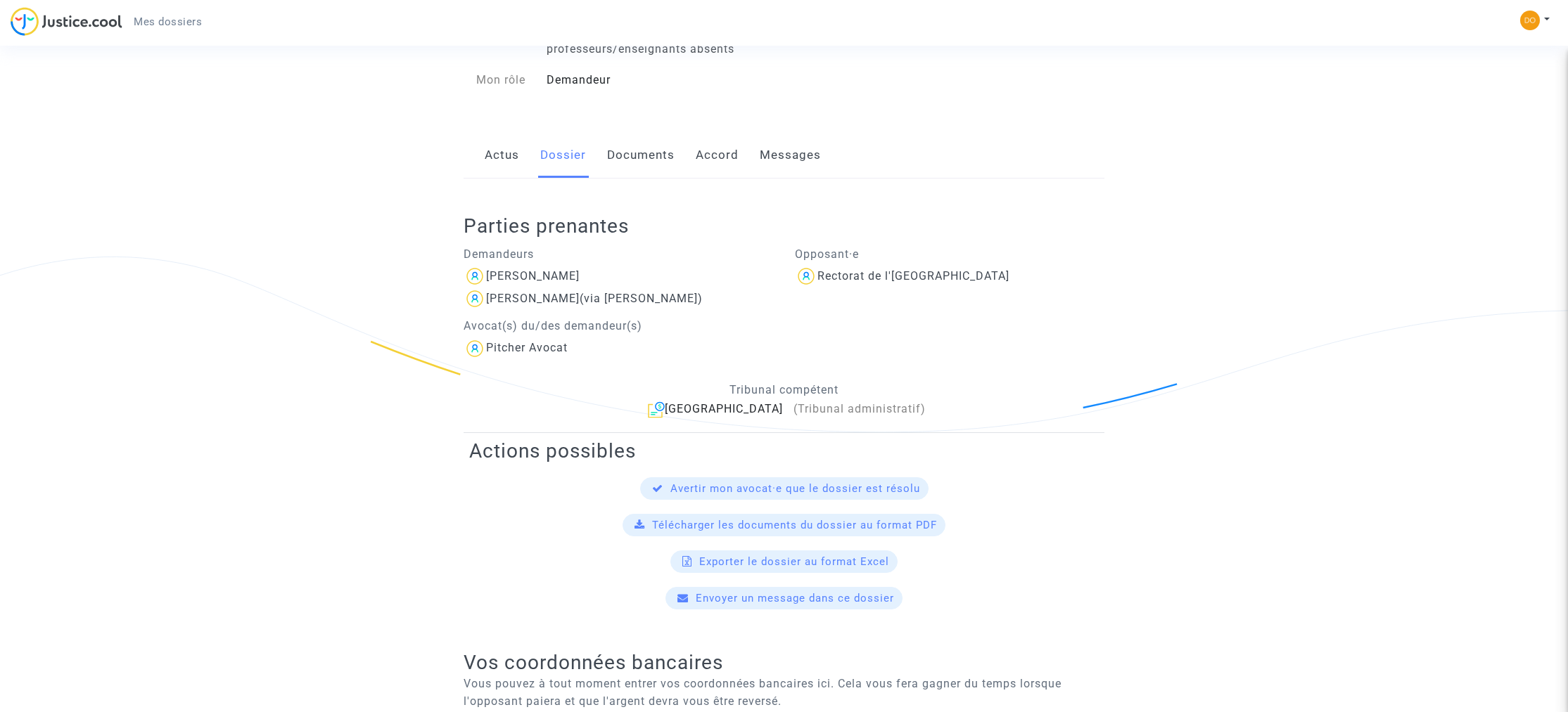
scroll to position [273, 0]
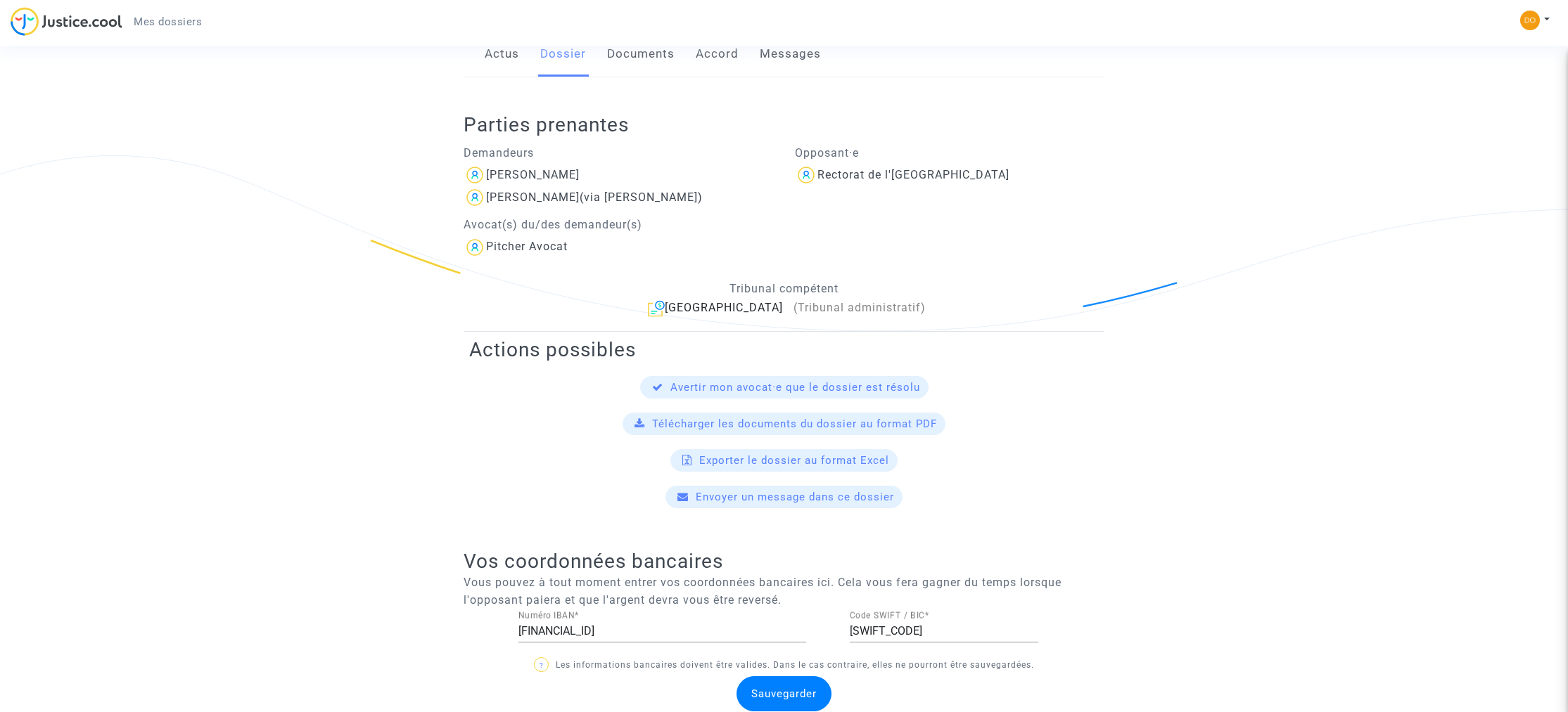
click at [663, 56] on link "Documents" at bounding box center [641, 53] width 67 height 46
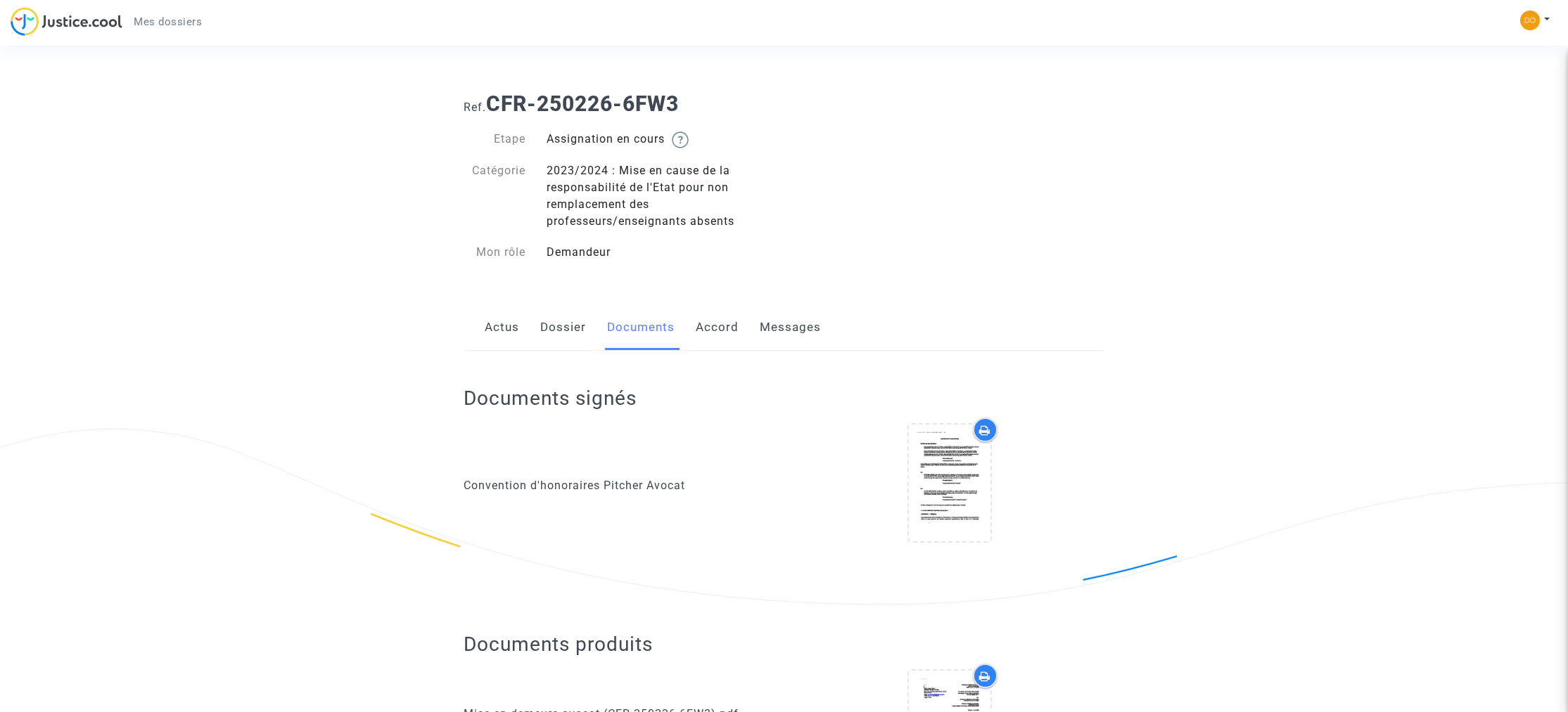
click at [783, 322] on link "Messages" at bounding box center [791, 327] width 61 height 46
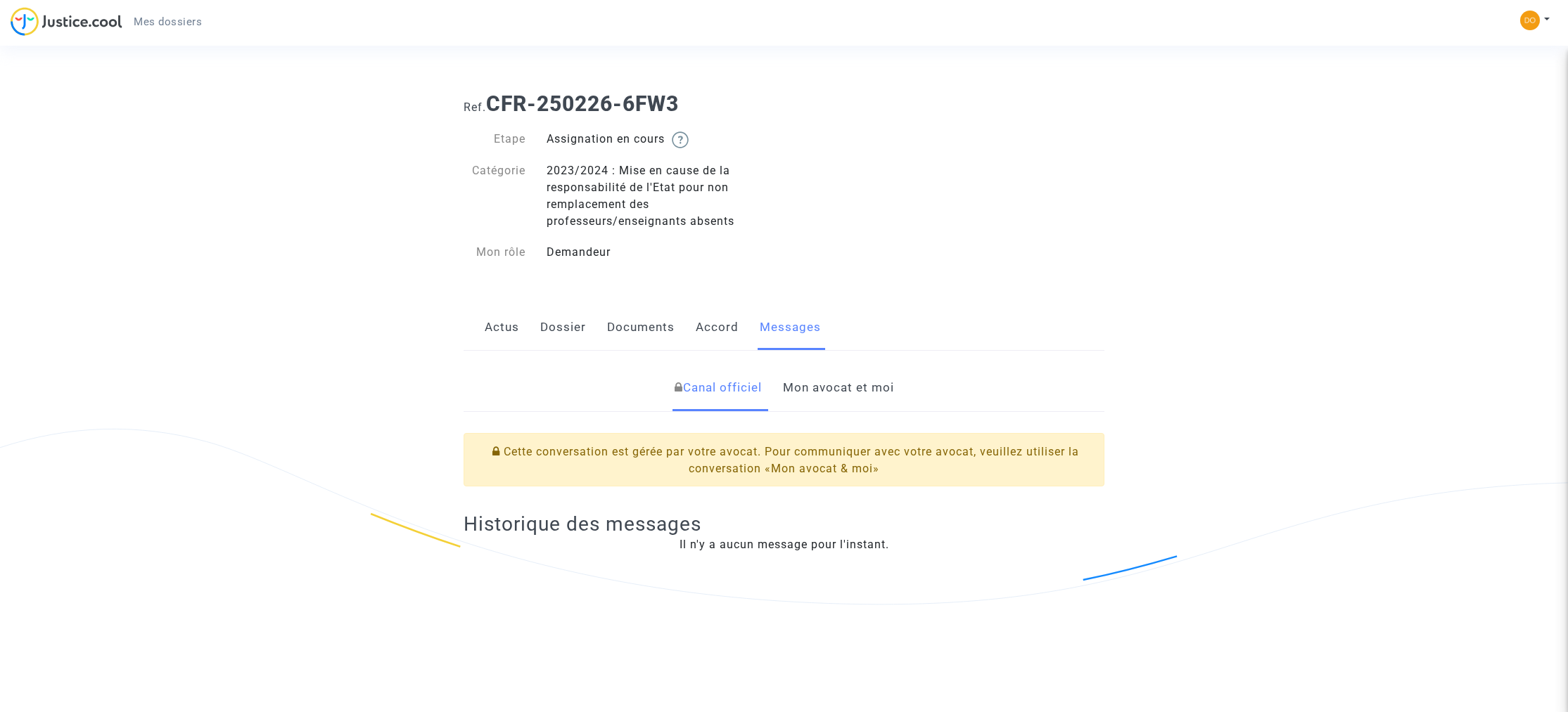
click at [853, 390] on link "Mon avocat et moi" at bounding box center [839, 387] width 111 height 46
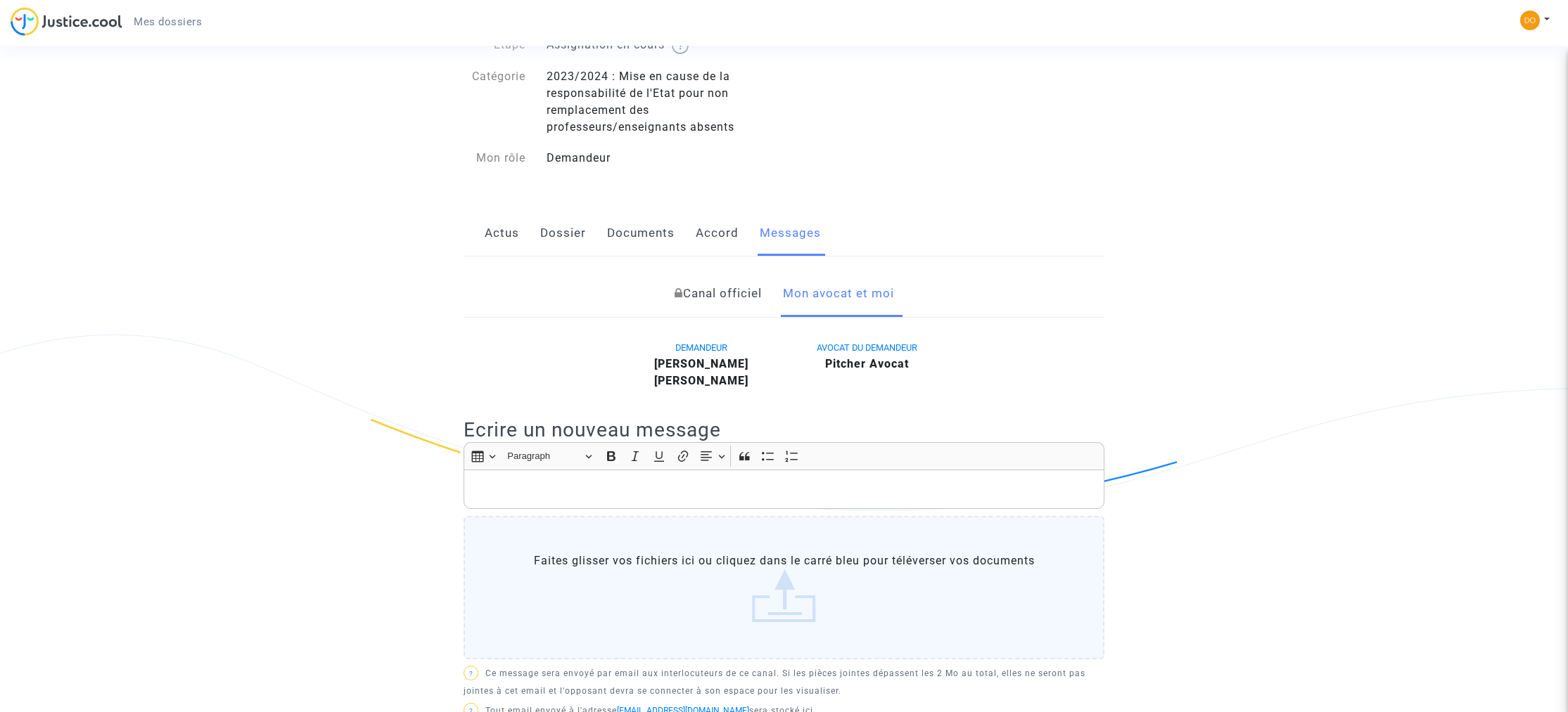
scroll to position [135, 0]
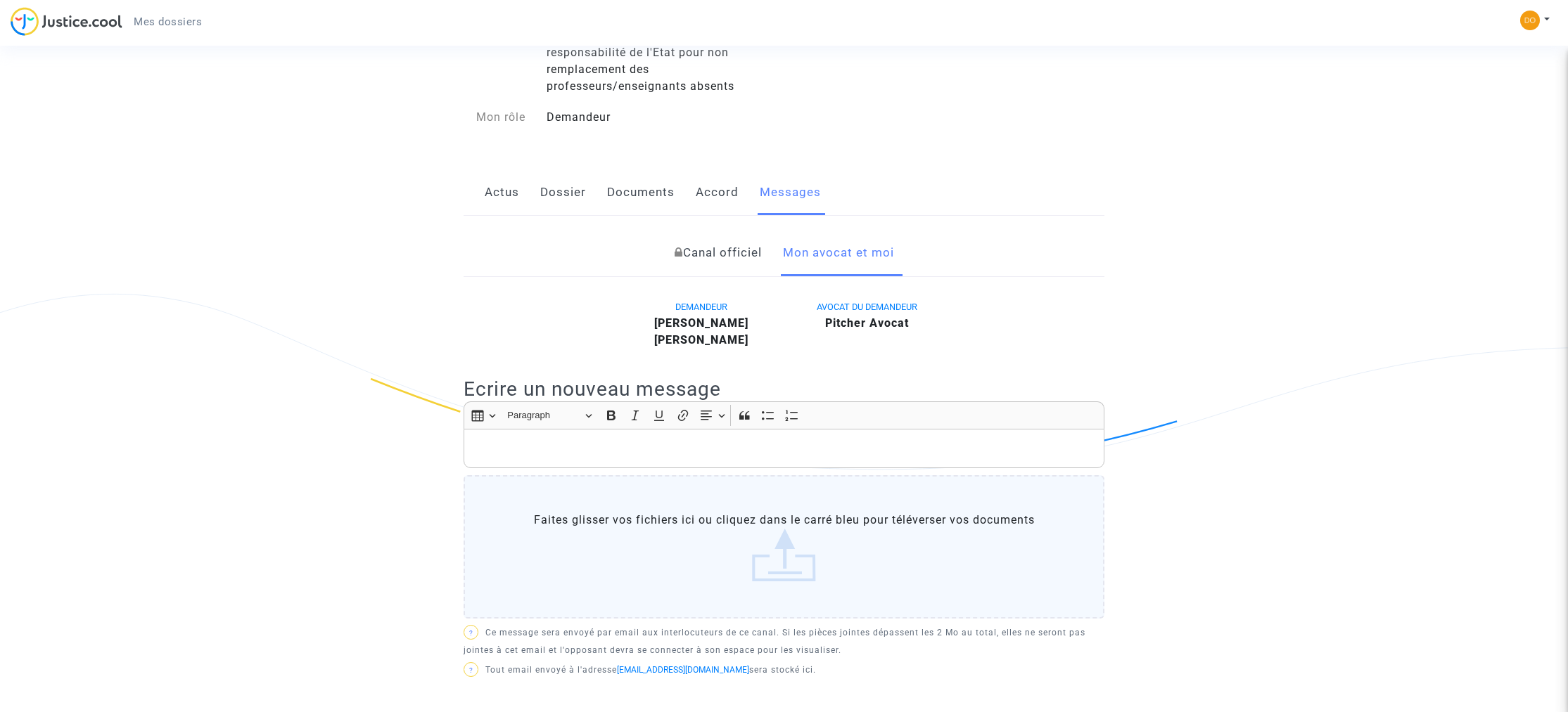
click at [729, 447] on p "Rich Text Editor, main" at bounding box center [784, 449] width 626 height 18
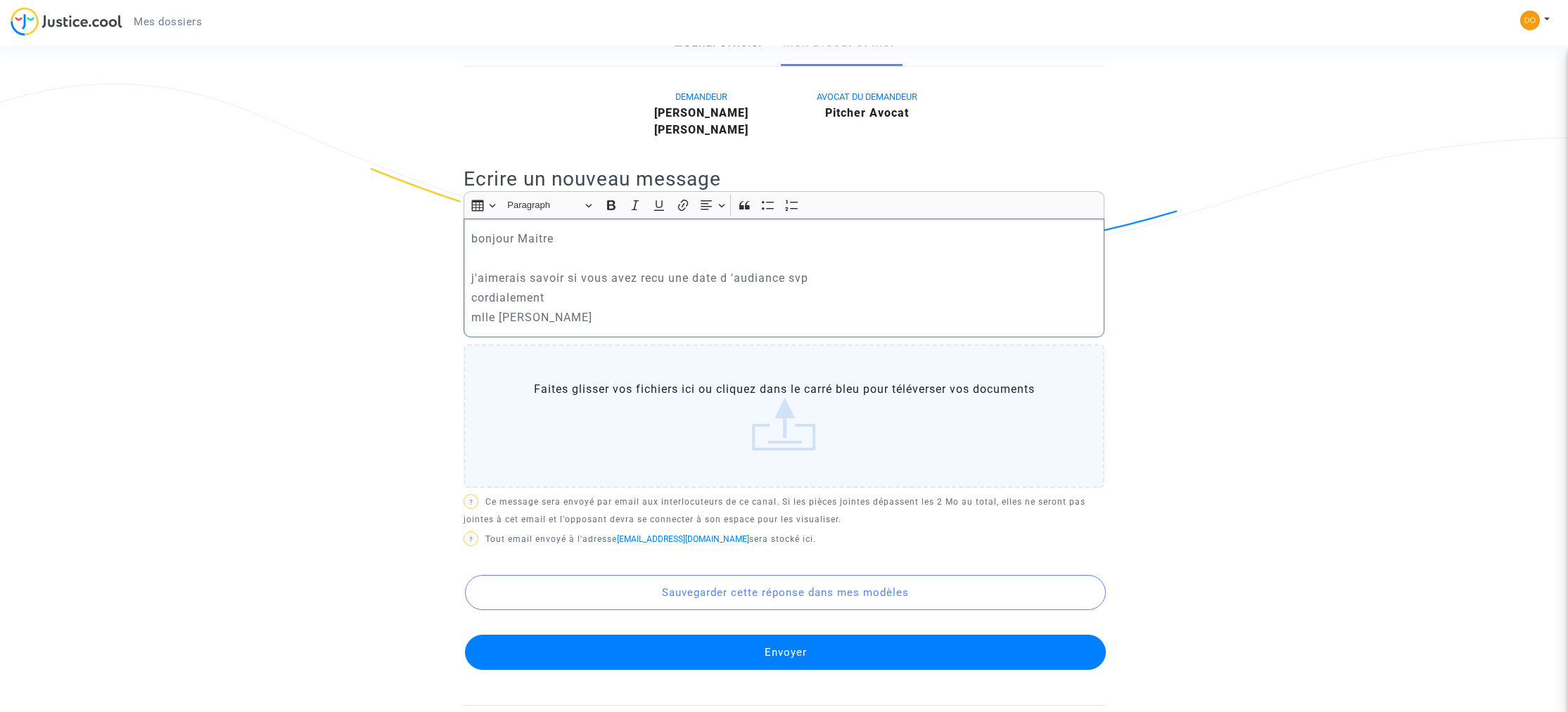
scroll to position [346, 0]
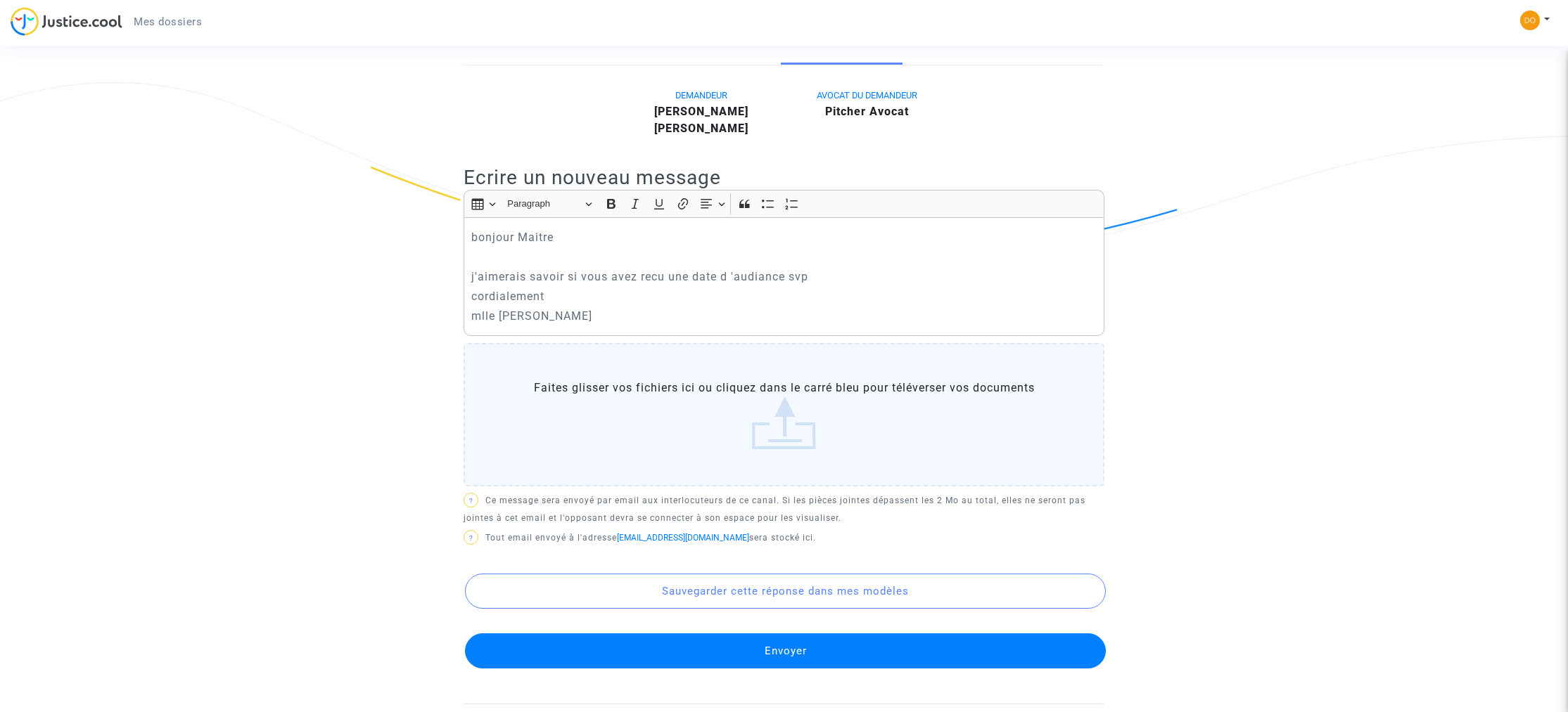
click at [799, 654] on button "Envoyer" at bounding box center [785, 651] width 641 height 35
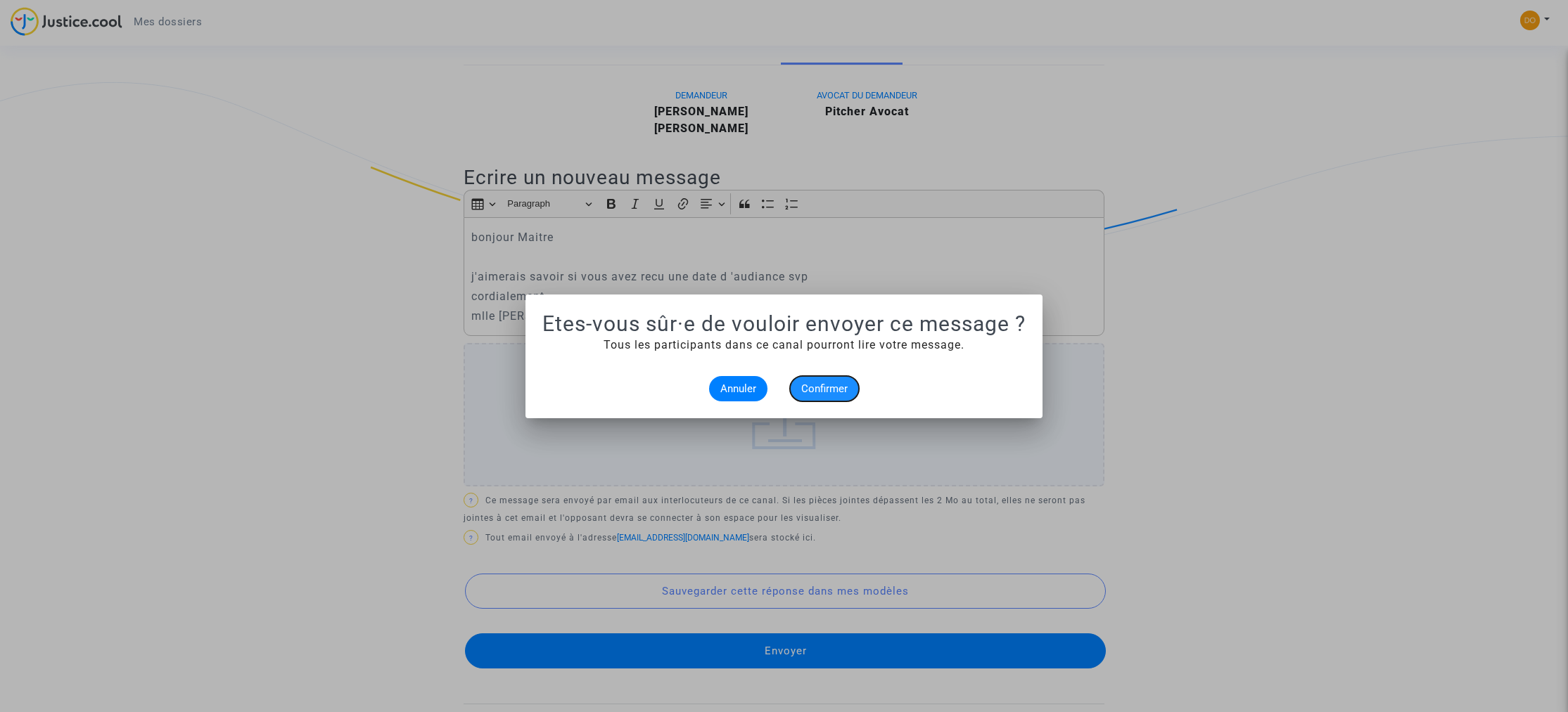
click at [818, 390] on span "Confirmer" at bounding box center [824, 388] width 46 height 12
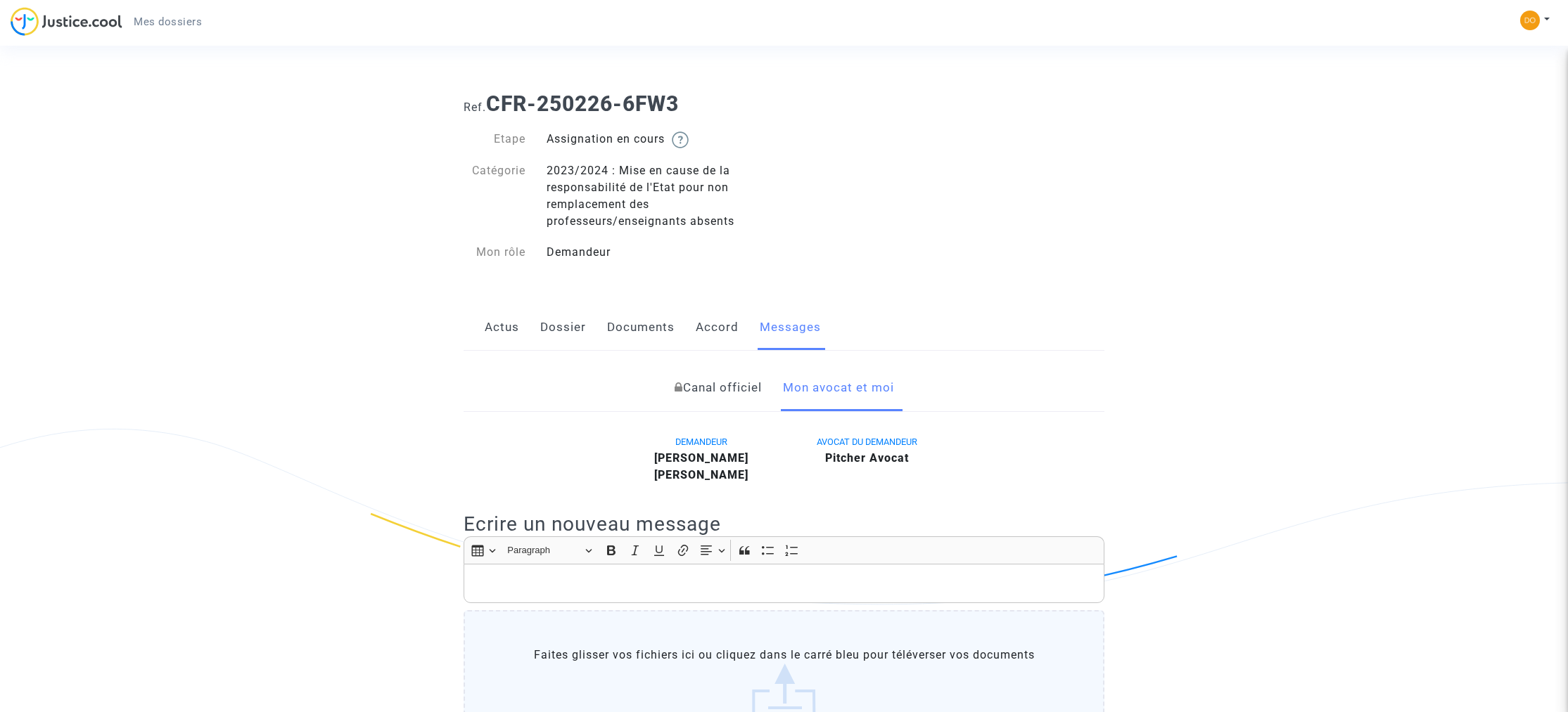
click at [183, 23] on span "Mes dossiers" at bounding box center [167, 21] width 68 height 12
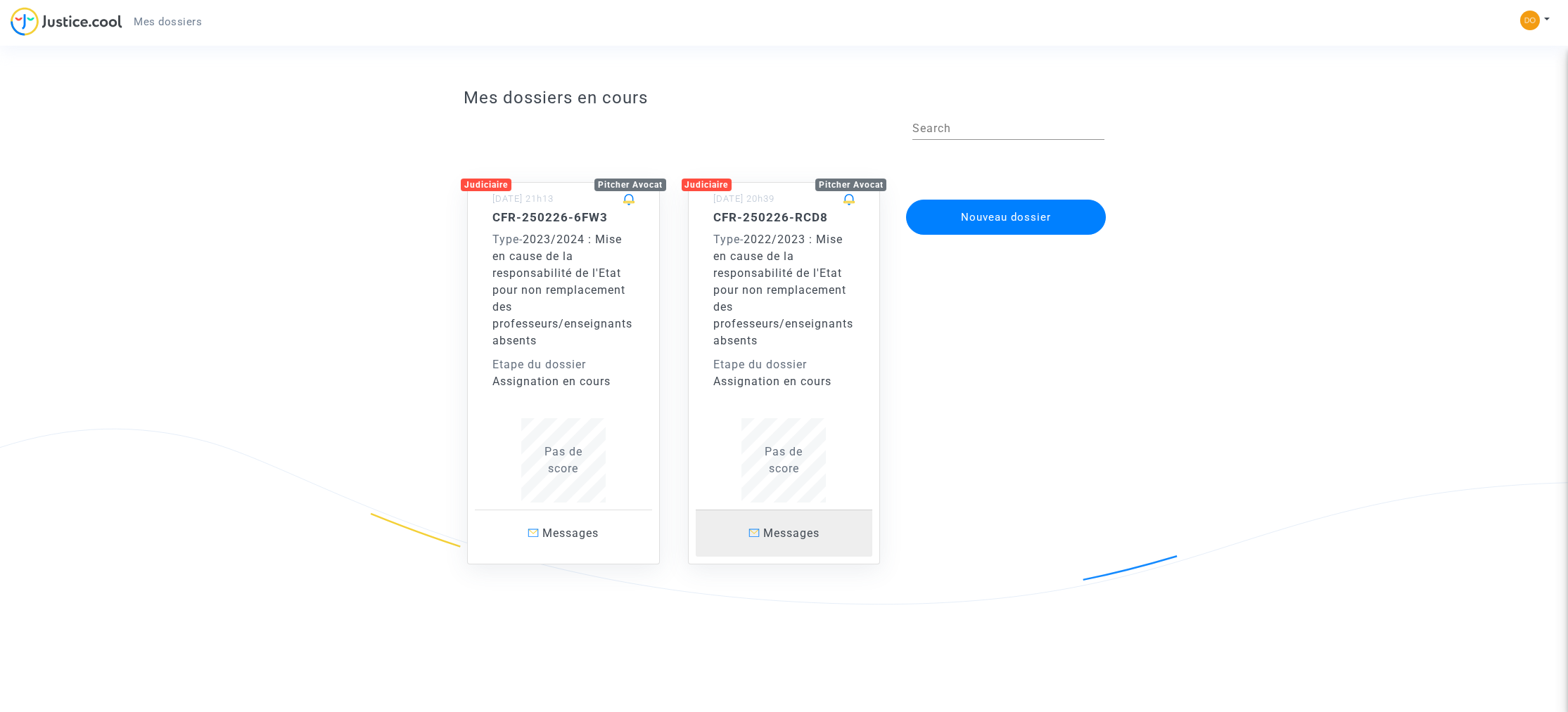
click at [786, 531] on span "Messages" at bounding box center [791, 533] width 56 height 13
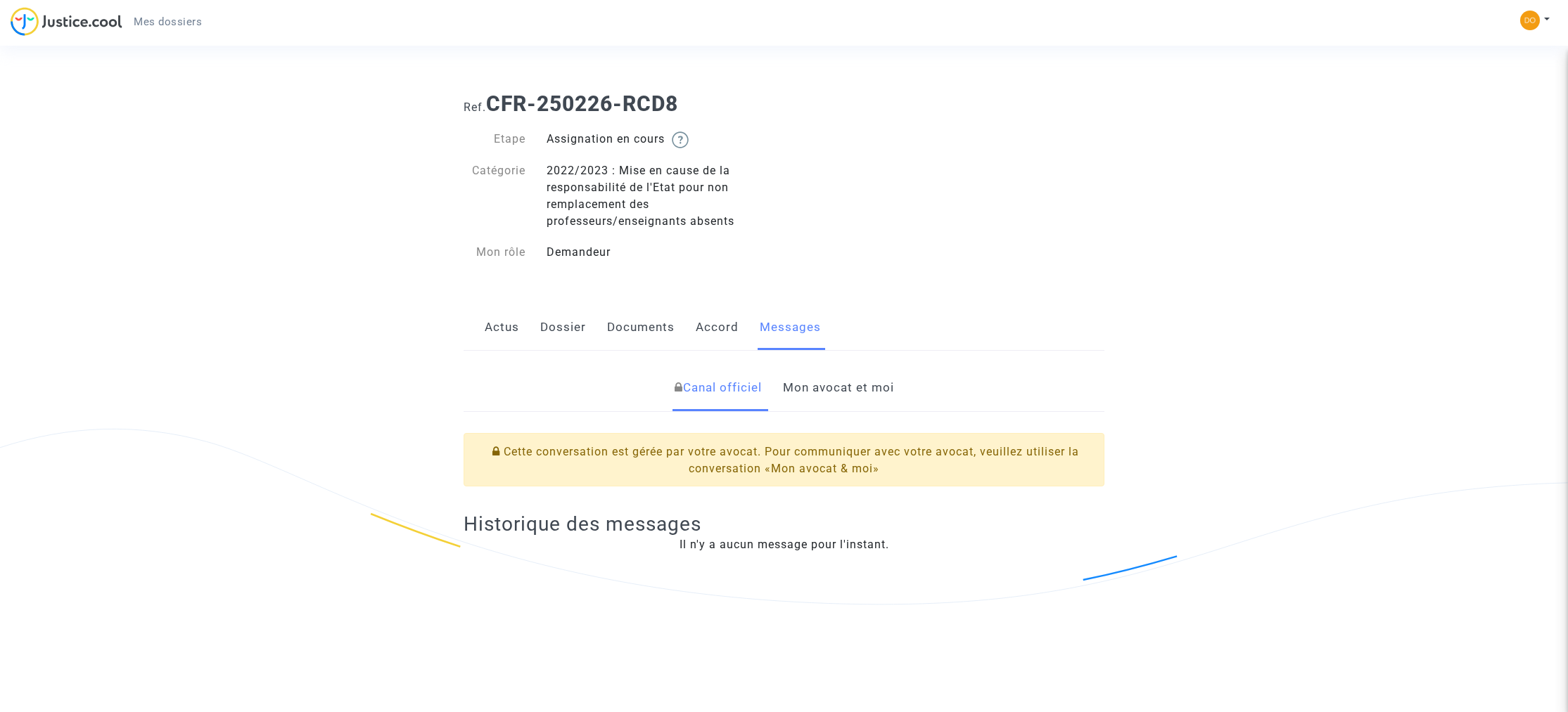
click at [823, 388] on link "Mon avocat et moi" at bounding box center [839, 387] width 111 height 46
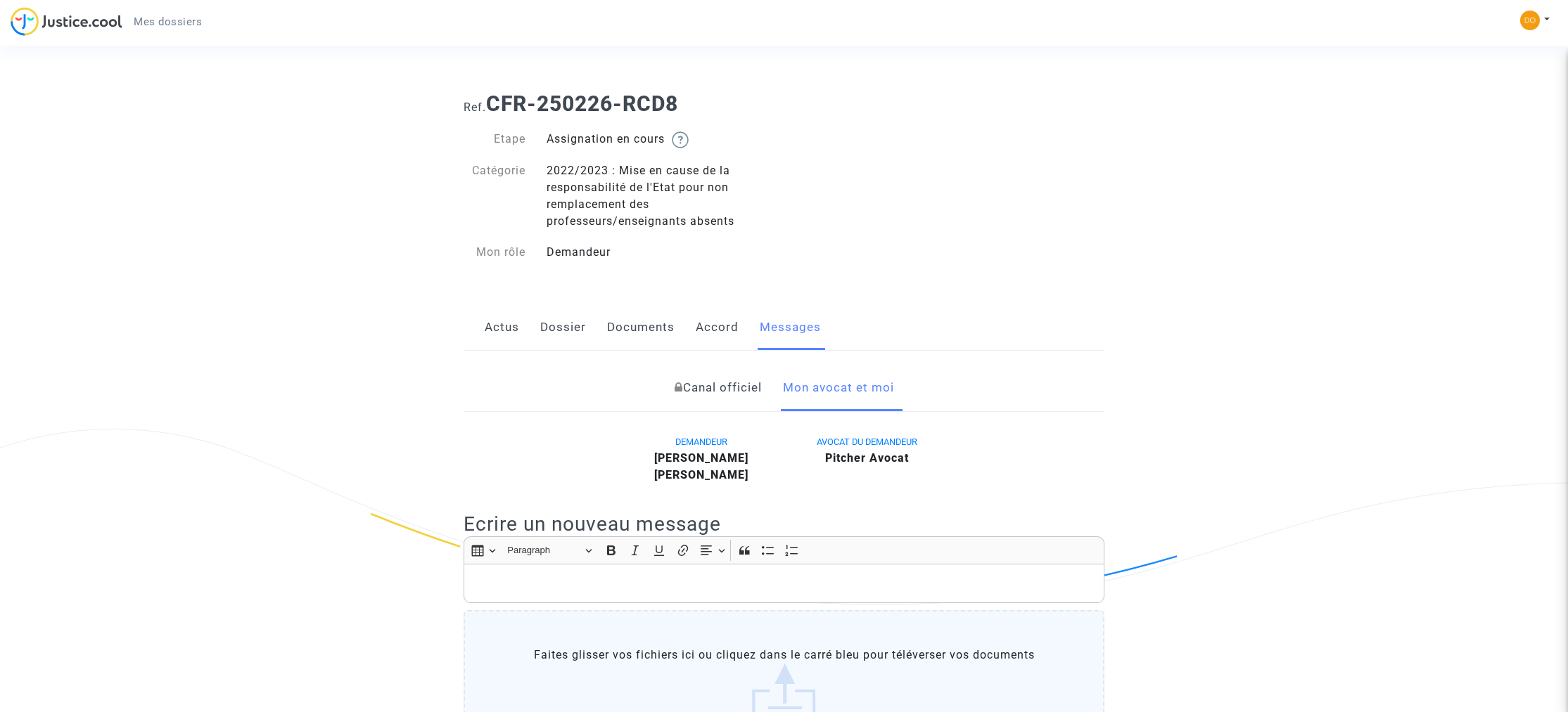
click at [712, 334] on link "Accord" at bounding box center [717, 327] width 43 height 46
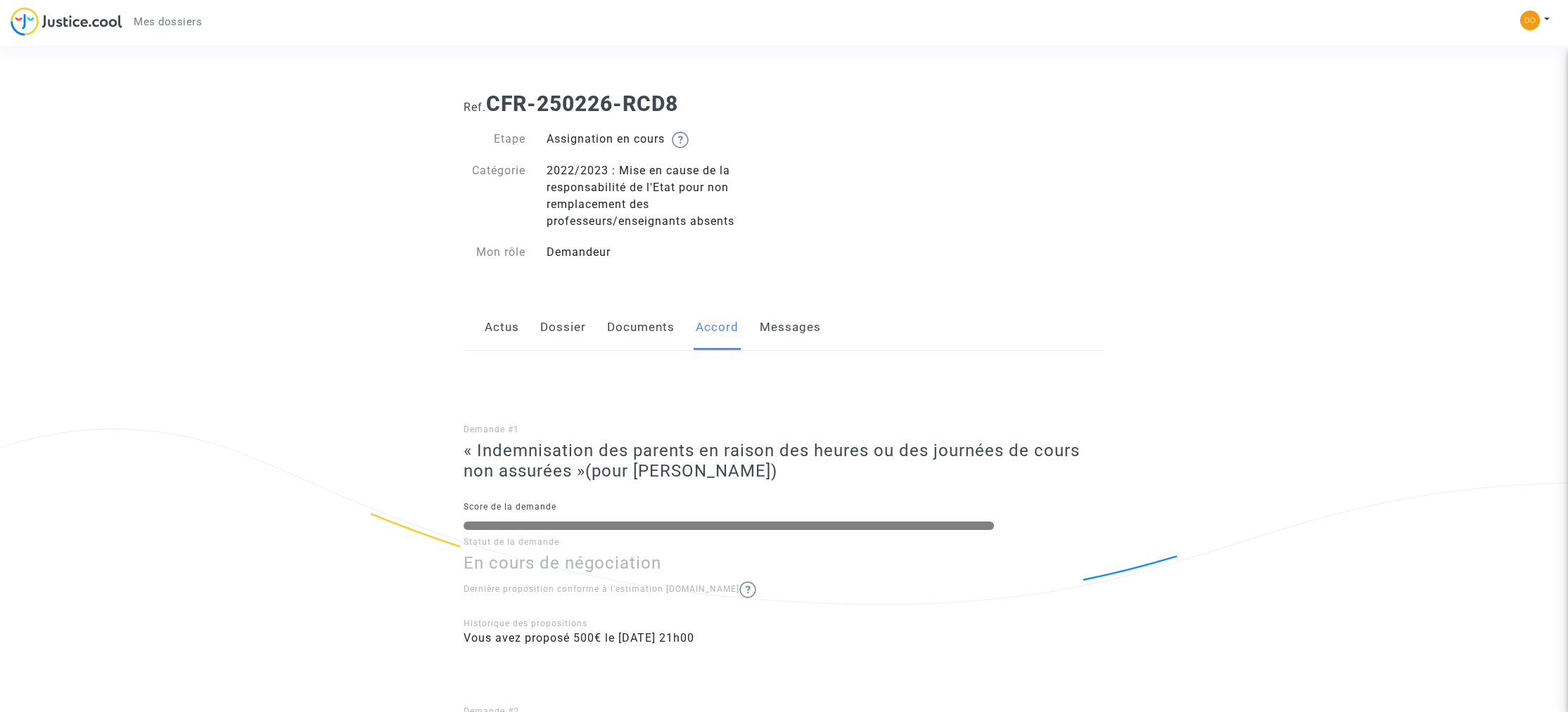
click at [558, 333] on link "Dossier" at bounding box center [563, 327] width 46 height 46
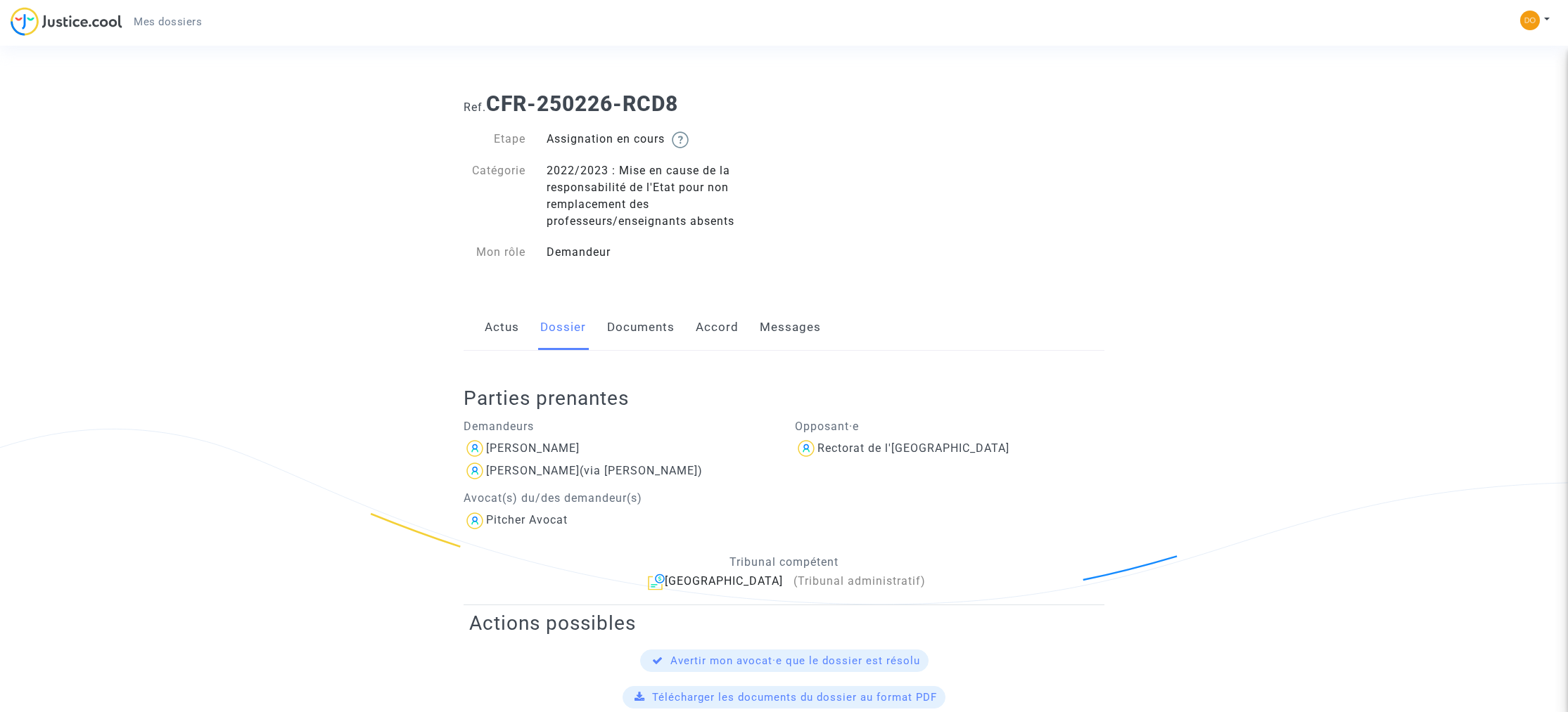
click at [500, 338] on link "Actus" at bounding box center [502, 327] width 34 height 46
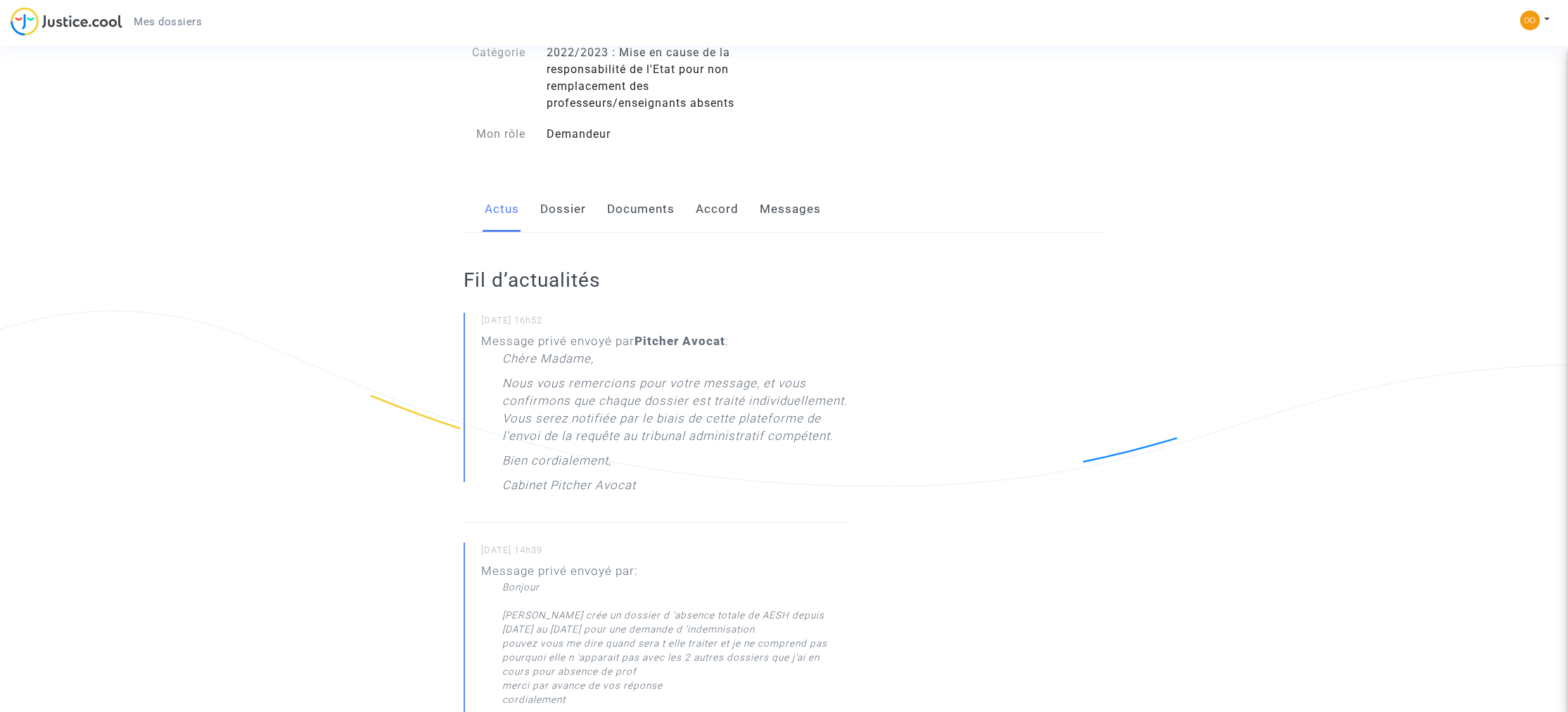
scroll to position [120, 0]
click at [655, 207] on link "Documents" at bounding box center [641, 208] width 67 height 46
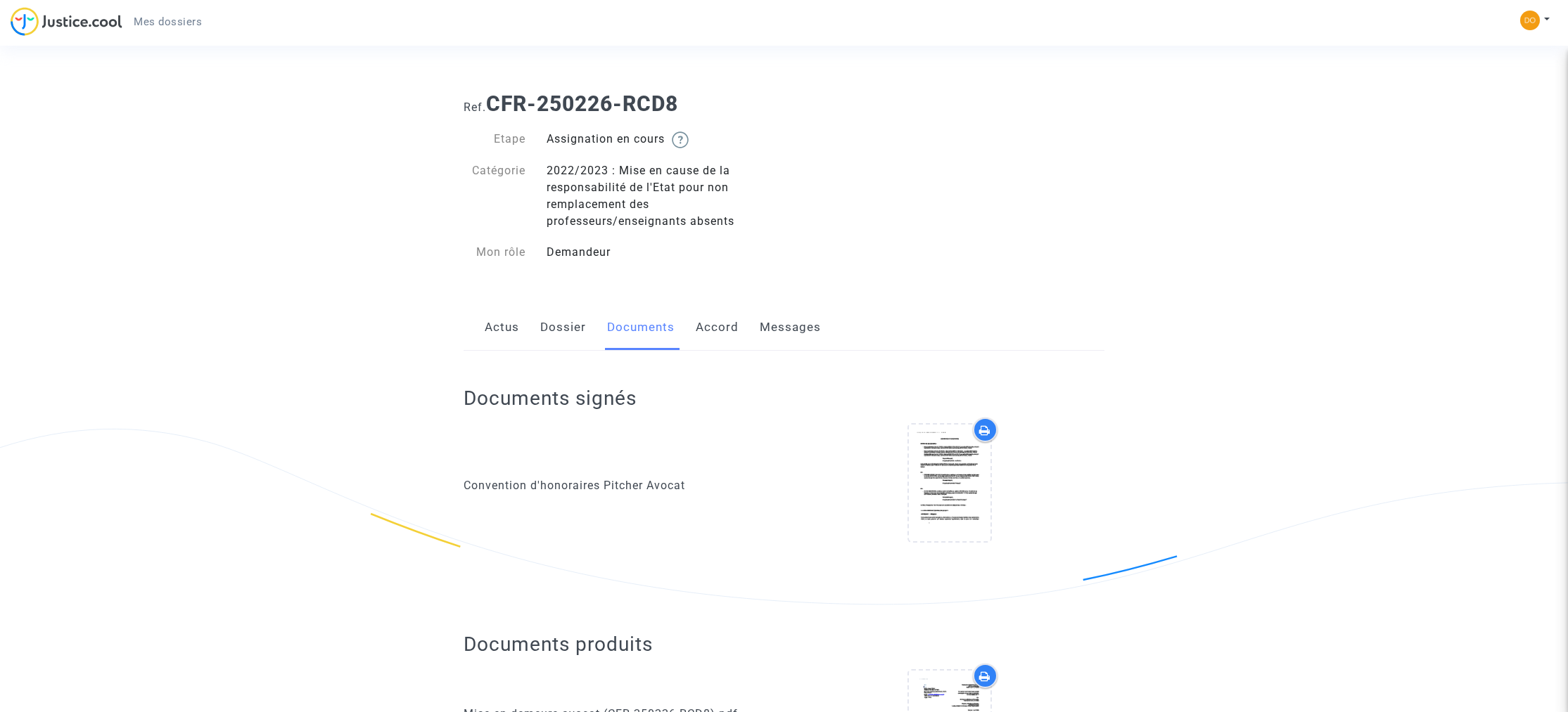
click at [494, 330] on link "Actus" at bounding box center [502, 327] width 34 height 46
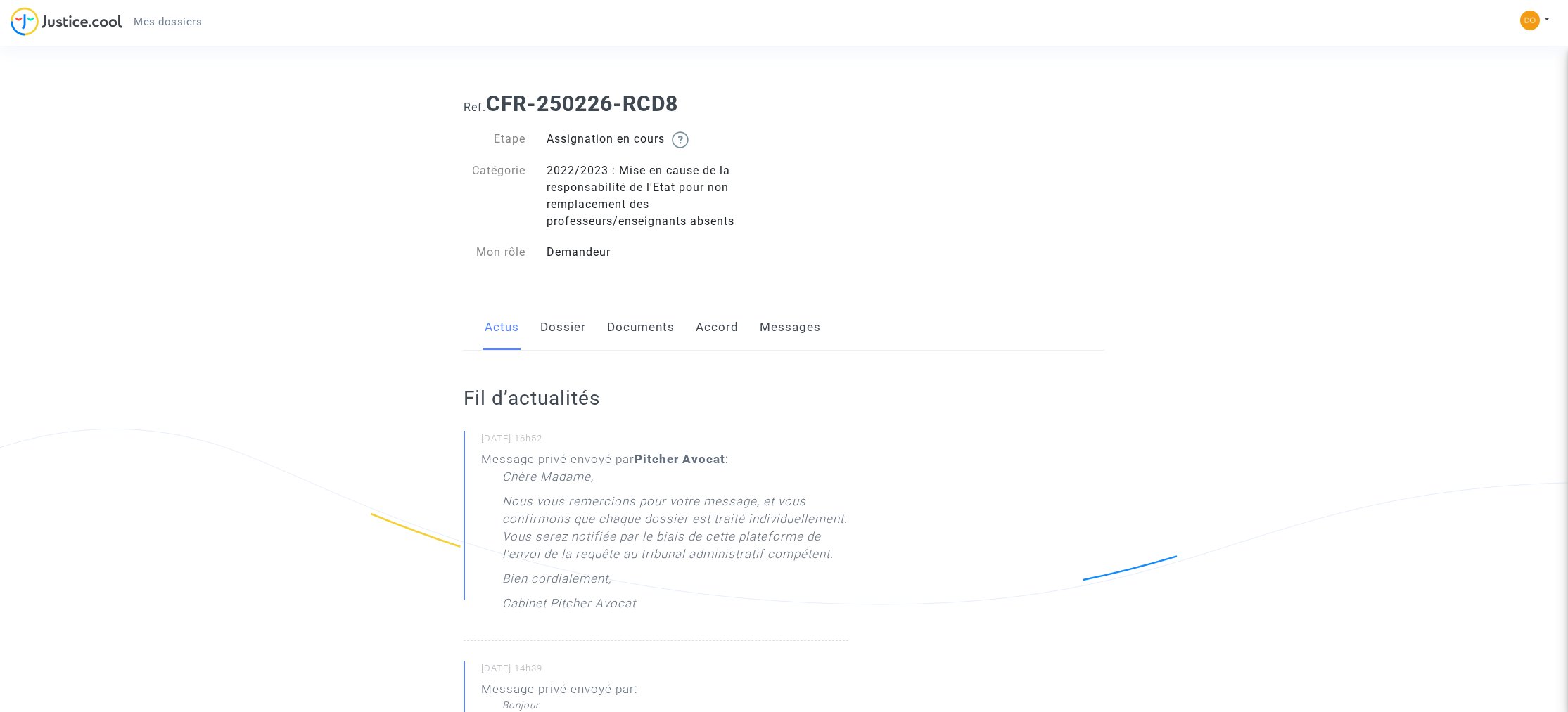
click at [799, 328] on link "Messages" at bounding box center [791, 327] width 61 height 46
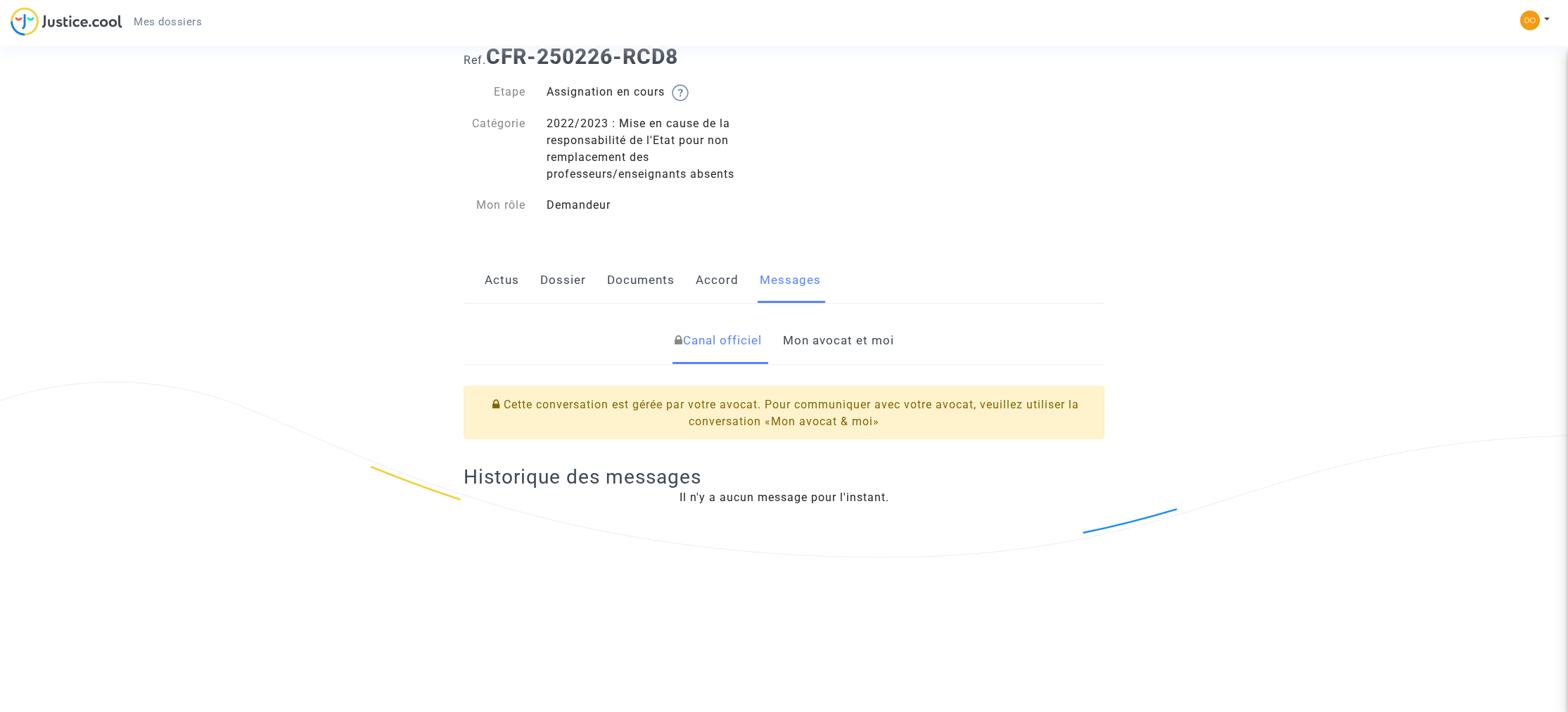
click at [820, 338] on link "Mon avocat et moi" at bounding box center [839, 341] width 111 height 46
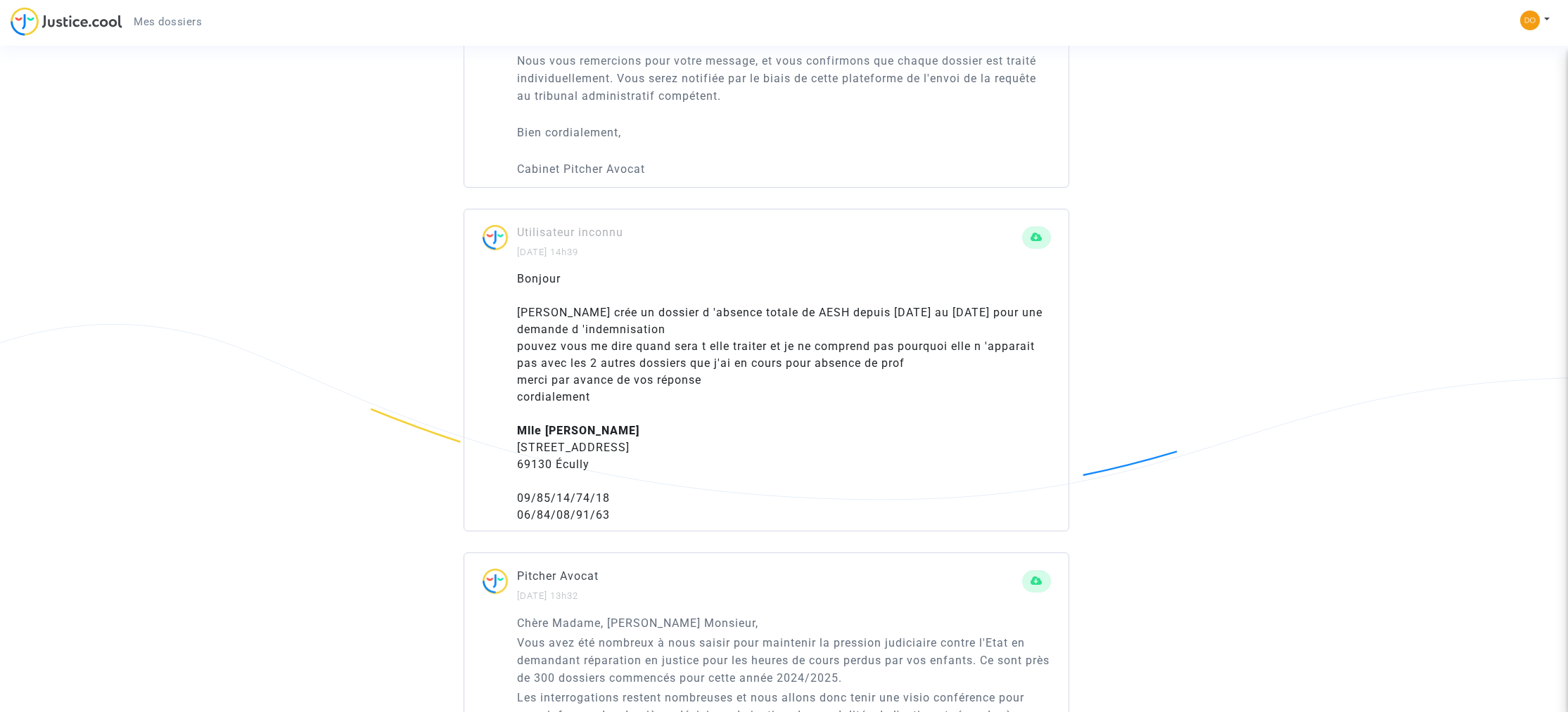
scroll to position [979, 0]
